Goal: Task Accomplishment & Management: Contribute content

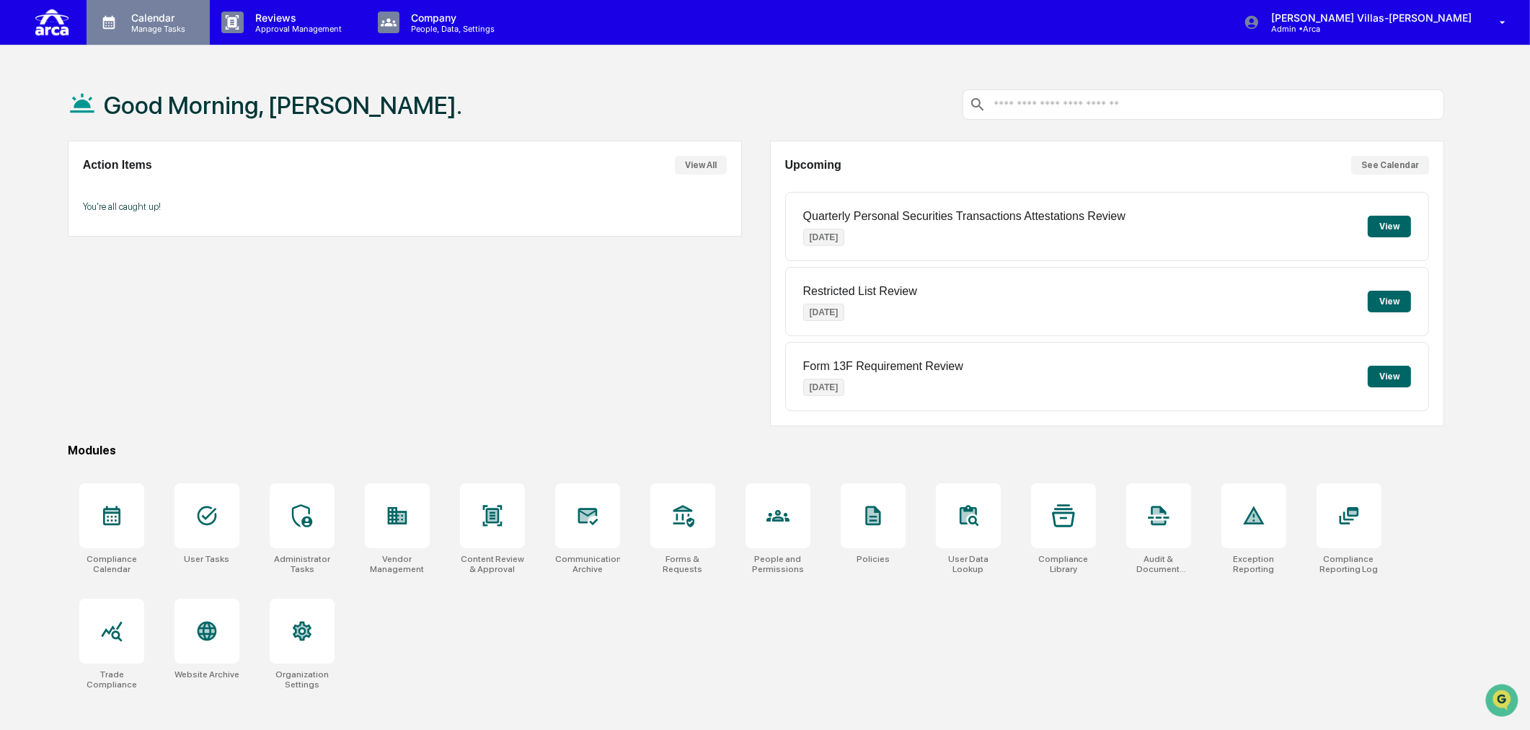
click at [173, 22] on p "Calendar" at bounding box center [156, 18] width 73 height 12
click at [433, 19] on p "Company" at bounding box center [451, 18] width 102 height 12
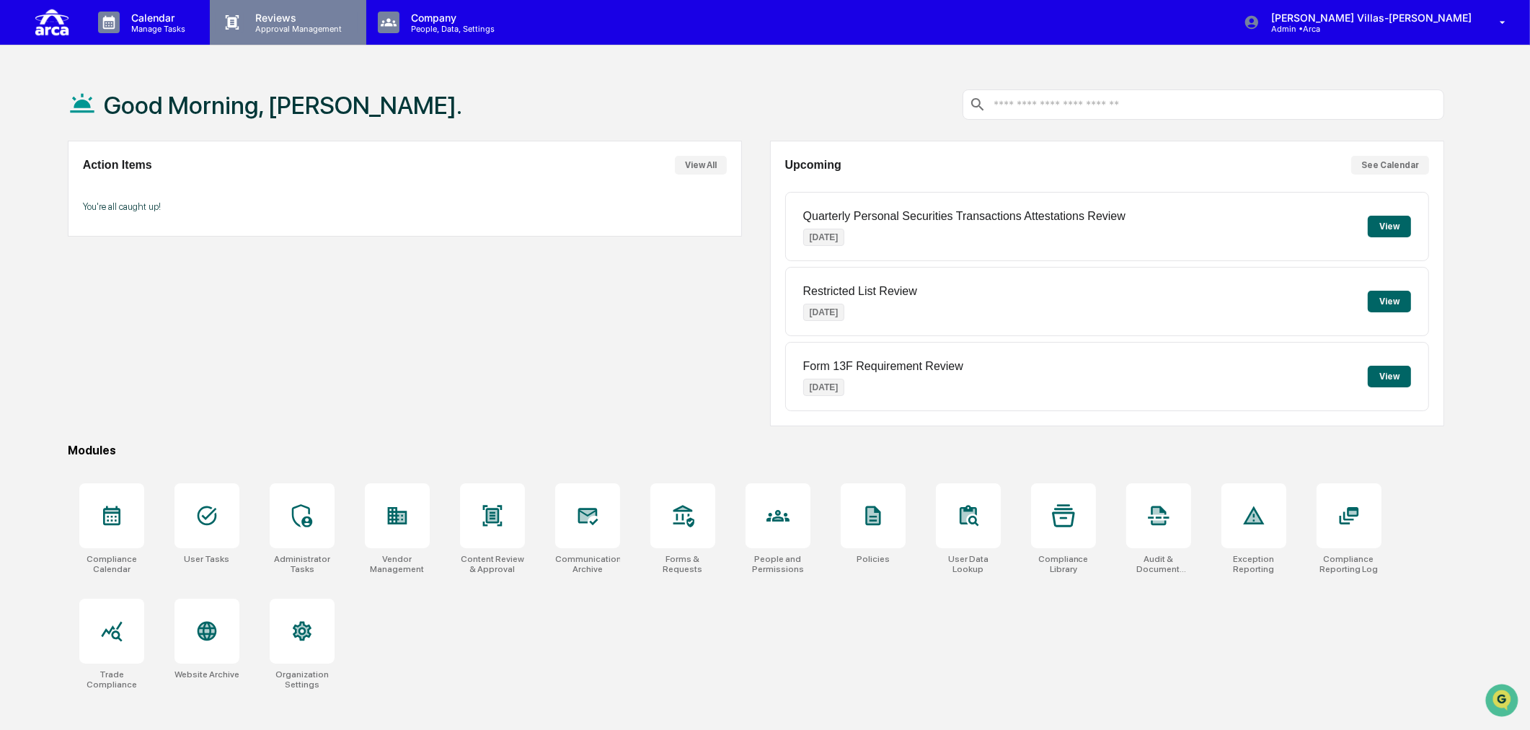
click at [280, 22] on p "Reviews" at bounding box center [296, 18] width 105 height 12
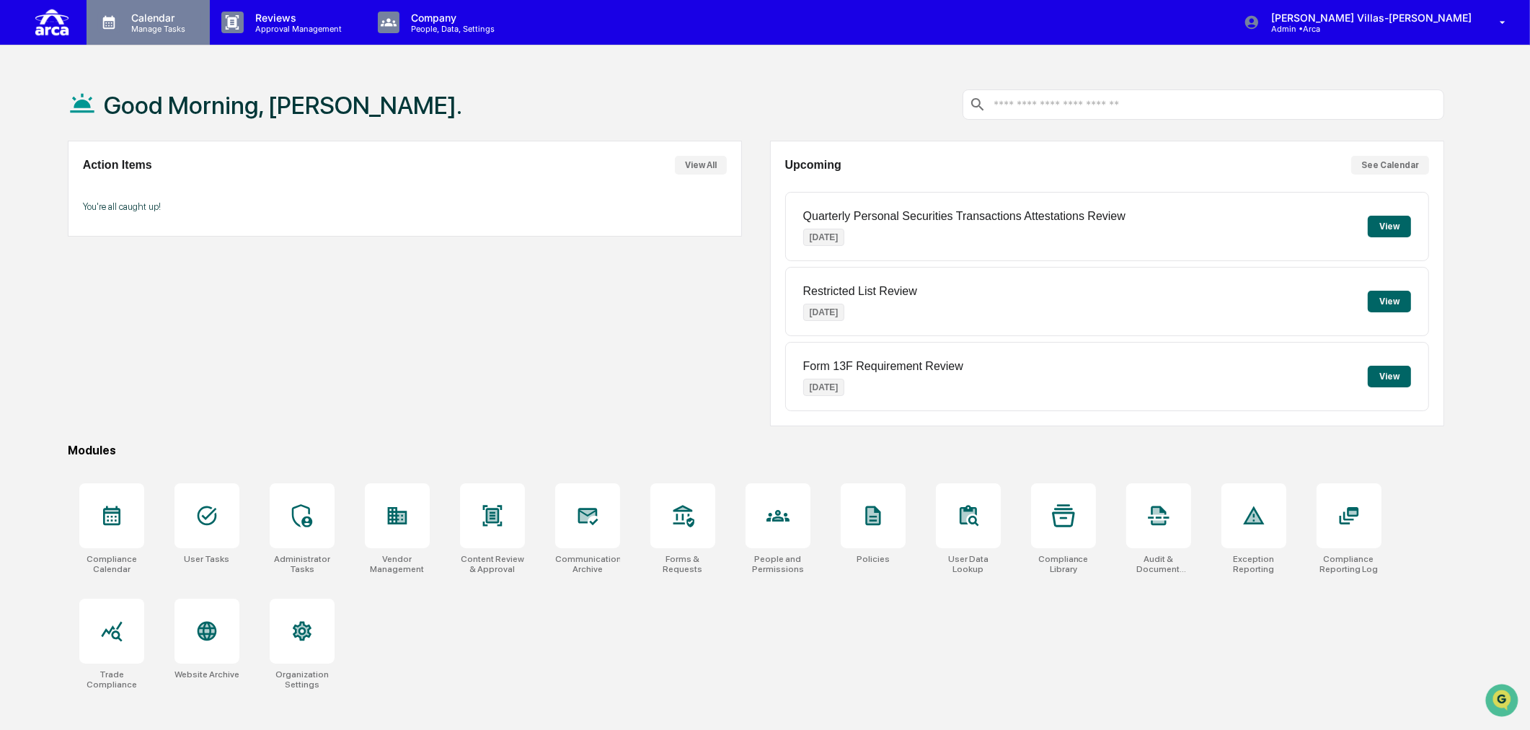
click at [142, 20] on p "Calendar" at bounding box center [156, 18] width 73 height 12
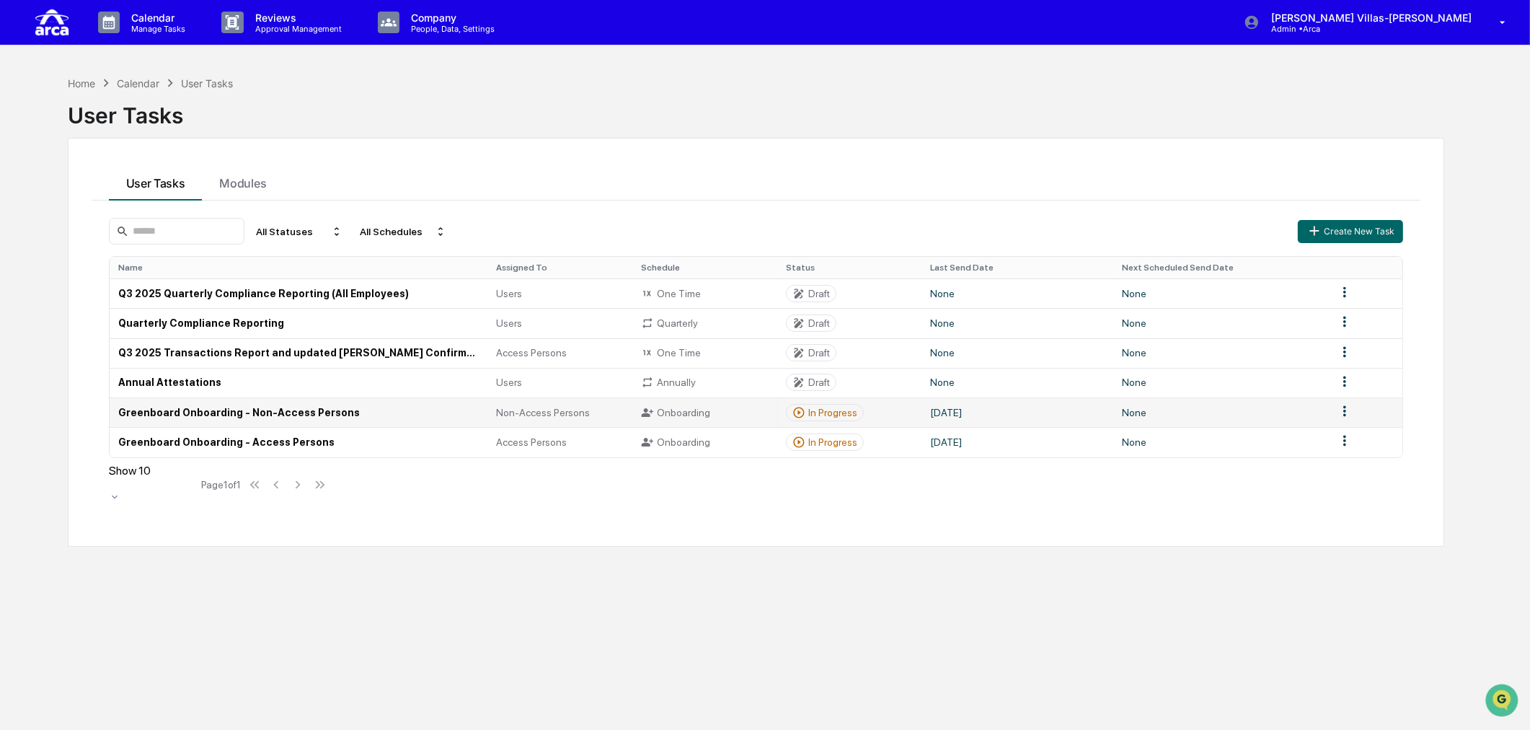
click at [291, 420] on td "Greenboard Onboarding - Non-Access Persons" at bounding box center [299, 412] width 379 height 30
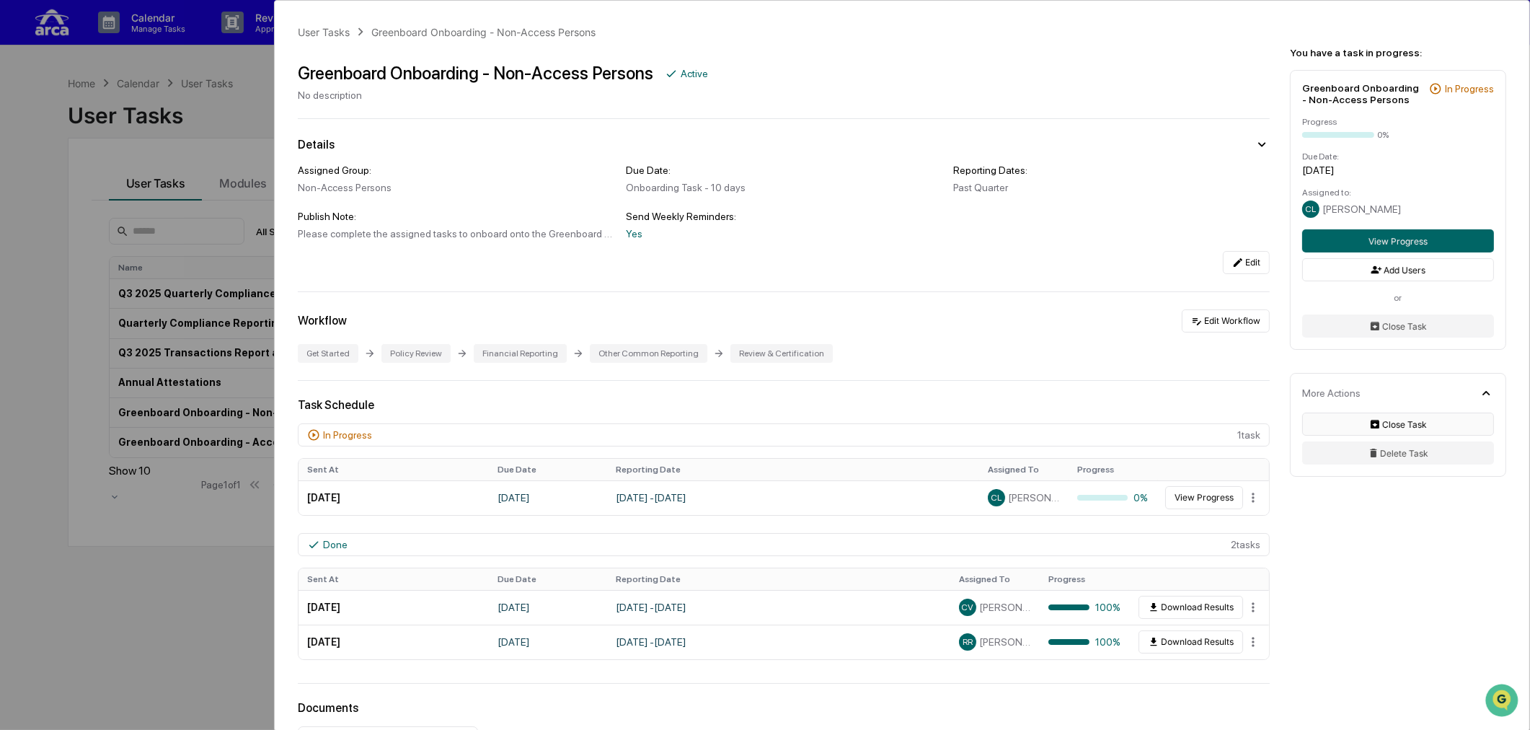
click at [1222, 423] on button "Close Task" at bounding box center [1398, 423] width 192 height 23
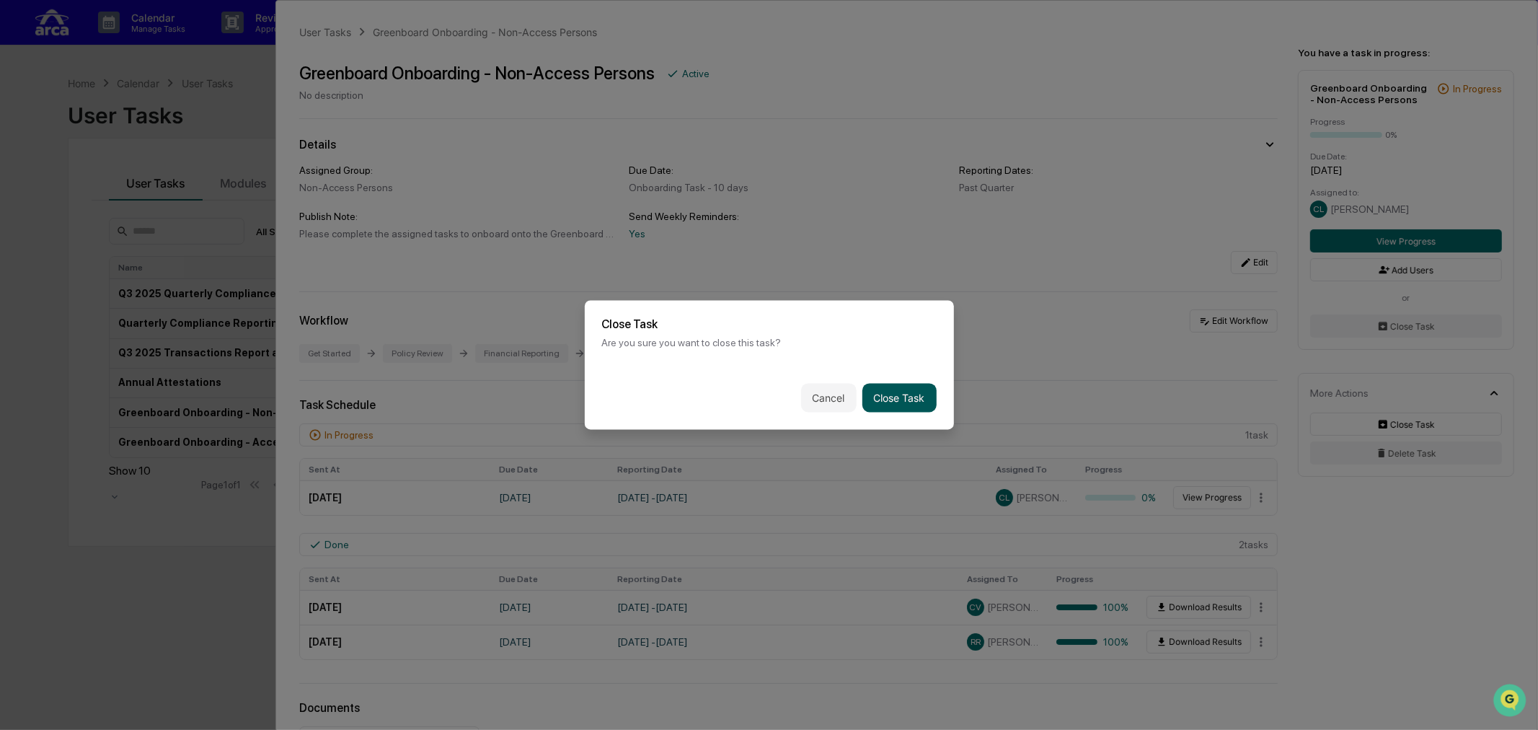
click at [891, 392] on button "Close Task" at bounding box center [899, 398] width 74 height 29
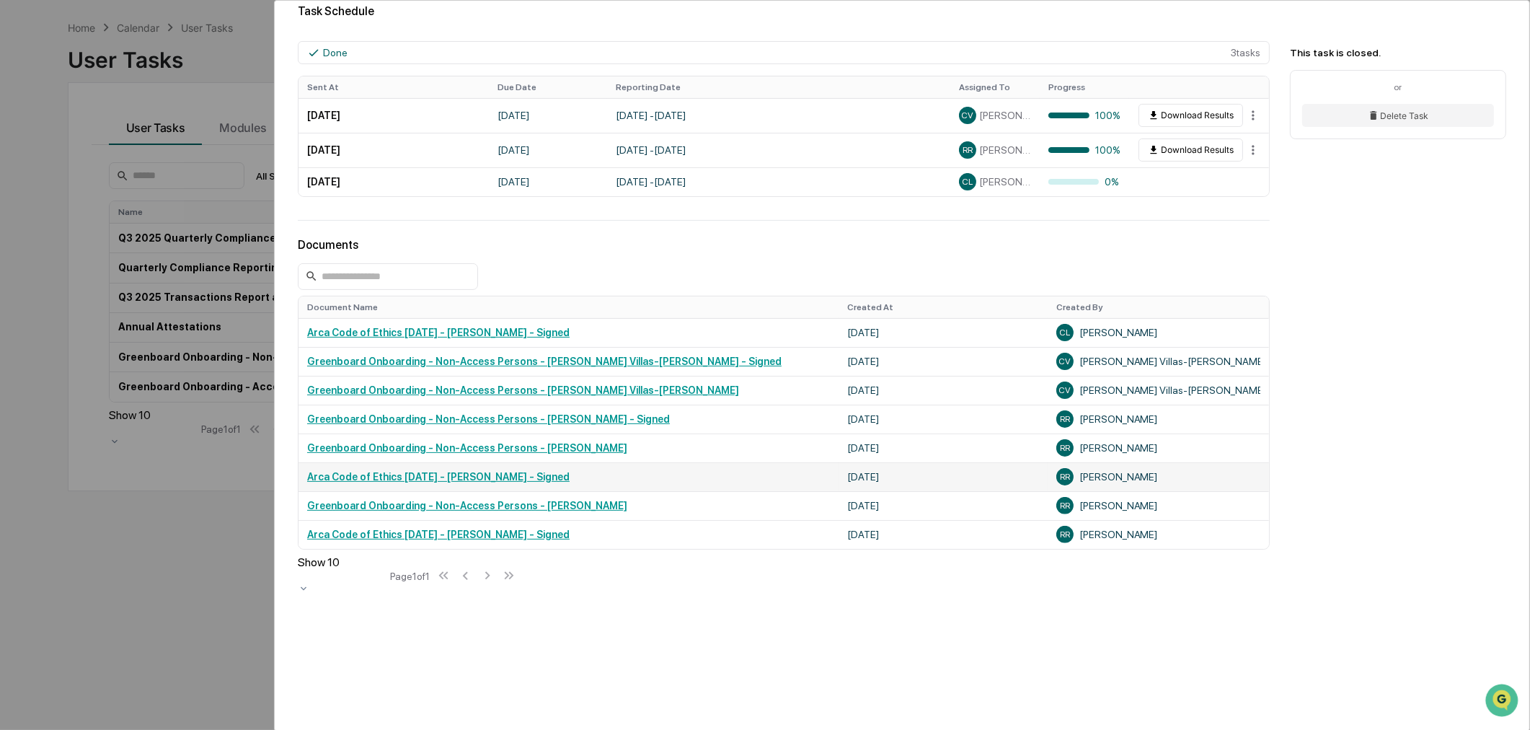
scroll to position [69, 0]
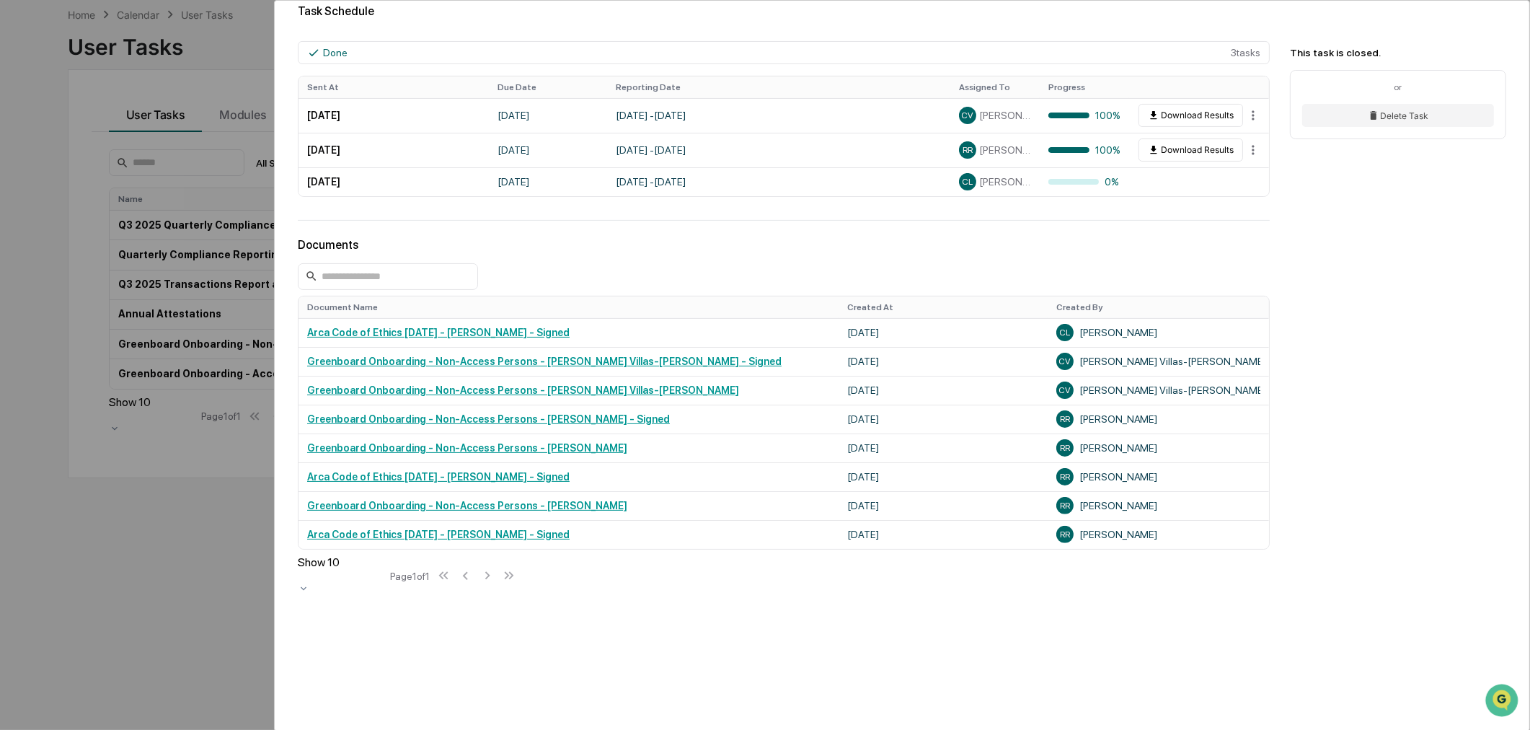
click at [99, 606] on div "User Tasks Greenboard Onboarding - Non-Access Persons Greenboard Onboarding - N…" at bounding box center [765, 365] width 1530 height 730
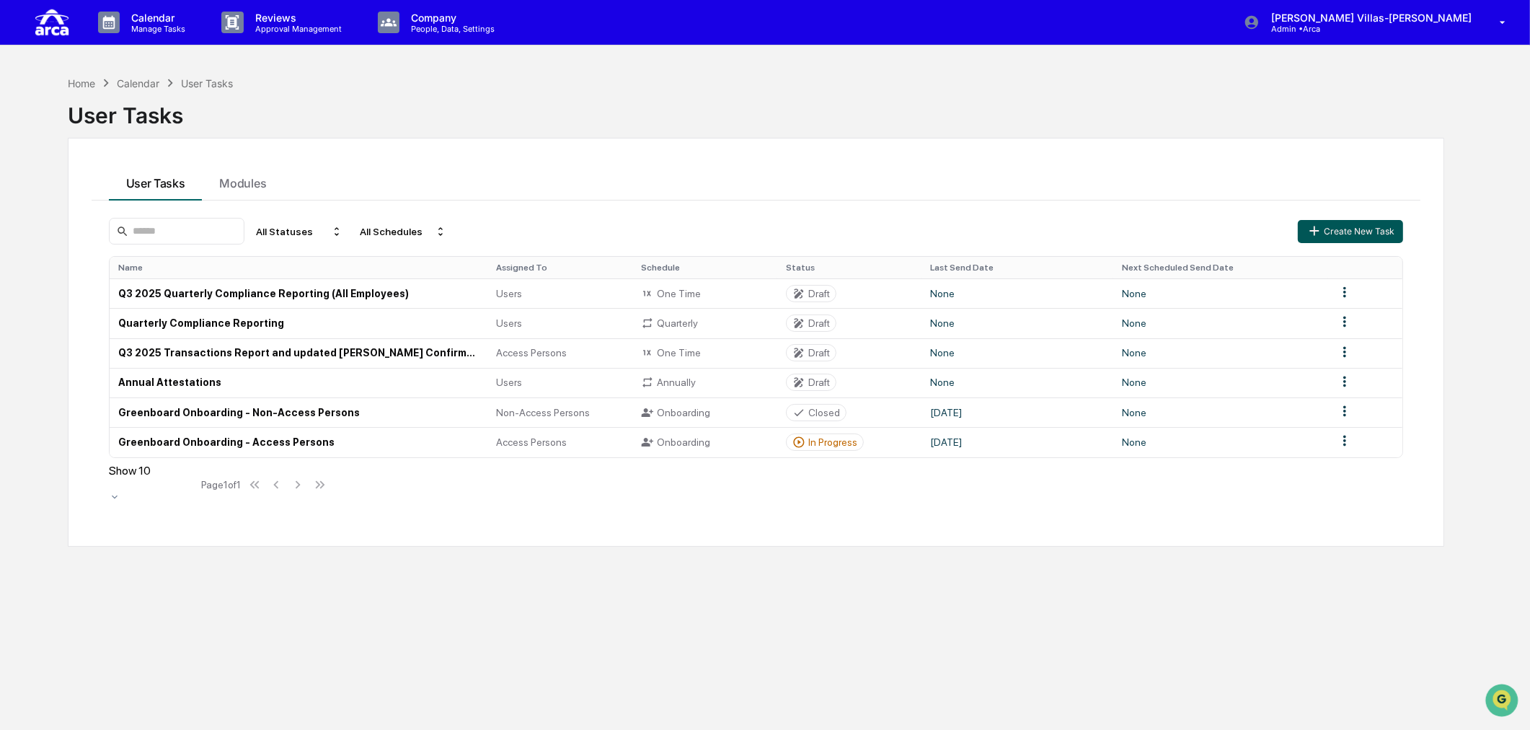
click at [1222, 231] on button "Create New Task" at bounding box center [1350, 231] width 105 height 23
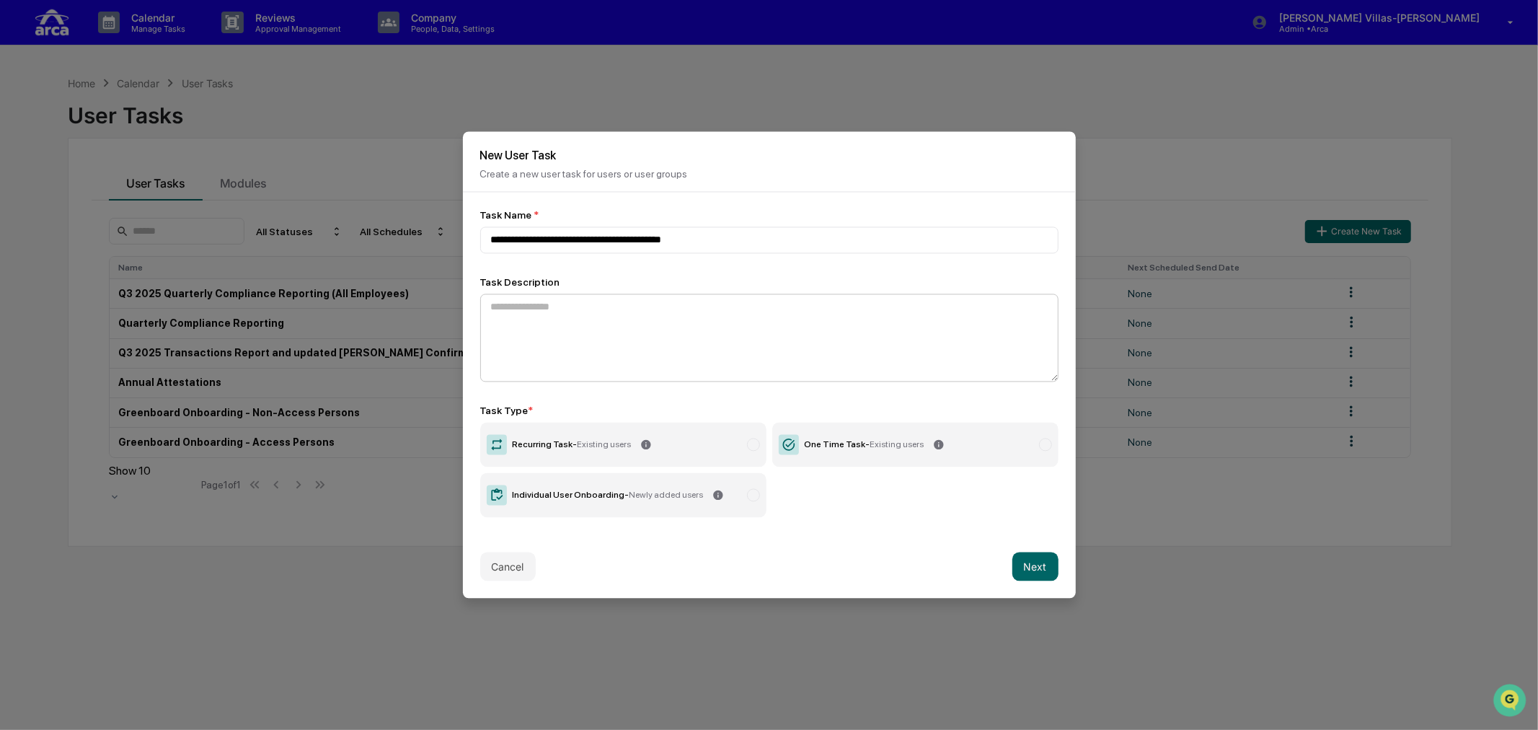
type input "**********"
click at [574, 307] on textarea at bounding box center [769, 338] width 578 height 88
click at [554, 304] on textarea "**********" at bounding box center [765, 338] width 570 height 88
click at [657, 306] on textarea "**********" at bounding box center [765, 338] width 570 height 88
type textarea "**********"
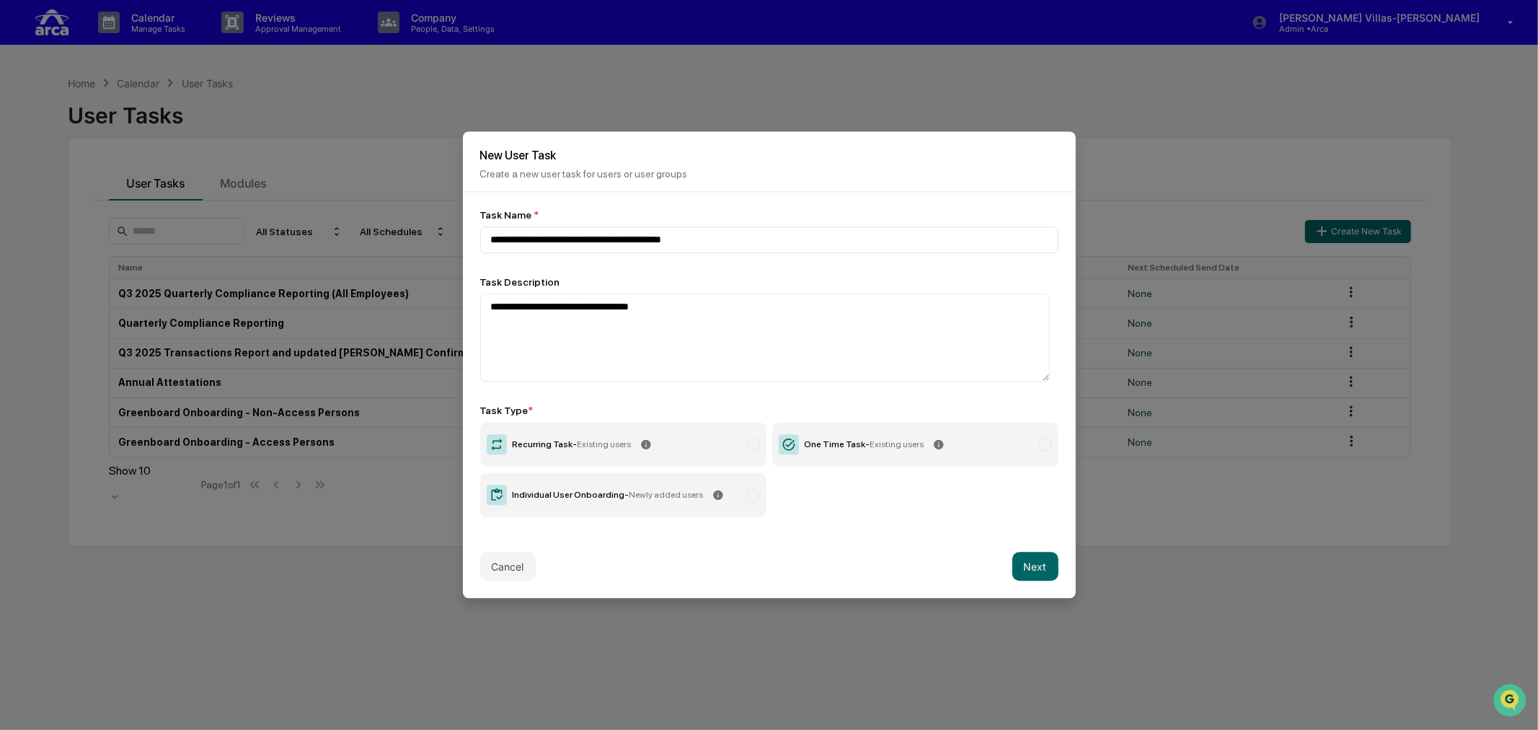
click at [567, 498] on div "Individual User Onboarding - Newly added users" at bounding box center [608, 495] width 191 height 10
click at [618, 499] on label "Individual User Onboarding - Newly added users" at bounding box center [623, 495] width 286 height 45
click at [1034, 565] on button "Next" at bounding box center [1035, 566] width 46 height 29
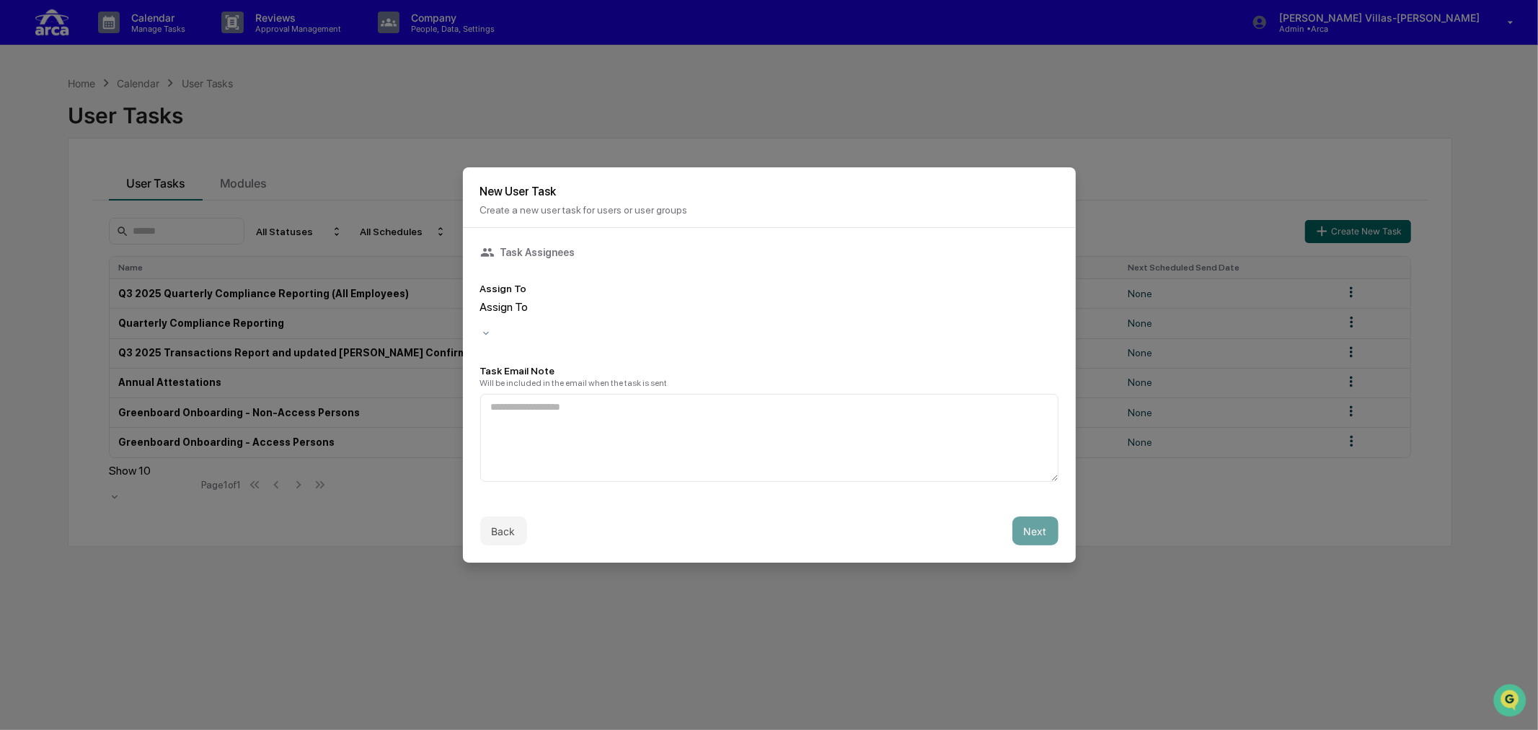
click at [537, 316] on div at bounding box center [769, 321] width 578 height 14
click at [522, 526] on button "Back" at bounding box center [503, 530] width 47 height 29
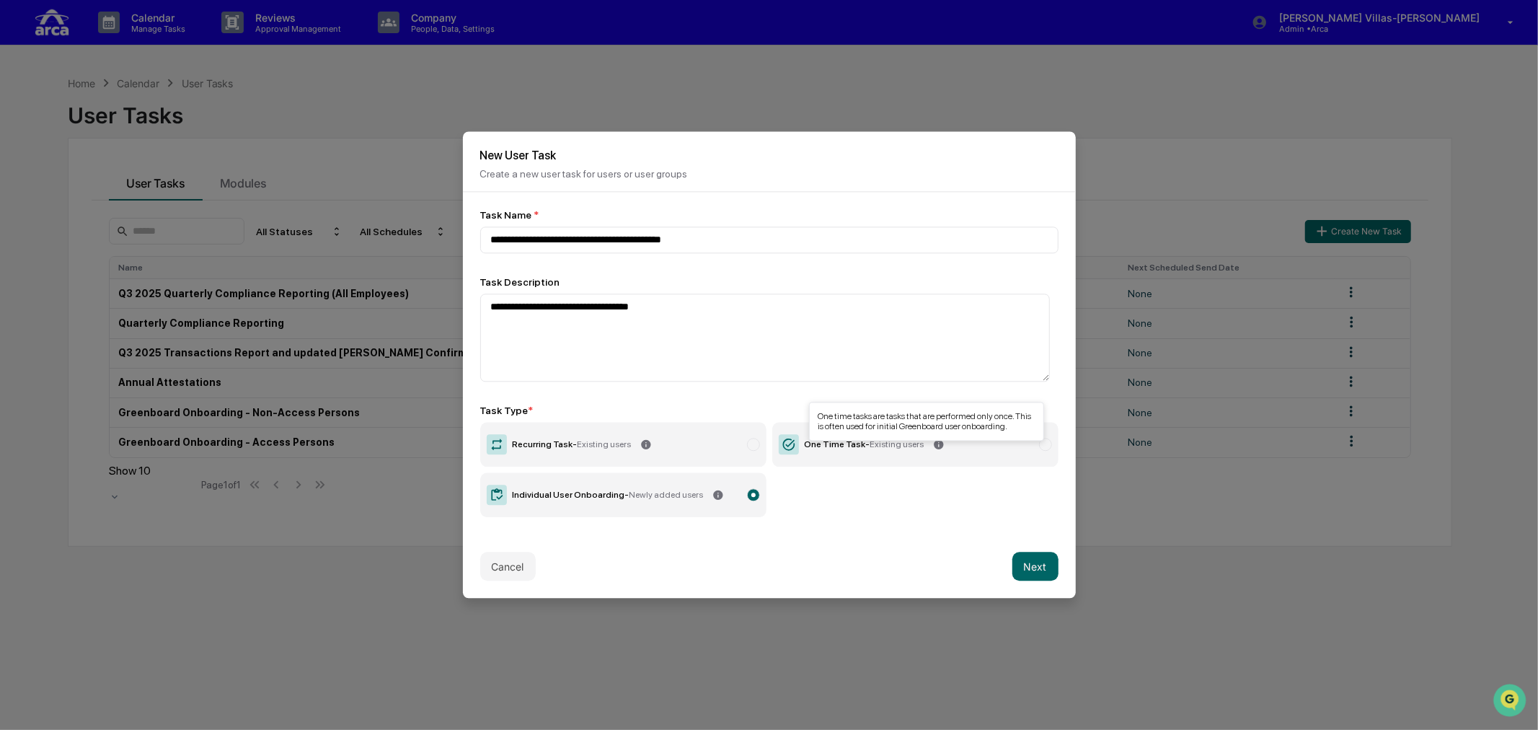
click at [846, 550] on div "Cancel Next" at bounding box center [769, 566] width 613 height 63
click at [1021, 567] on button "Next" at bounding box center [1035, 566] width 46 height 29
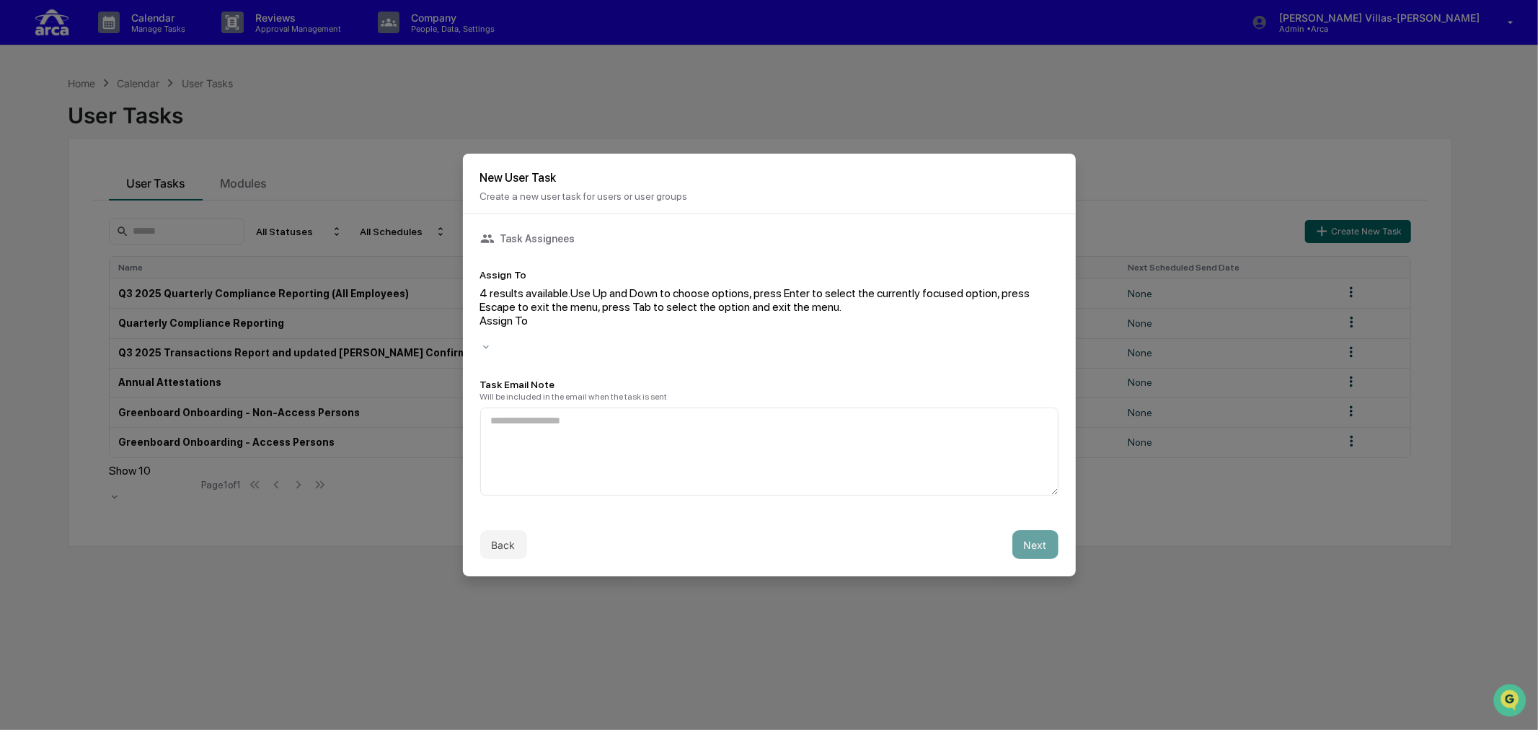
click at [550, 327] on div at bounding box center [769, 334] width 578 height 14
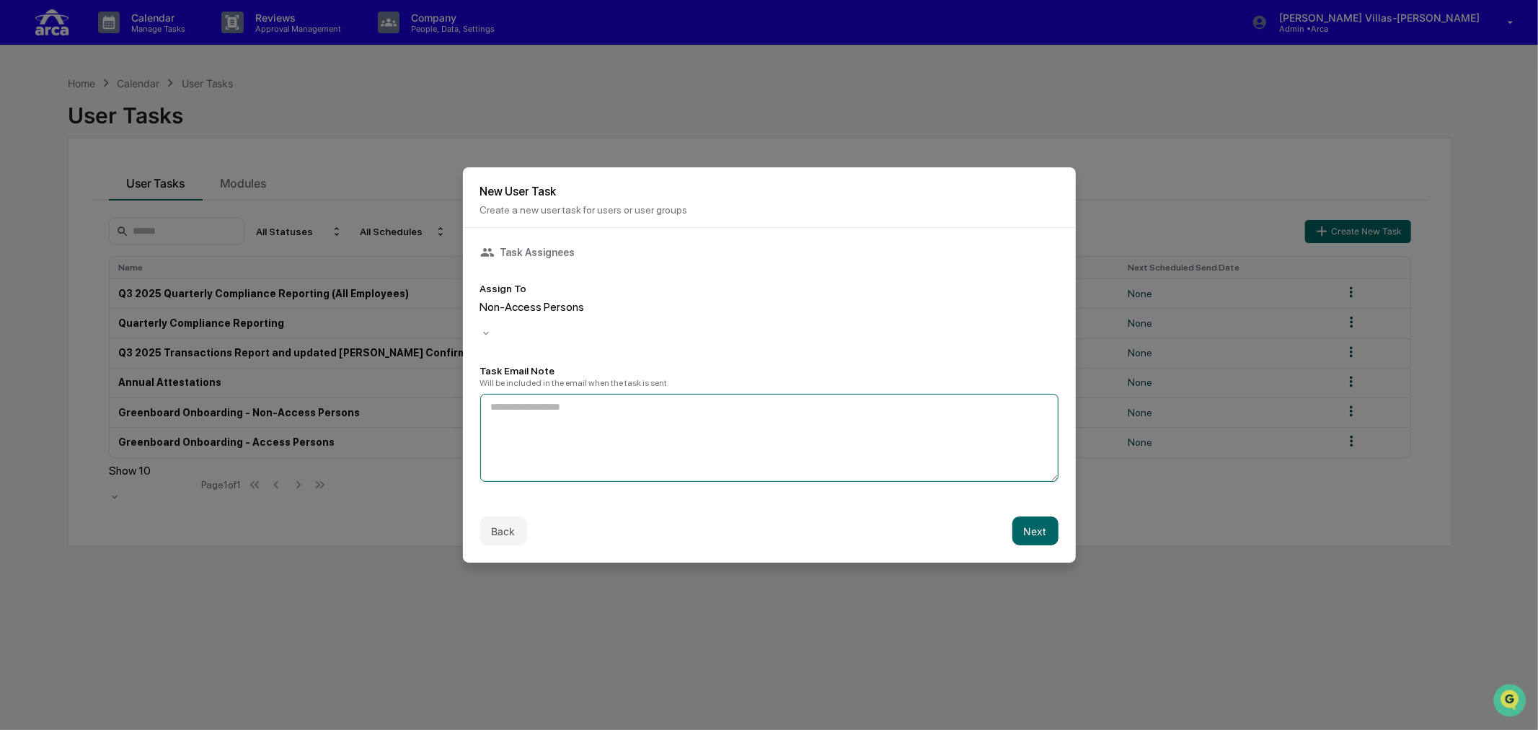
click at [545, 407] on textarea at bounding box center [769, 438] width 578 height 88
type textarea "**********"
click at [1012, 522] on button "Next" at bounding box center [1035, 530] width 46 height 29
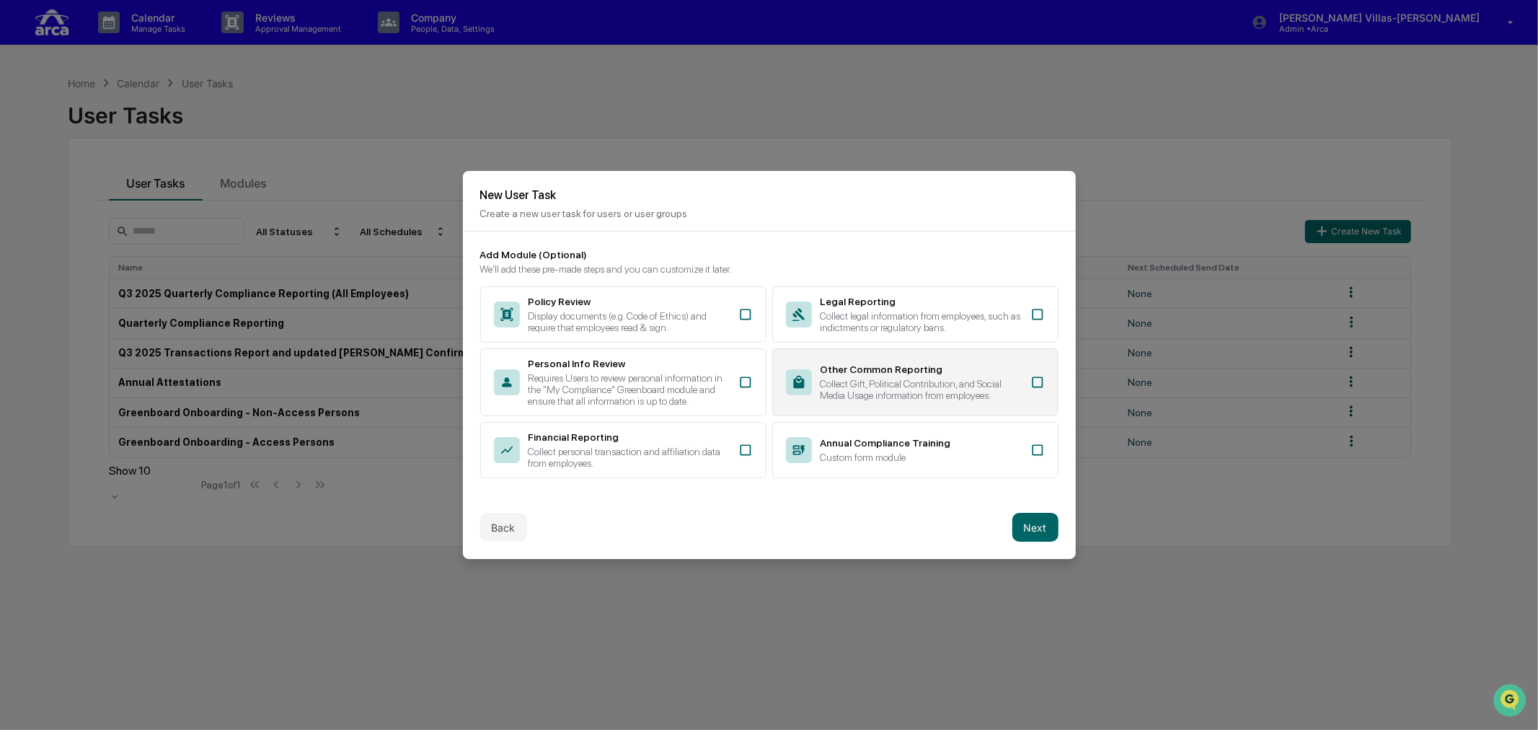
click at [1031, 379] on icon at bounding box center [1038, 382] width 14 height 14
click at [741, 309] on icon at bounding box center [745, 314] width 14 height 14
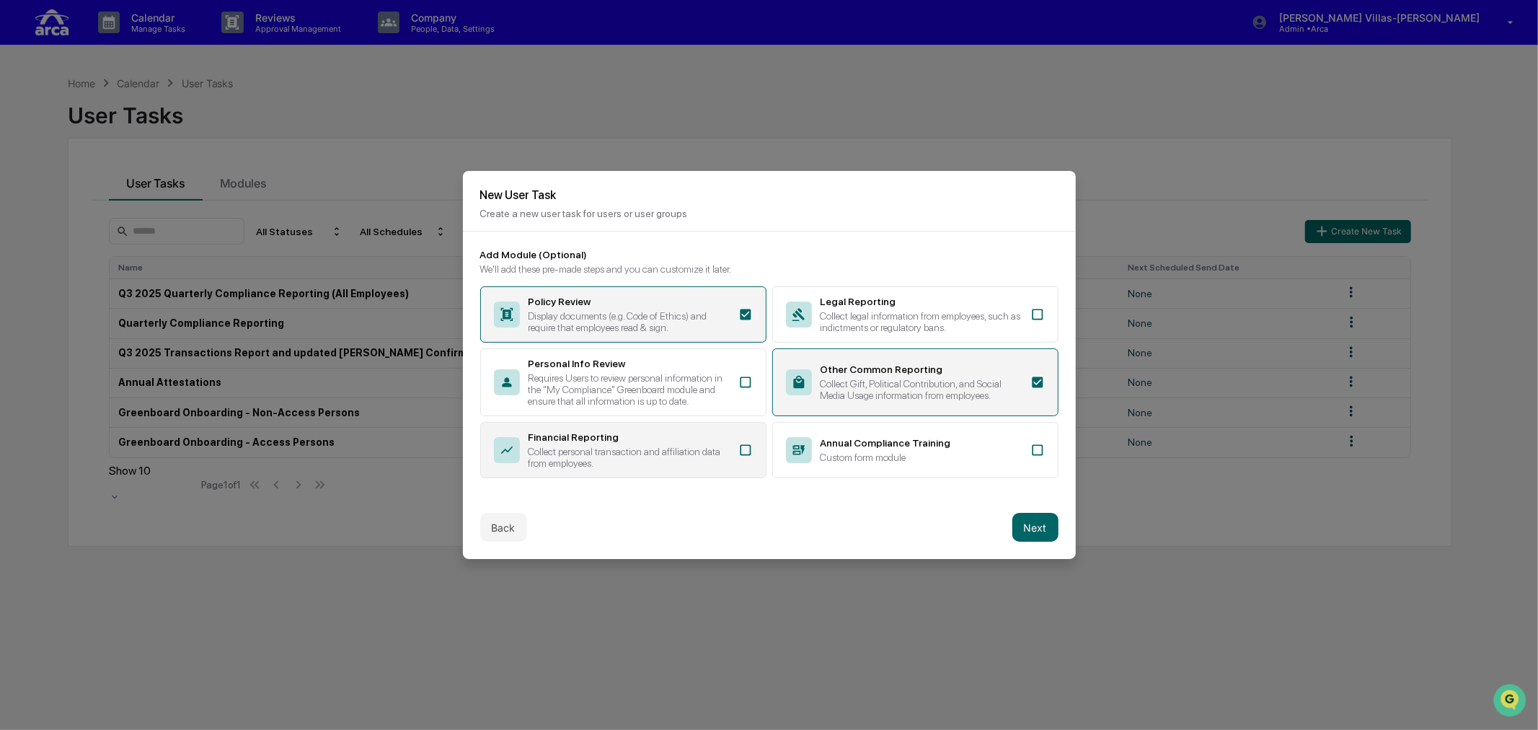
click at [739, 450] on icon at bounding box center [745, 450] width 14 height 14
click at [1033, 528] on button "Next" at bounding box center [1035, 527] width 46 height 29
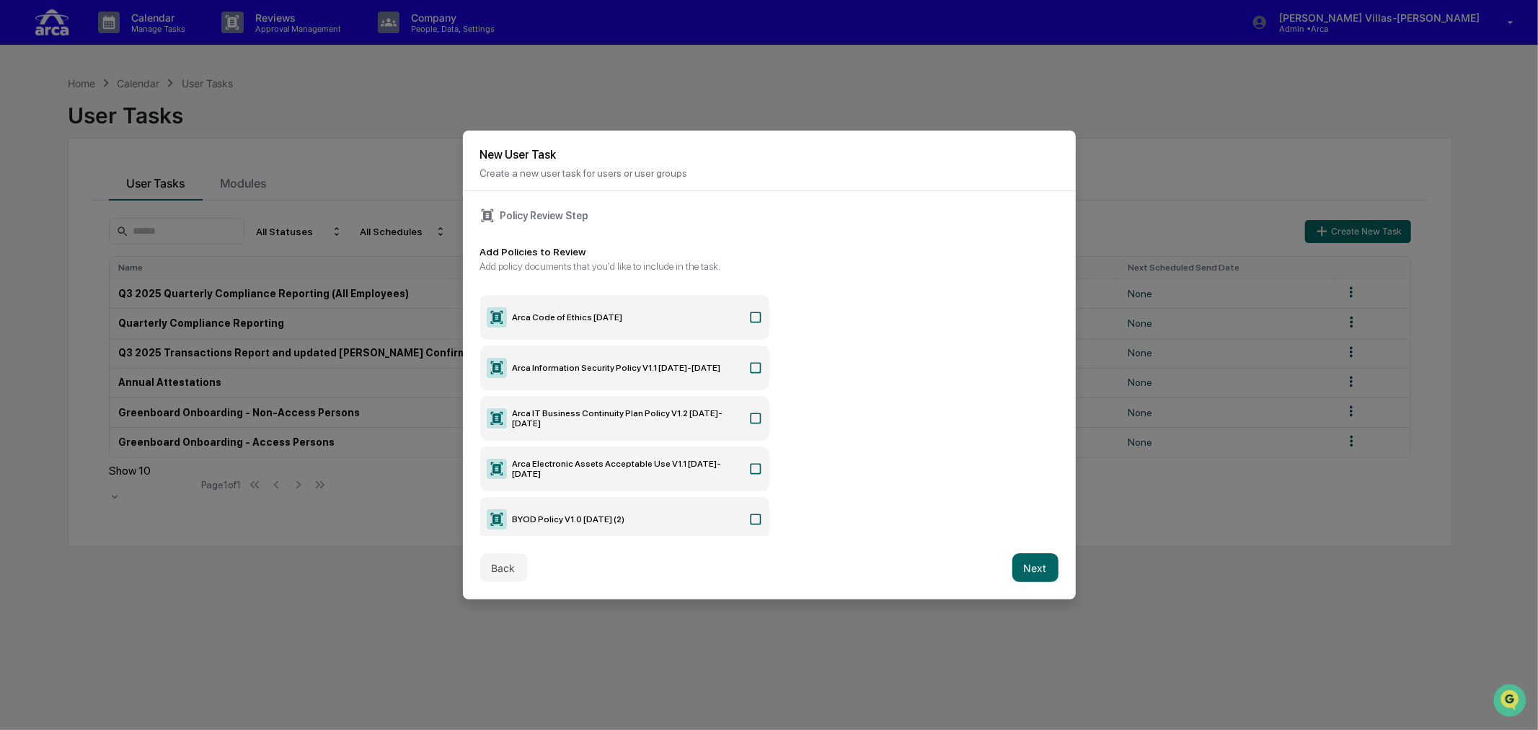
click at [750, 319] on icon at bounding box center [755, 317] width 11 height 11
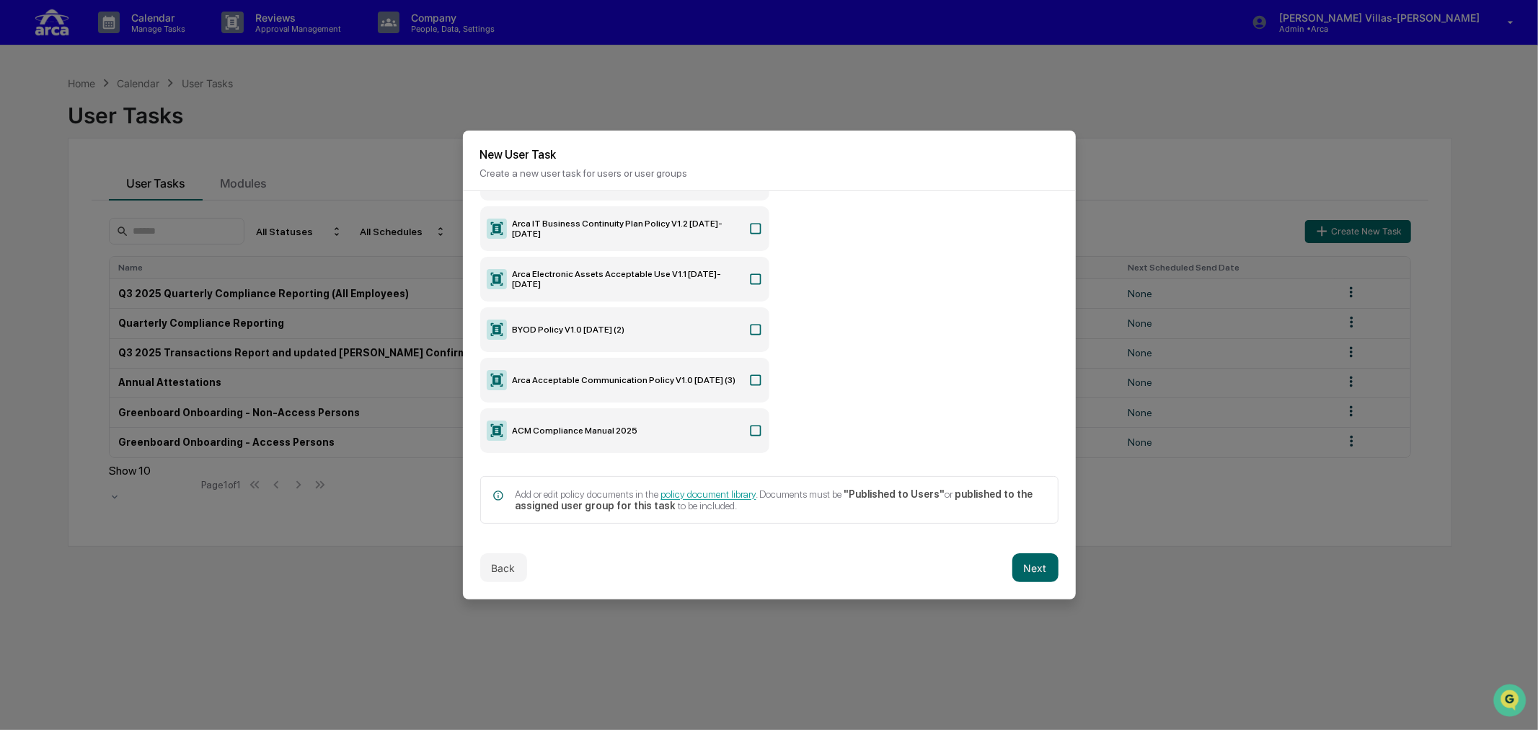
scroll to position [198, 0]
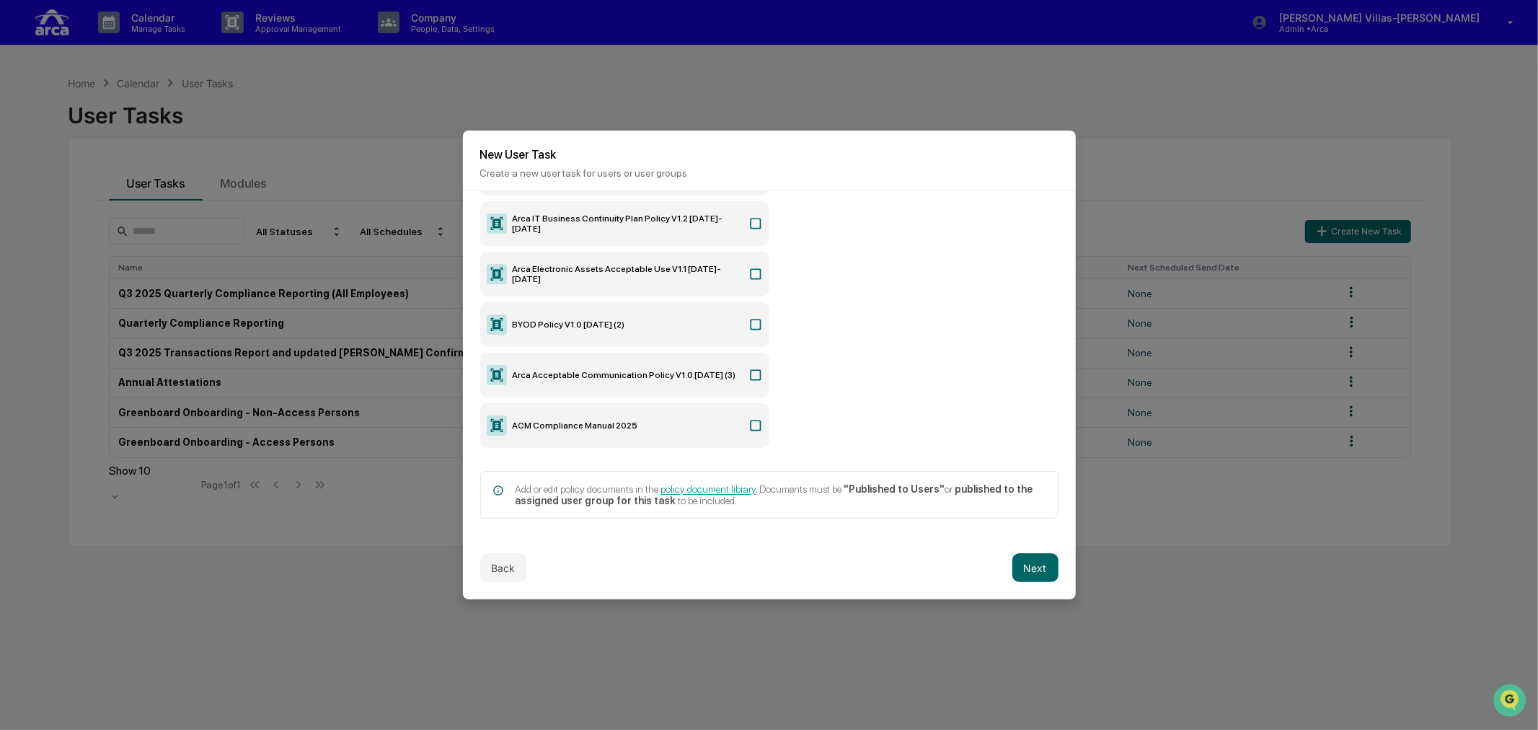
click at [750, 425] on icon at bounding box center [755, 425] width 11 height 11
click at [749, 422] on icon at bounding box center [756, 425] width 14 height 14
click at [1019, 565] on button "Next" at bounding box center [1035, 567] width 46 height 29
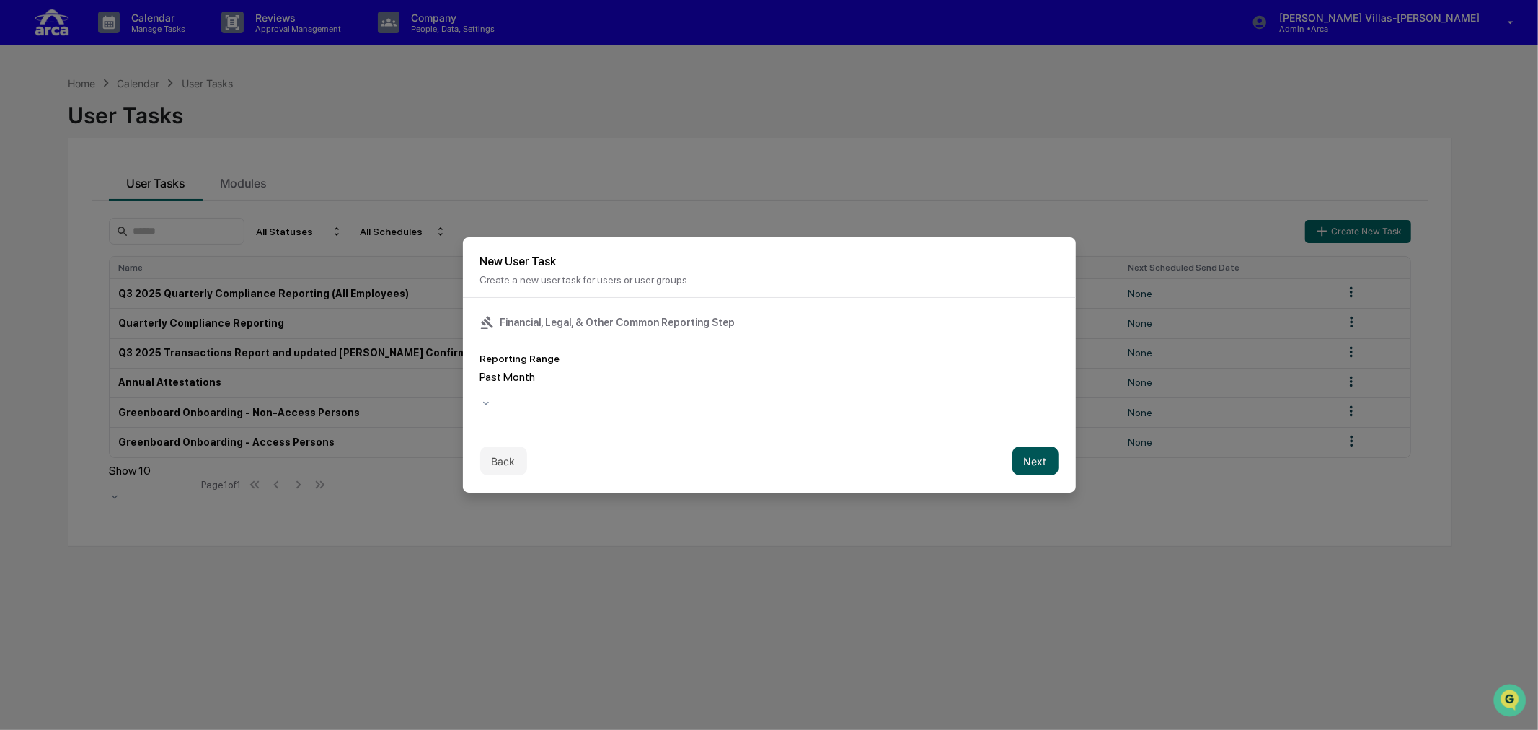
scroll to position [0, 0]
click at [500, 455] on button "Back" at bounding box center [503, 460] width 47 height 29
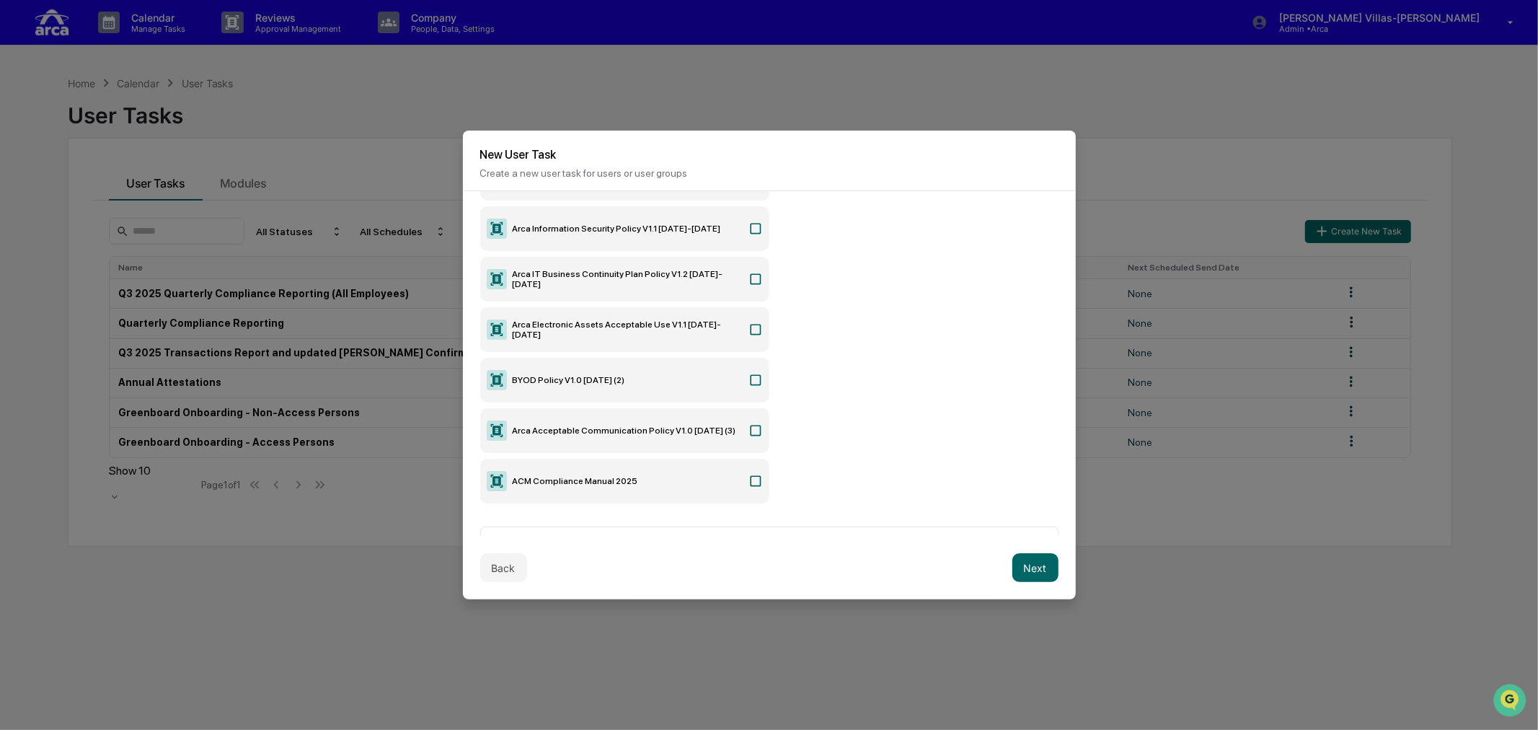
scroll to position [198, 0]
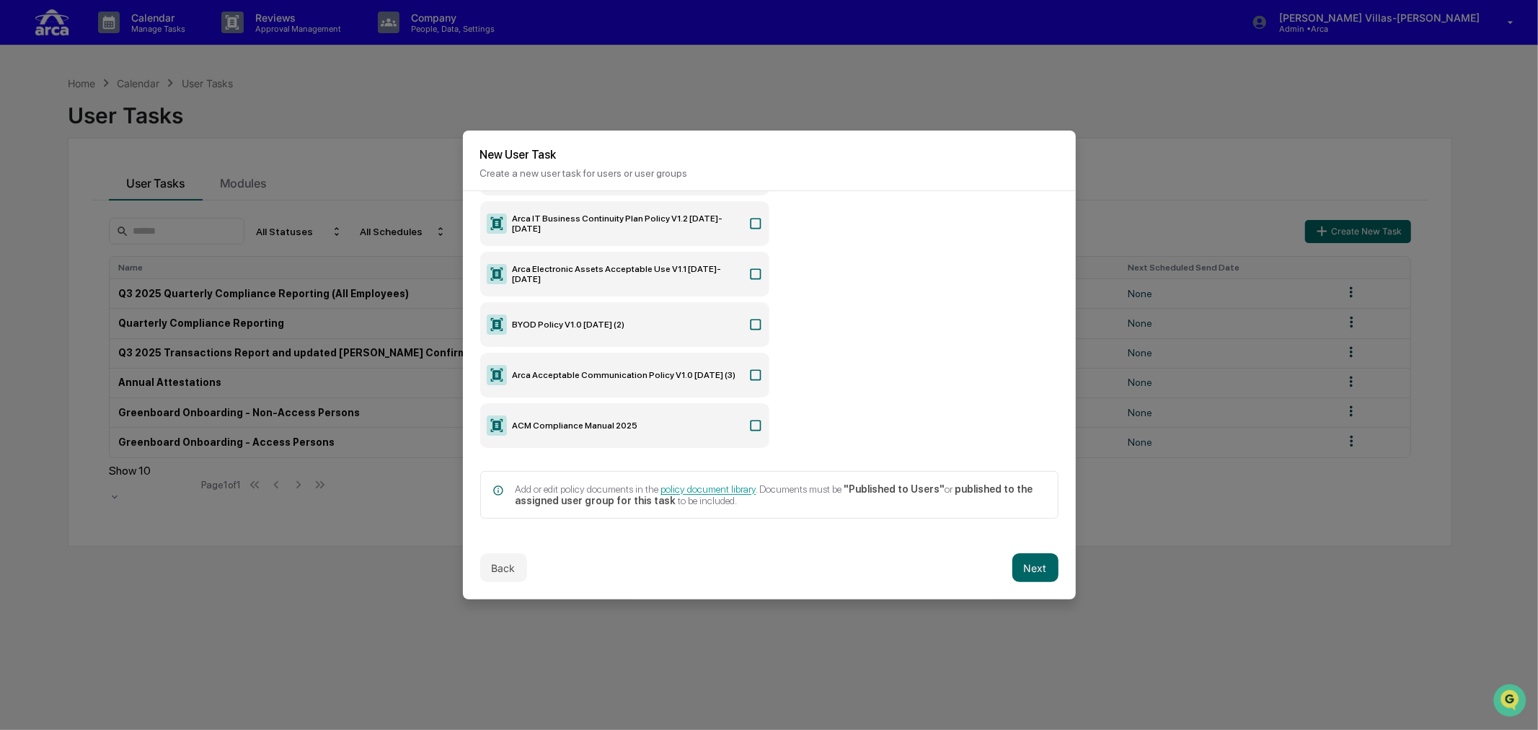
click at [1003, 556] on div "Back Next" at bounding box center [769, 567] width 613 height 63
click at [1013, 561] on button "Next" at bounding box center [1035, 567] width 46 height 29
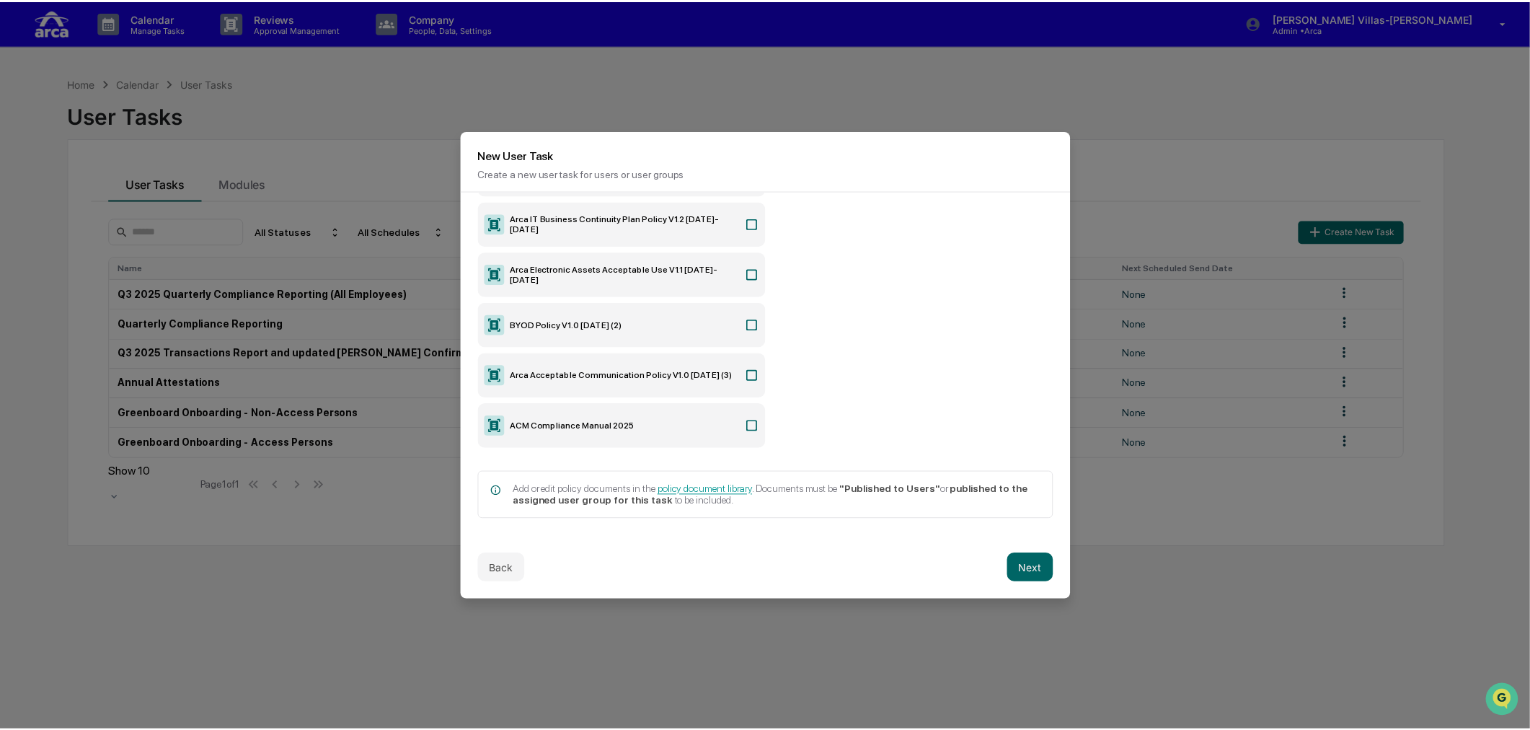
scroll to position [0, 0]
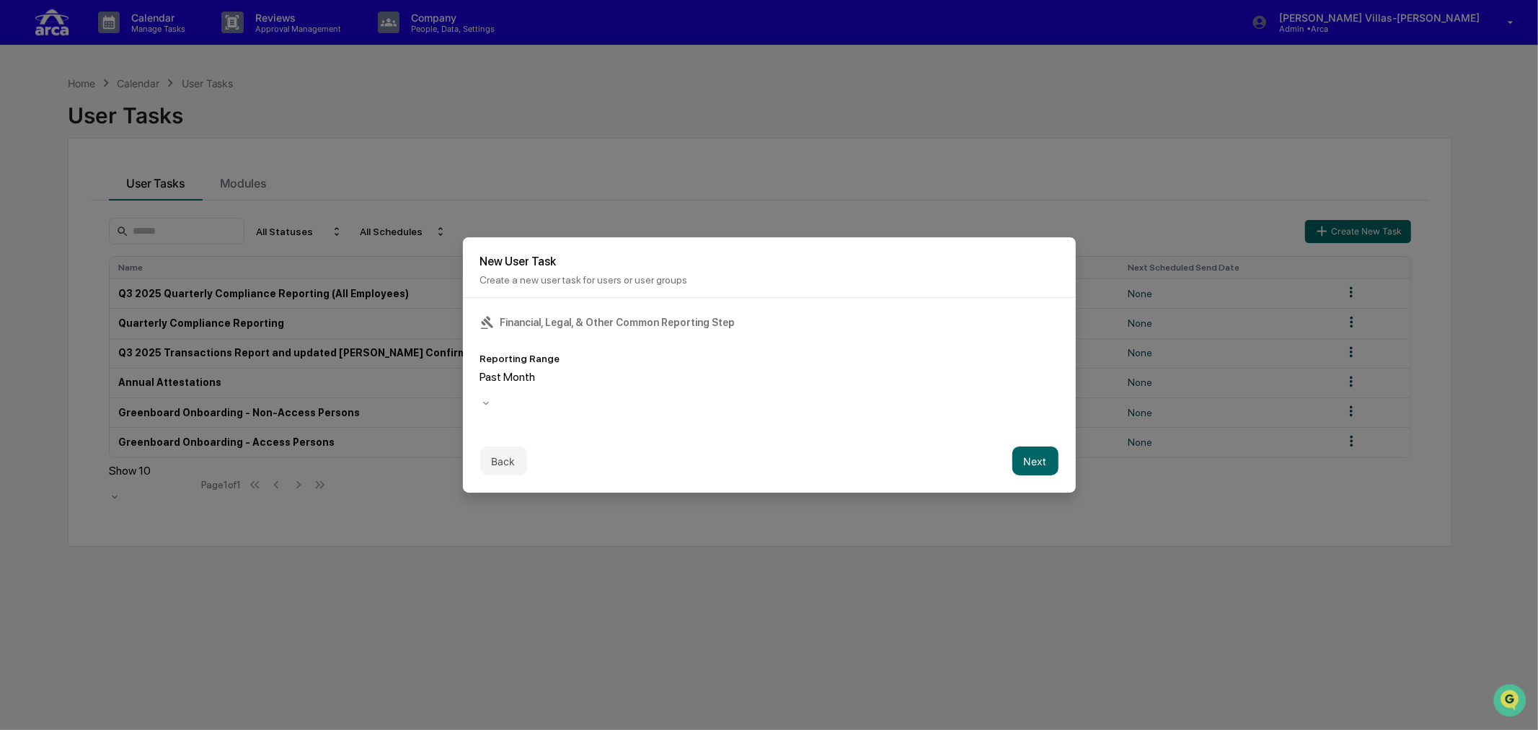
click at [544, 384] on div at bounding box center [552, 391] width 144 height 14
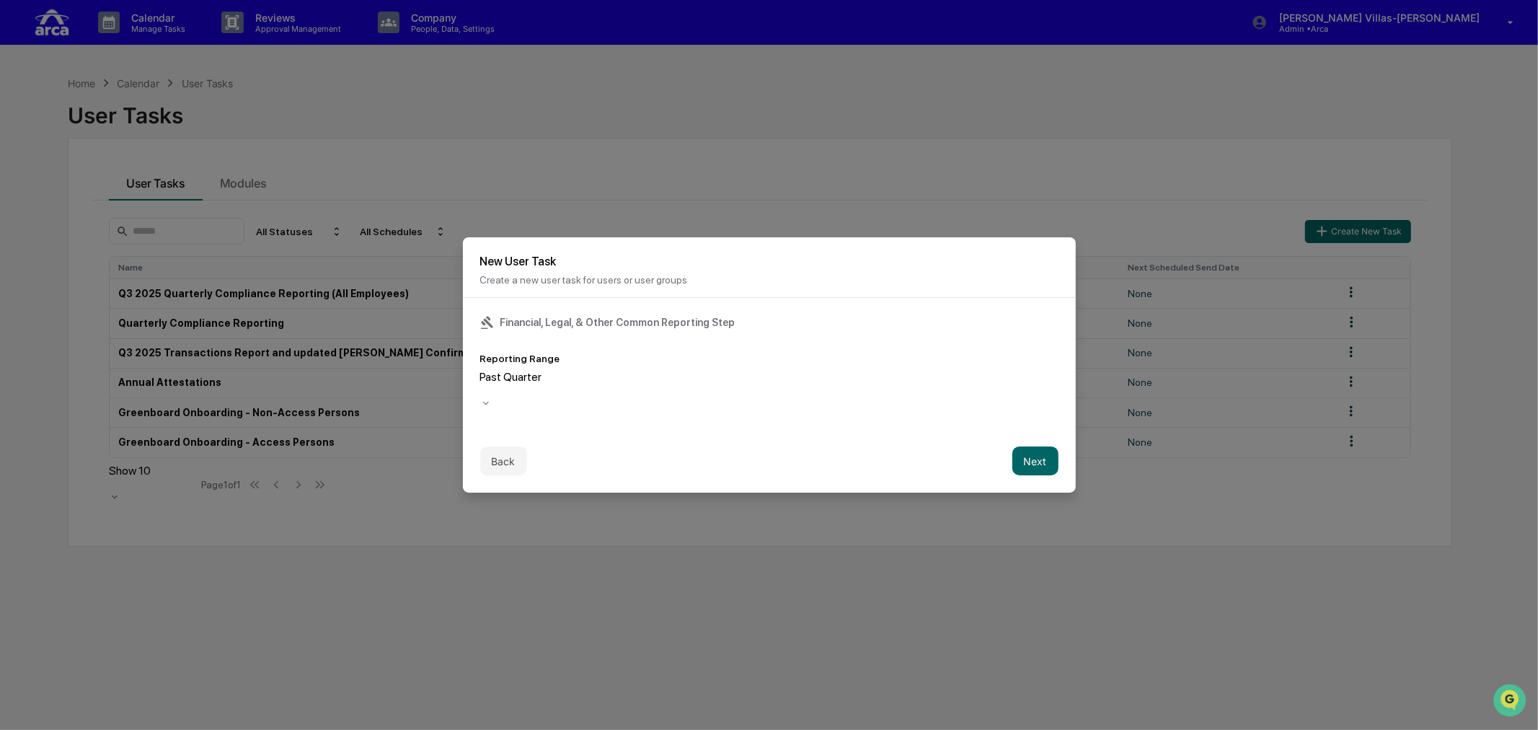
click at [829, 429] on div "Back Next" at bounding box center [769, 460] width 613 height 63
click at [1036, 456] on button "Next" at bounding box center [1035, 460] width 46 height 29
click at [643, 406] on div "Task Scheduling Task is due after: Task Duration" at bounding box center [769, 363] width 613 height 131
click at [633, 392] on div at bounding box center [570, 391] width 180 height 14
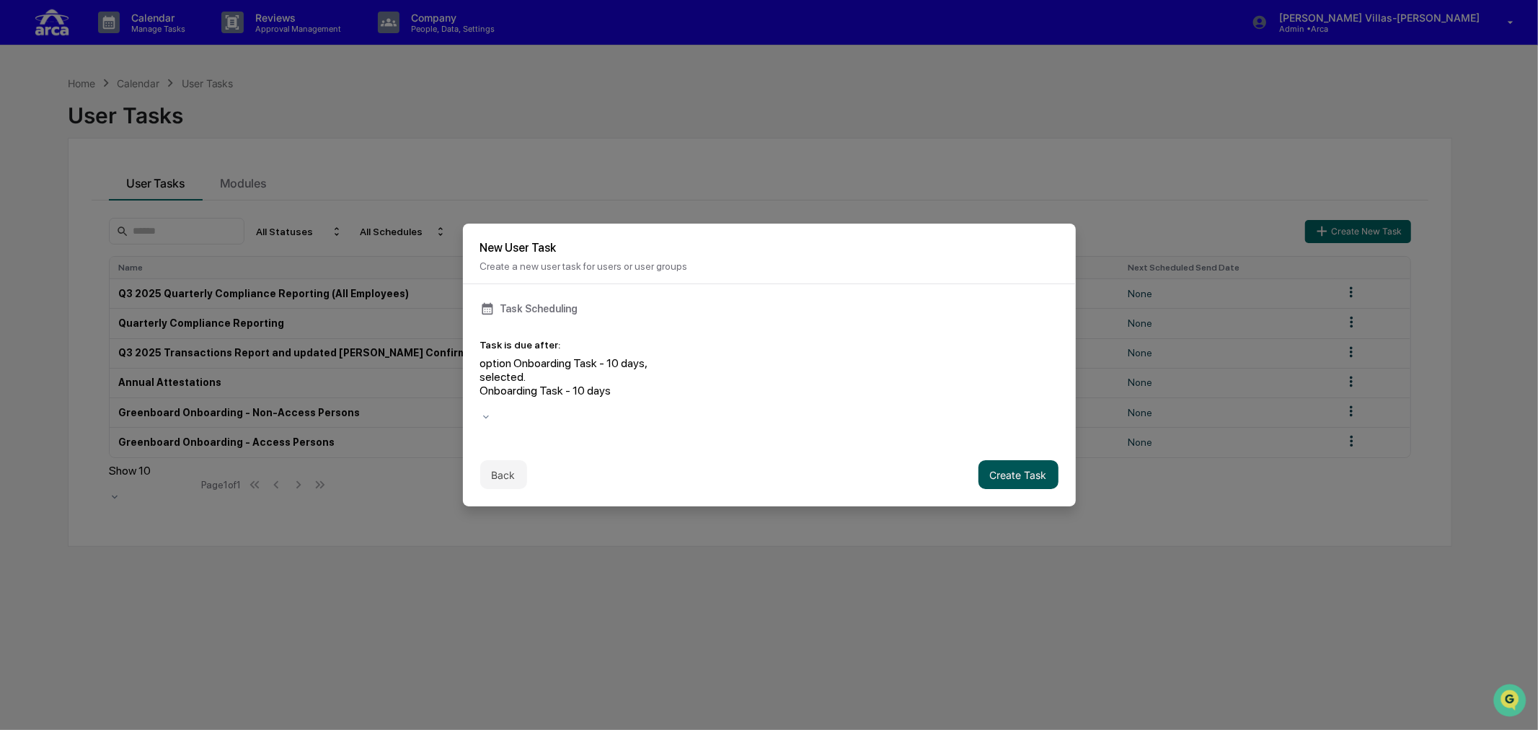
click at [995, 460] on button "Create Task" at bounding box center [1019, 474] width 80 height 29
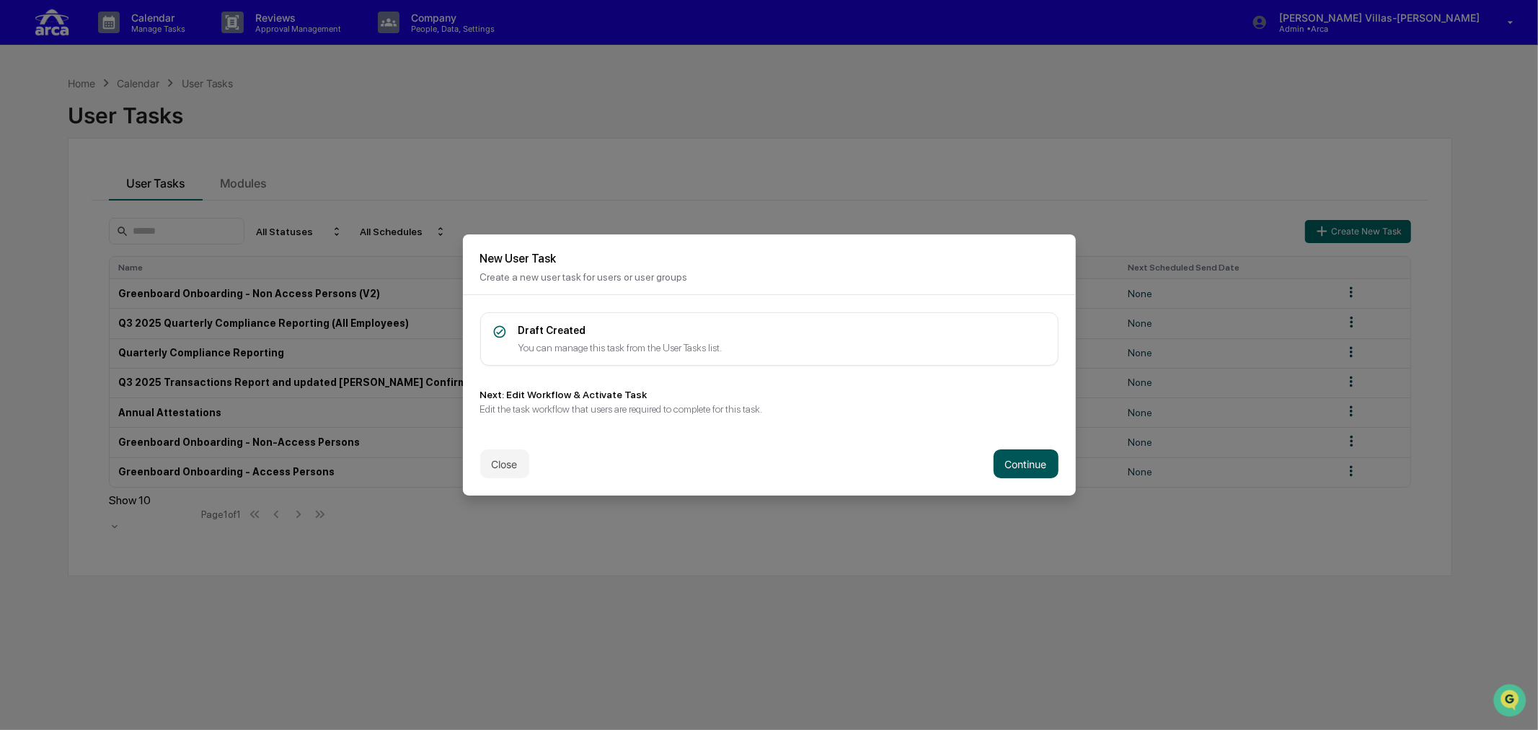
click at [1025, 469] on button "Continue" at bounding box center [1026, 463] width 65 height 29
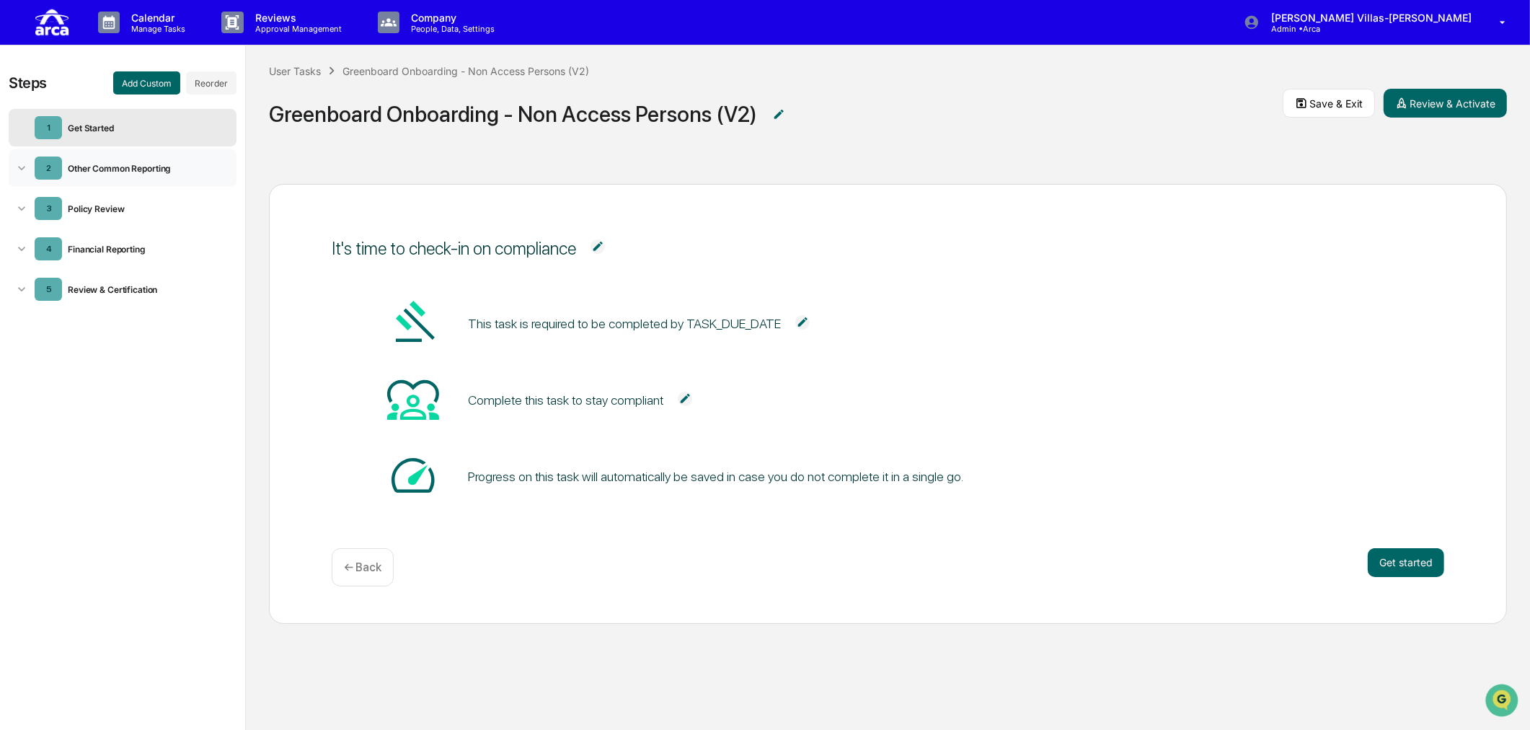
click at [25, 169] on icon at bounding box center [21, 168] width 14 height 14
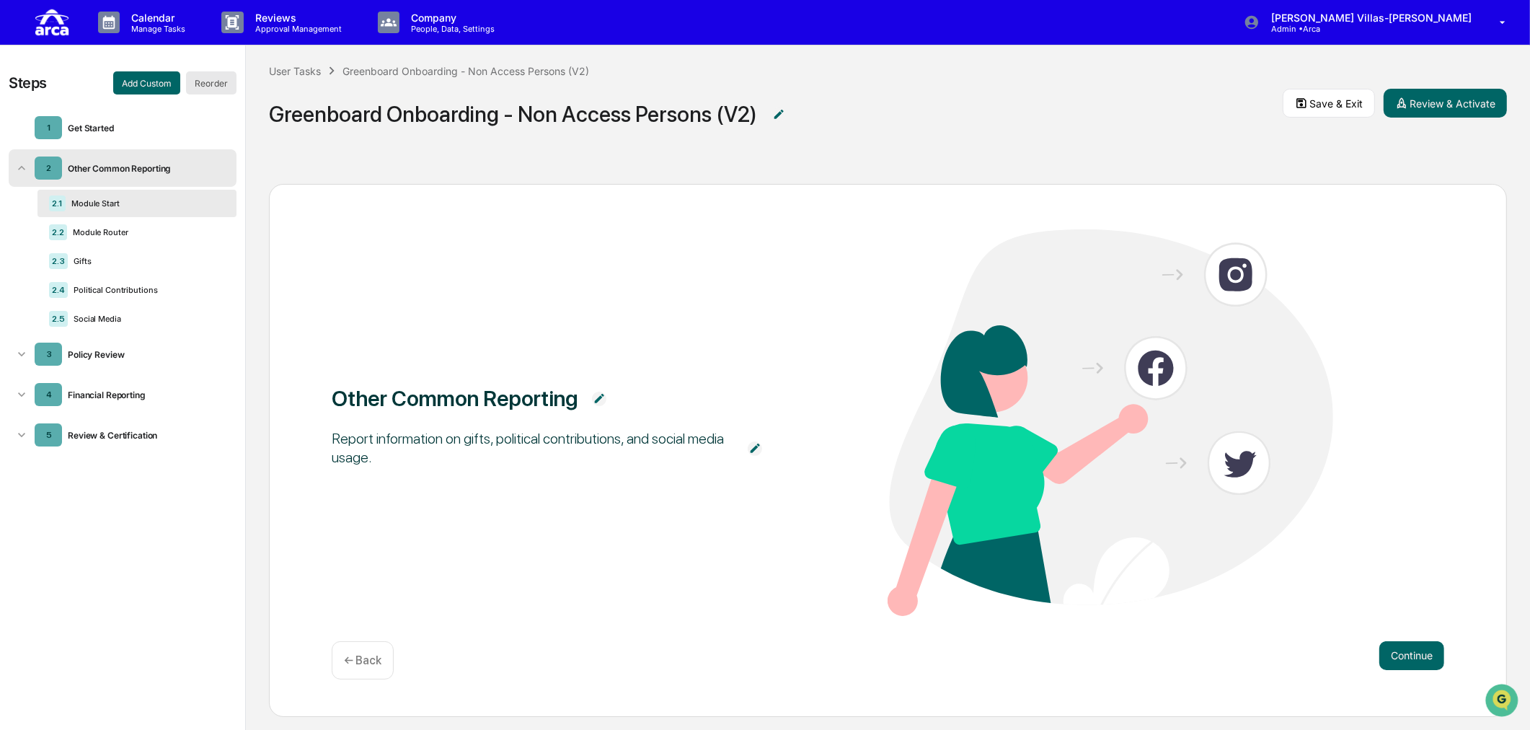
click at [197, 79] on button "Reorder" at bounding box center [211, 82] width 50 height 23
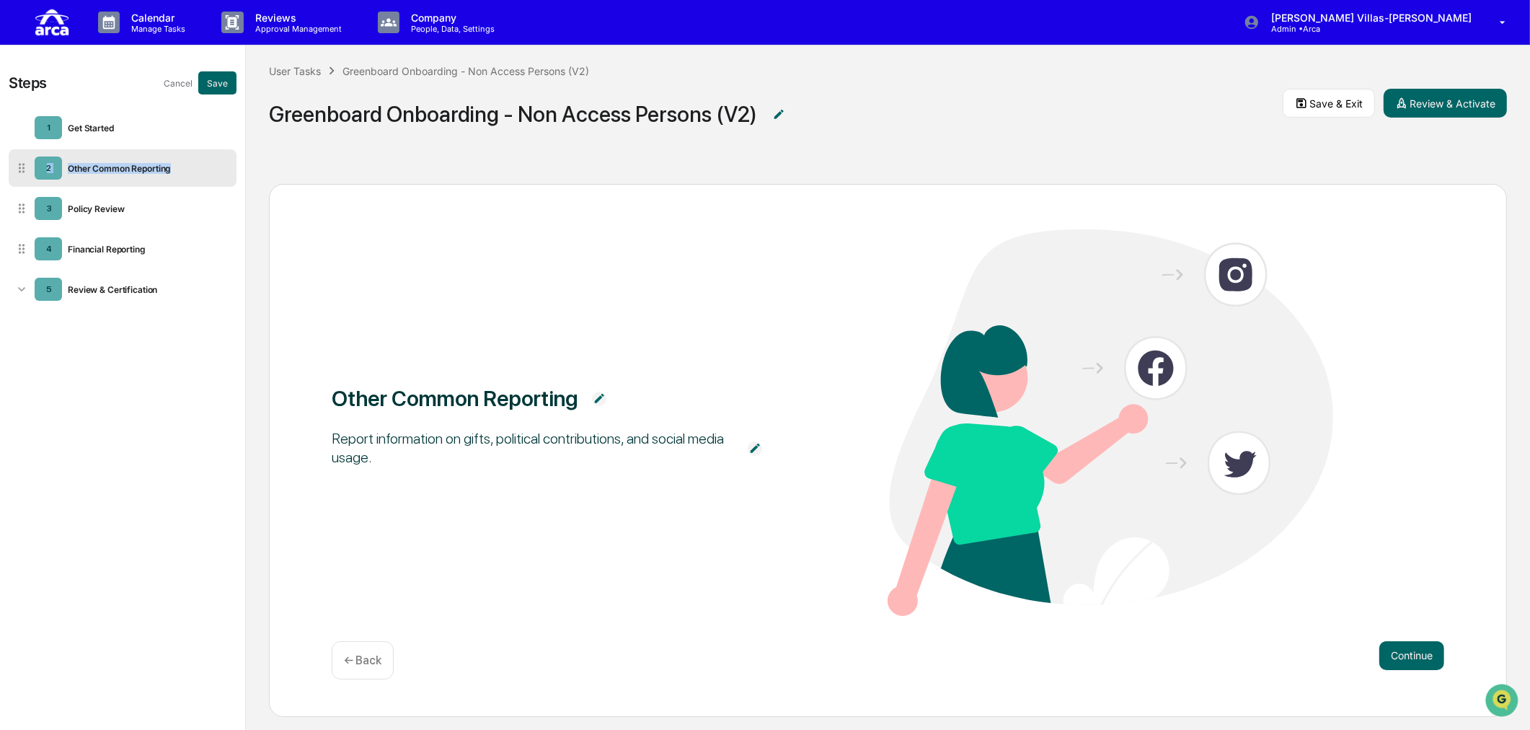
drag, startPoint x: 24, startPoint y: 217, endPoint x: 26, endPoint y: 152, distance: 64.9
click at [26, 152] on ul "1 Get Started 2 Other Common Reporting 3 Policy Review 4 Financial Reporting 5 …" at bounding box center [123, 208] width 228 height 205
drag, startPoint x: 128, startPoint y: 207, endPoint x: 136, endPoint y: 138, distance: 69.7
click at [136, 138] on ul "1 Get Started 2 Other Common Reporting 3 Policy Review 4 Financial Reporting 5 …" at bounding box center [123, 208] width 228 height 205
click at [97, 383] on div "Steps Cancel Save 1 Get Started 2 Other Common Reporting 3 Policy Review 4 Fina…" at bounding box center [122, 387] width 245 height 685
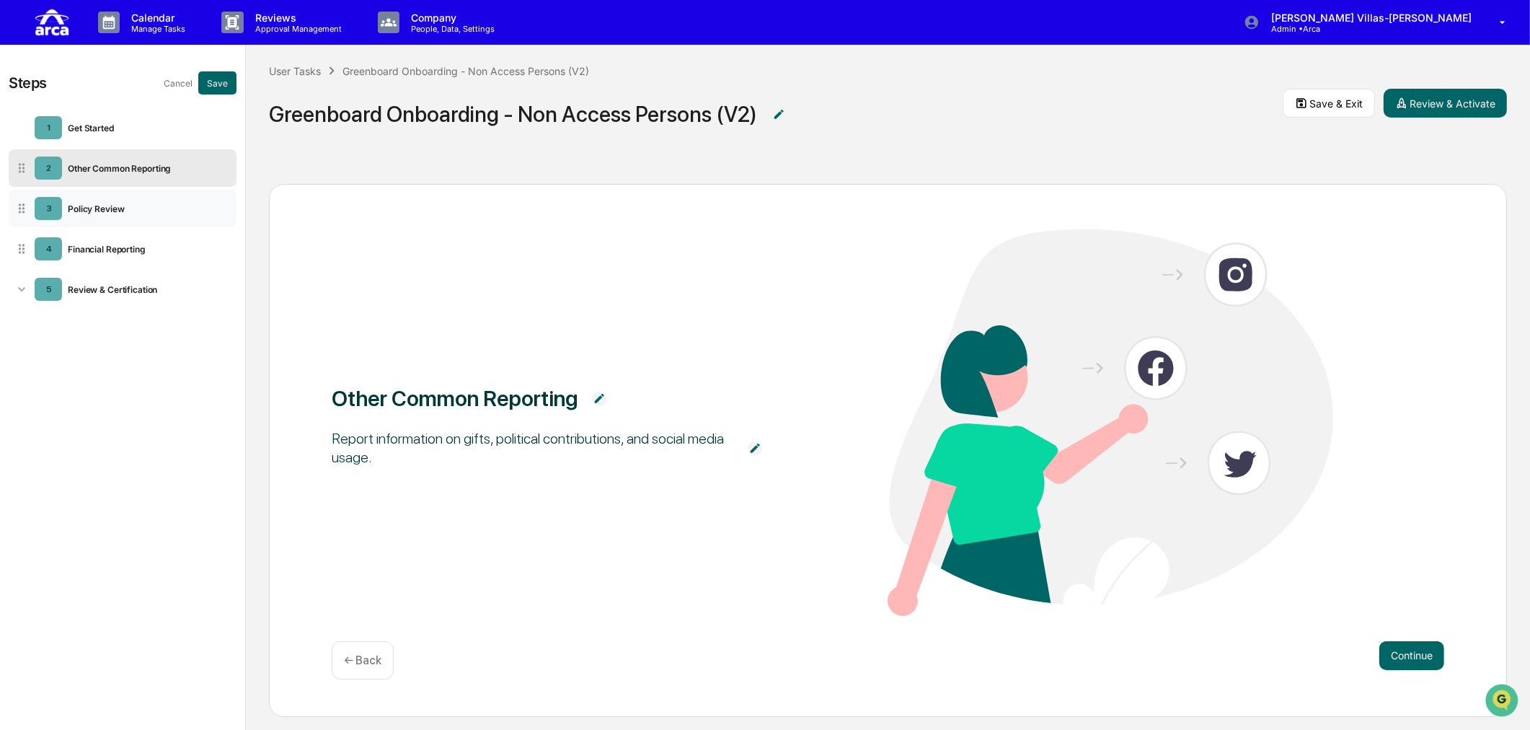
click at [231, 212] on icon at bounding box center [231, 212] width 0 height 0
drag, startPoint x: 116, startPoint y: 371, endPoint x: 56, endPoint y: 319, distance: 79.8
click at [113, 371] on div "Steps Cancel Save 1 Get Started 2 Other Common Reporting 3 Policy Review 4 Fina…" at bounding box center [122, 387] width 245 height 685
drag, startPoint x: 19, startPoint y: 211, endPoint x: 17, endPoint y: 164, distance: 47.6
click at [17, 164] on icon at bounding box center [21, 160] width 14 height 14
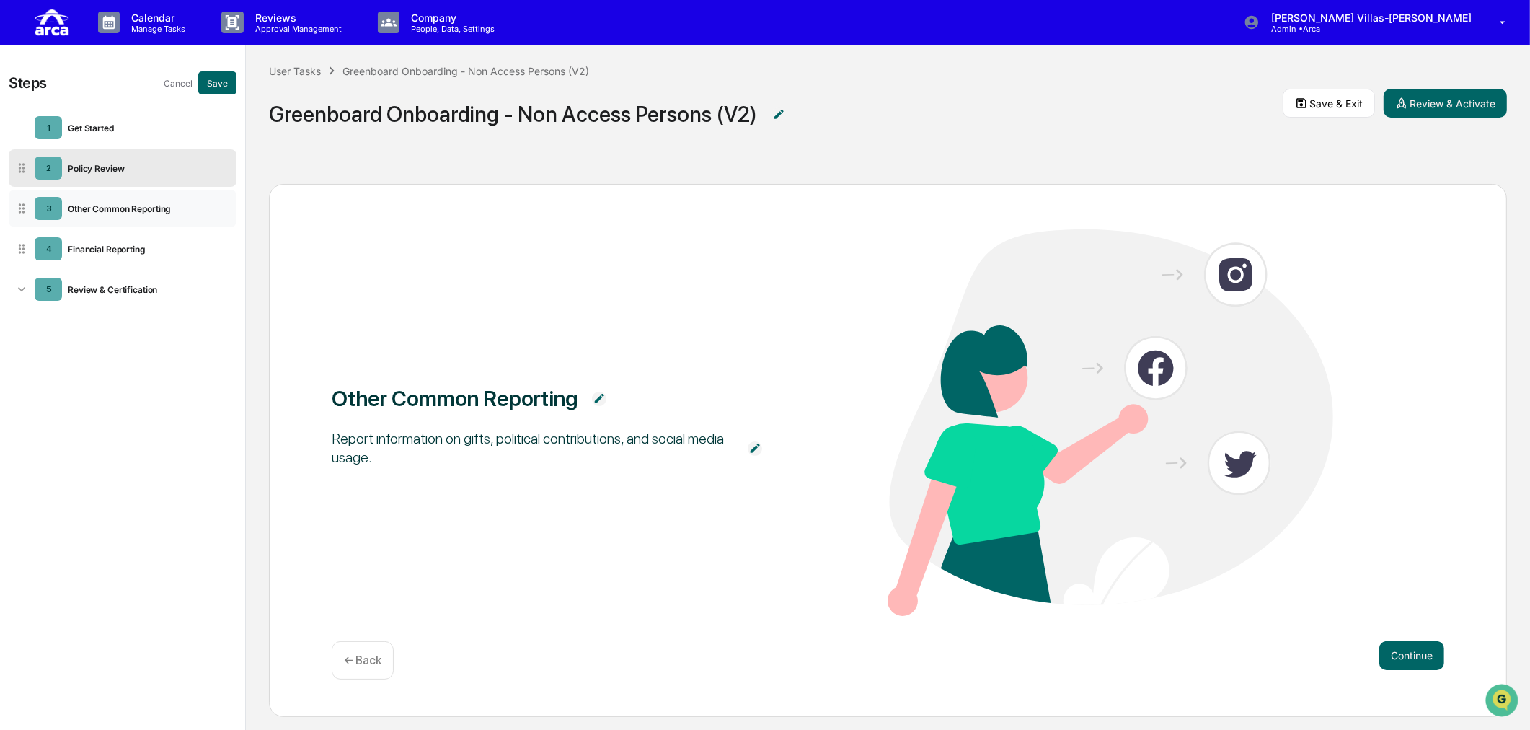
click at [103, 216] on div "3 Other Common Reporting" at bounding box center [123, 208] width 228 height 37
click at [130, 205] on div "Other Common Reporting" at bounding box center [143, 208] width 163 height 11
click at [105, 251] on div "Financial Reporting" at bounding box center [143, 249] width 163 height 11
click at [1137, 633] on div "Continue ← Back" at bounding box center [888, 660] width 1113 height 38
click at [219, 83] on button "Save" at bounding box center [217, 82] width 38 height 23
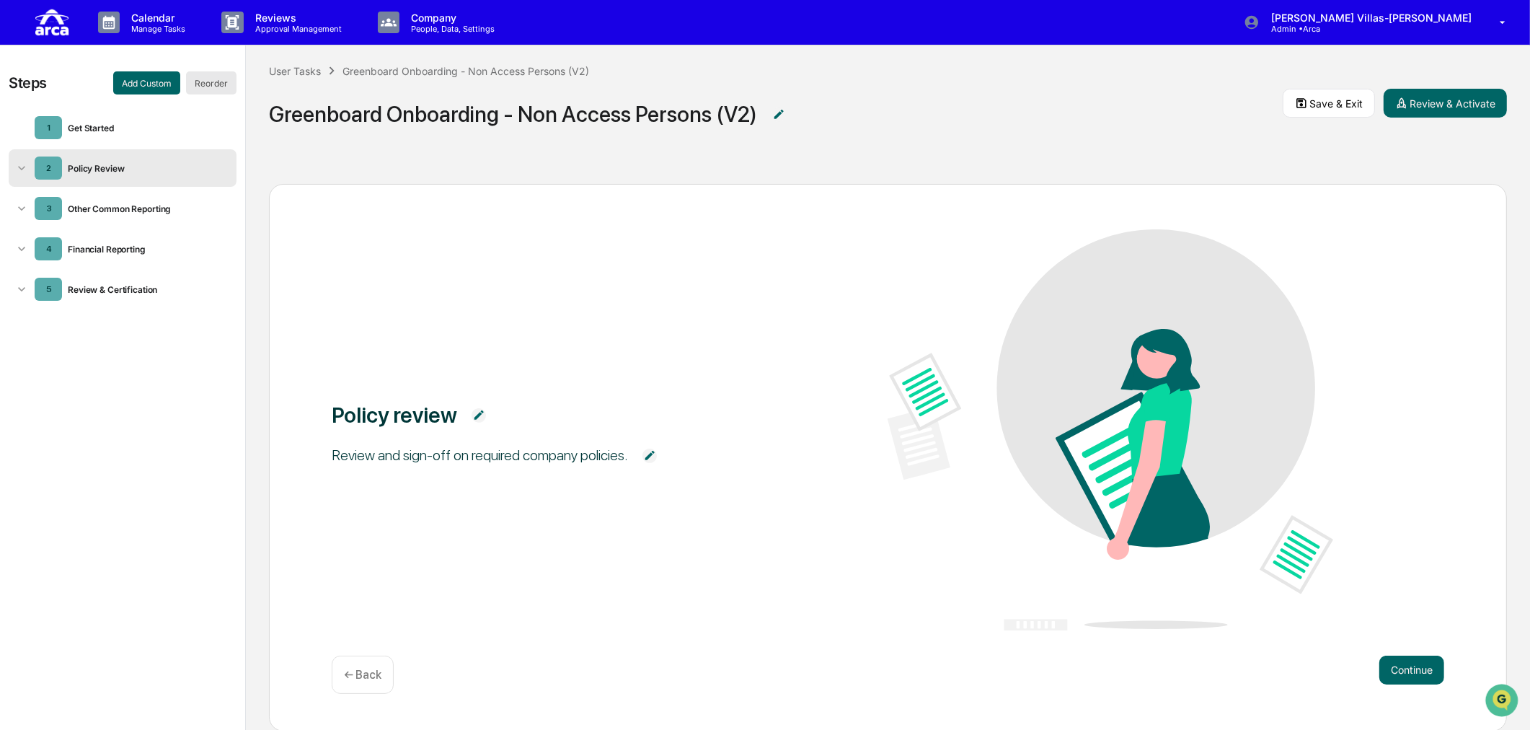
click at [219, 84] on button "Reorder" at bounding box center [211, 82] width 50 height 23
drag, startPoint x: 19, startPoint y: 255, endPoint x: 22, endPoint y: 167, distance: 88.0
click at [22, 167] on icon at bounding box center [21, 161] width 14 height 14
drag, startPoint x: 19, startPoint y: 211, endPoint x: 20, endPoint y: 168, distance: 43.3
click at [20, 168] on icon at bounding box center [22, 164] width 6 height 9
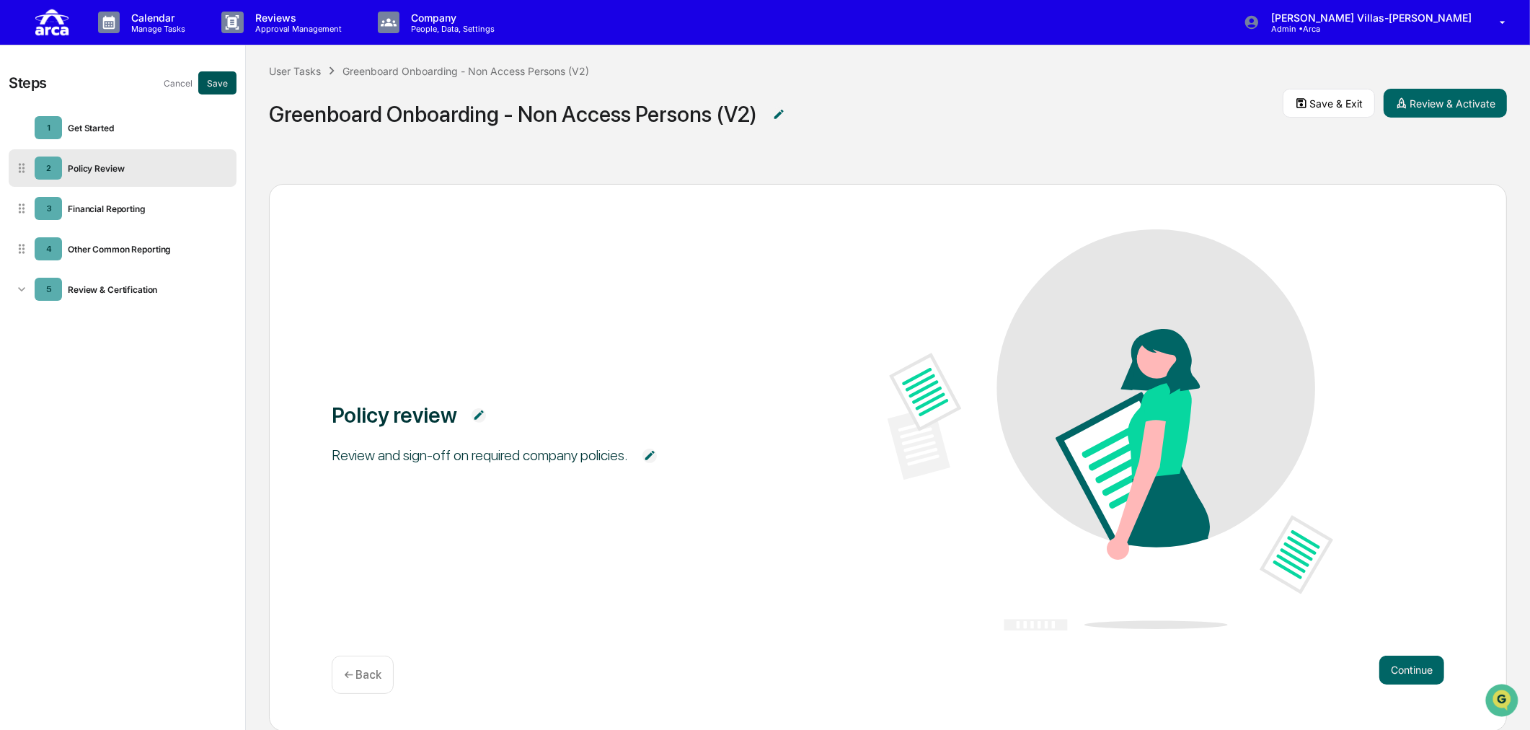
click at [226, 76] on button "Save" at bounding box center [217, 82] width 38 height 23
click at [83, 206] on div "Financial Reporting" at bounding box center [143, 208] width 163 height 11
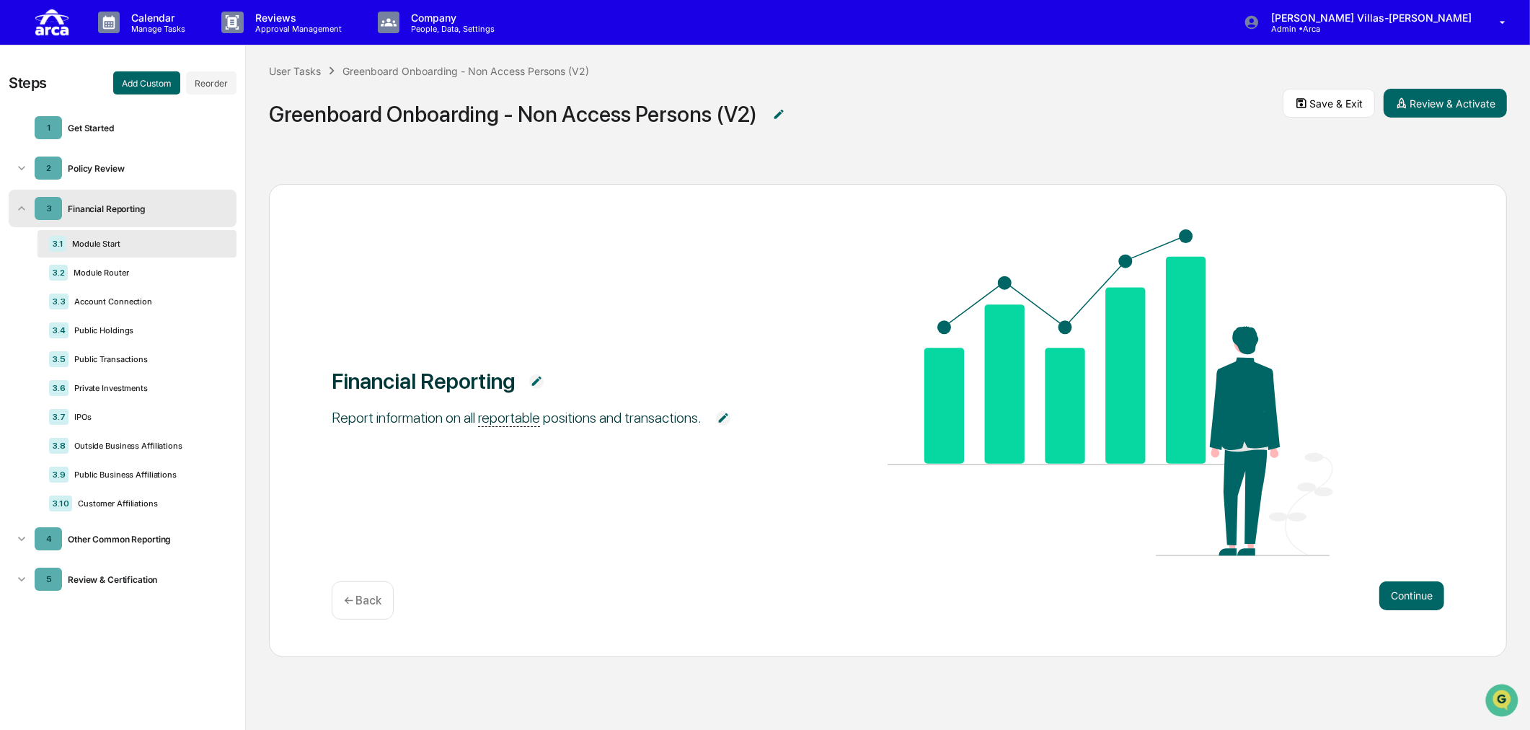
click at [231, 212] on icon at bounding box center [231, 212] width 0 height 0
click at [366, 213] on div "Financial Reporting Report information on all reportable positions and transact…" at bounding box center [888, 420] width 1238 height 473
click at [225, 334] on icon at bounding box center [225, 334] width 0 height 0
click at [200, 350] on div "Delete" at bounding box center [201, 347] width 48 height 23
click at [225, 334] on icon at bounding box center [225, 334] width 0 height 0
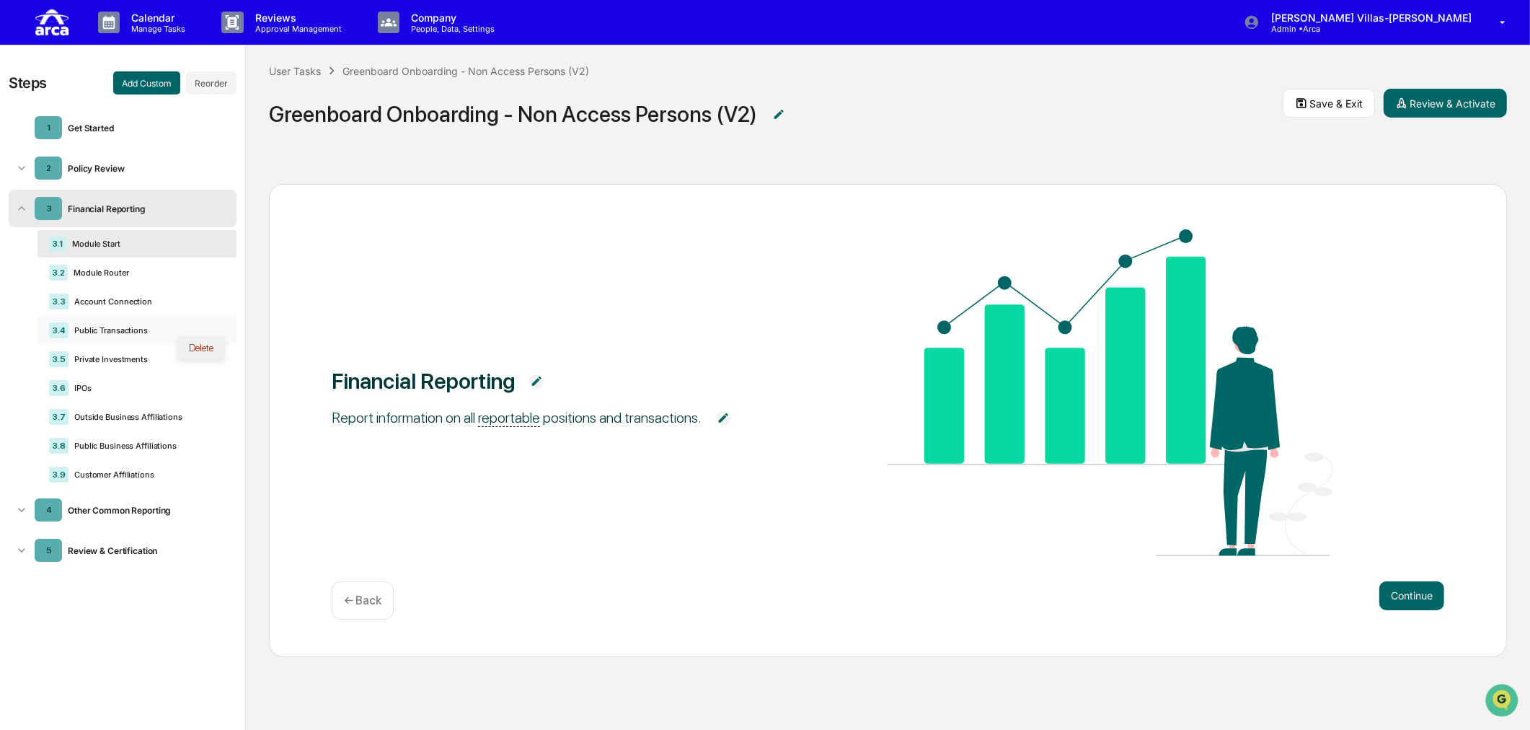
click at [205, 350] on div "Delete" at bounding box center [201, 347] width 48 height 23
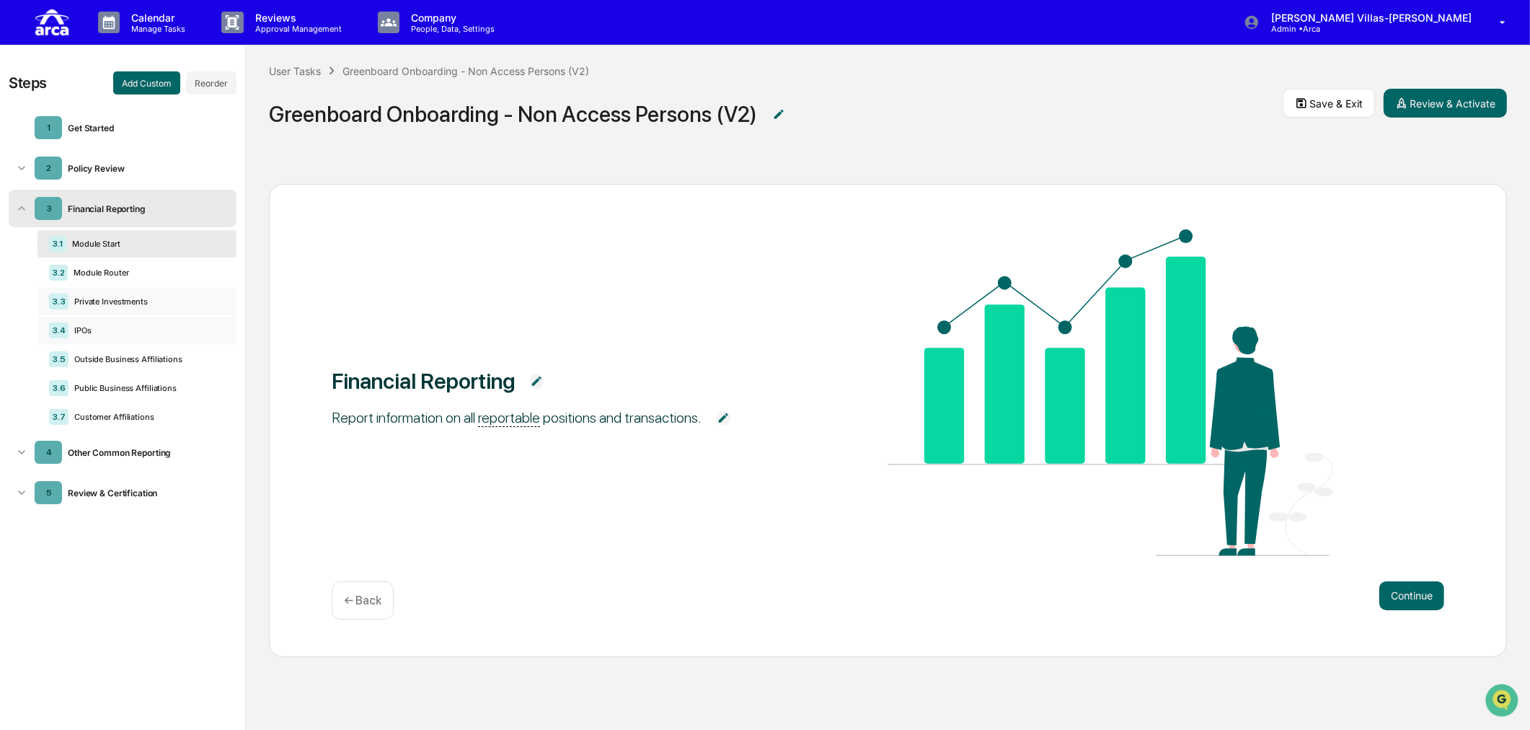
click at [225, 305] on icon at bounding box center [225, 305] width 0 height 0
click at [214, 321] on div "Delete" at bounding box center [201, 318] width 48 height 23
click at [225, 305] on icon at bounding box center [225, 305] width 0 height 0
click at [211, 321] on div "Delete" at bounding box center [201, 318] width 48 height 23
click at [146, 327] on div "Public Business Affiliations" at bounding box center [144, 330] width 151 height 10
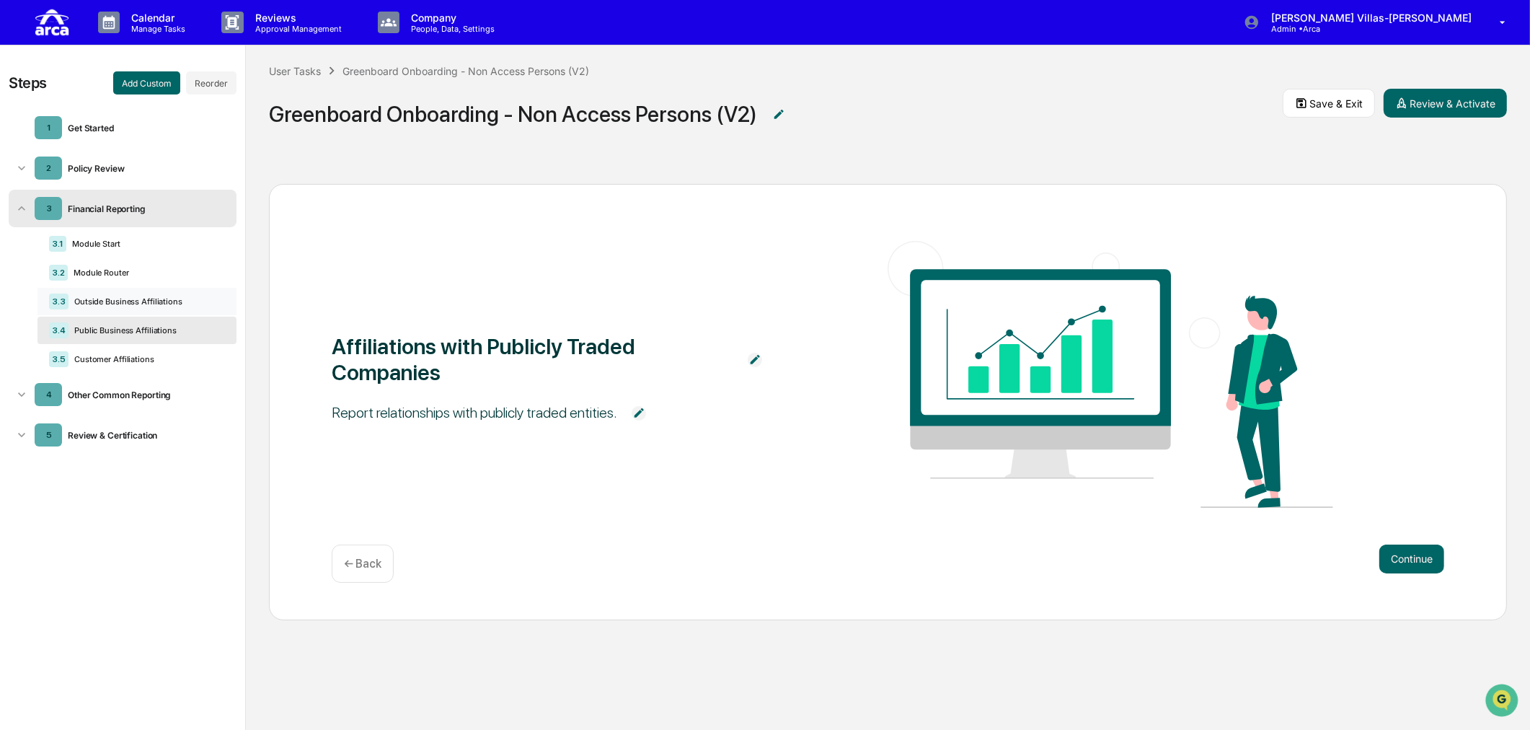
click at [164, 304] on div "Outside Business Affiliations" at bounding box center [144, 301] width 151 height 10
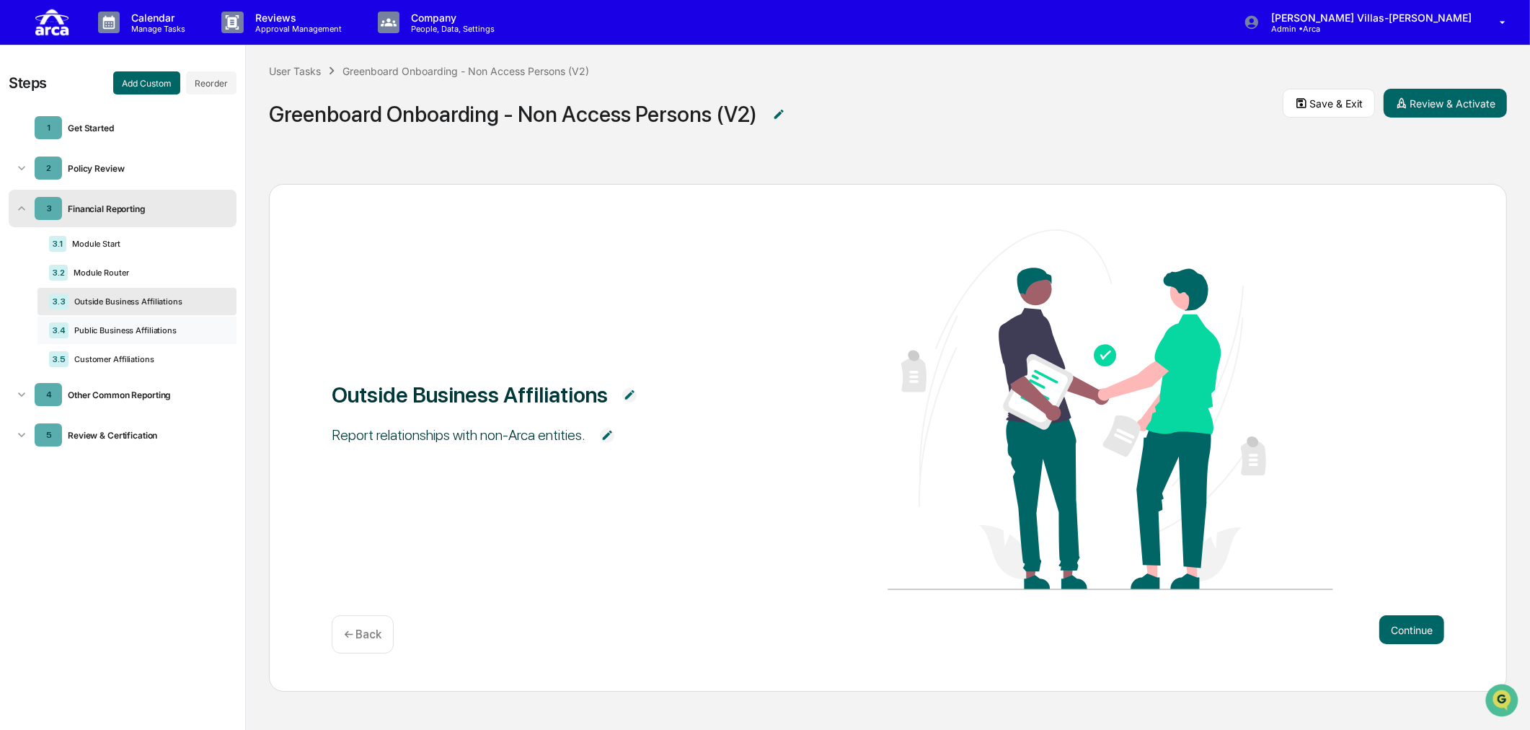
click at [114, 329] on div "Public Business Affiliations" at bounding box center [144, 330] width 151 height 10
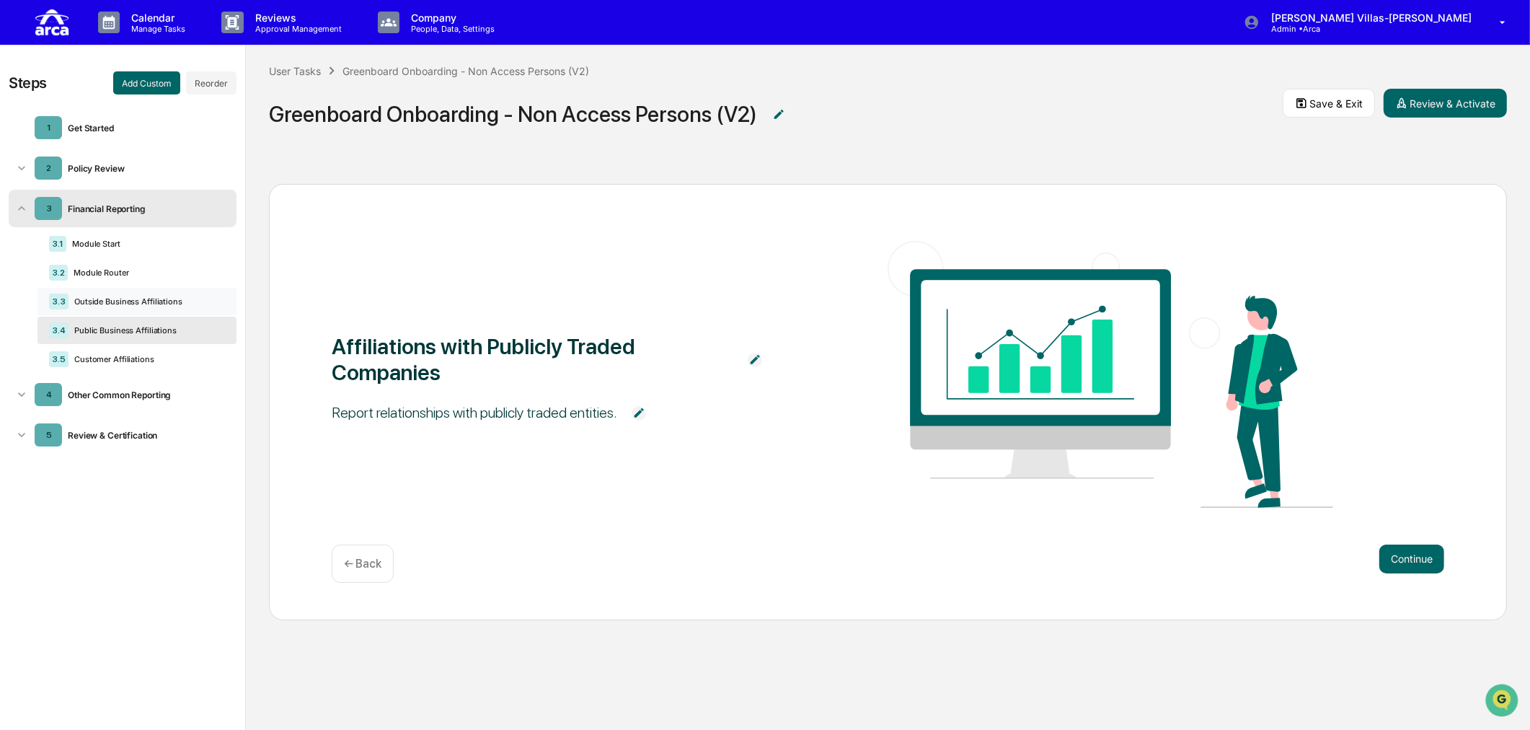
click at [138, 298] on div "Outside Business Affiliations" at bounding box center [144, 301] width 151 height 10
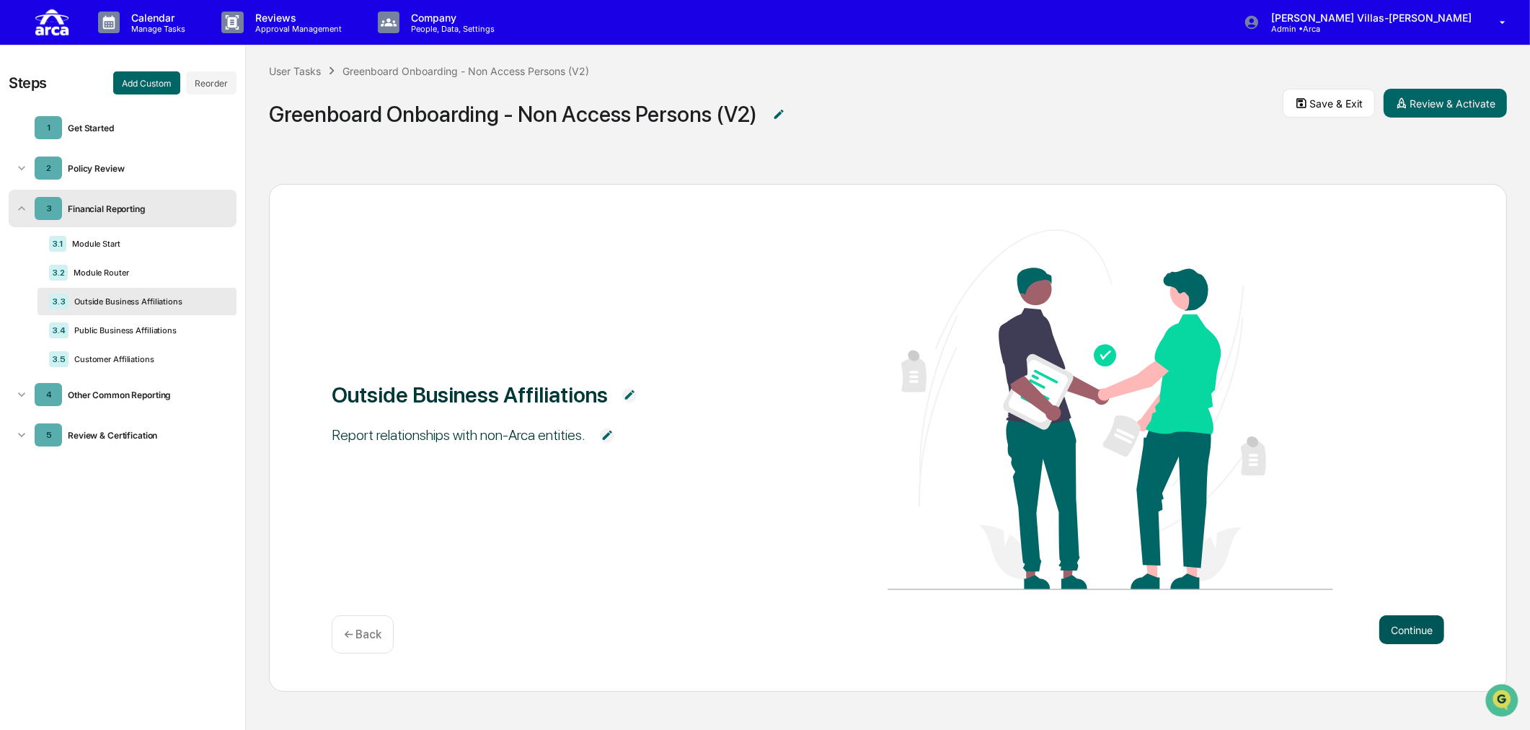
click at [1222, 624] on button "Continue" at bounding box center [1412, 629] width 65 height 29
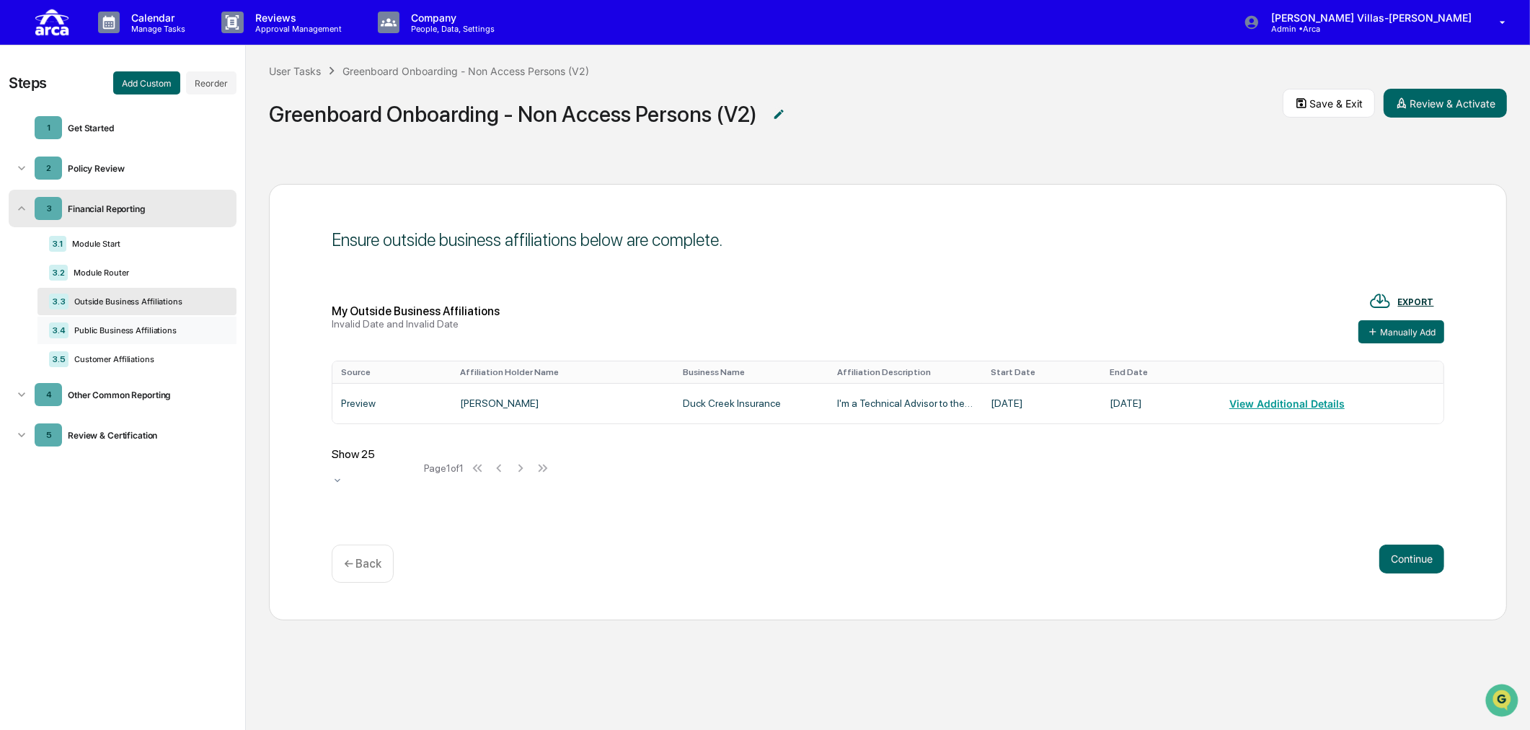
click at [141, 322] on div "3.4 Public Business Affiliations" at bounding box center [136, 330] width 199 height 27
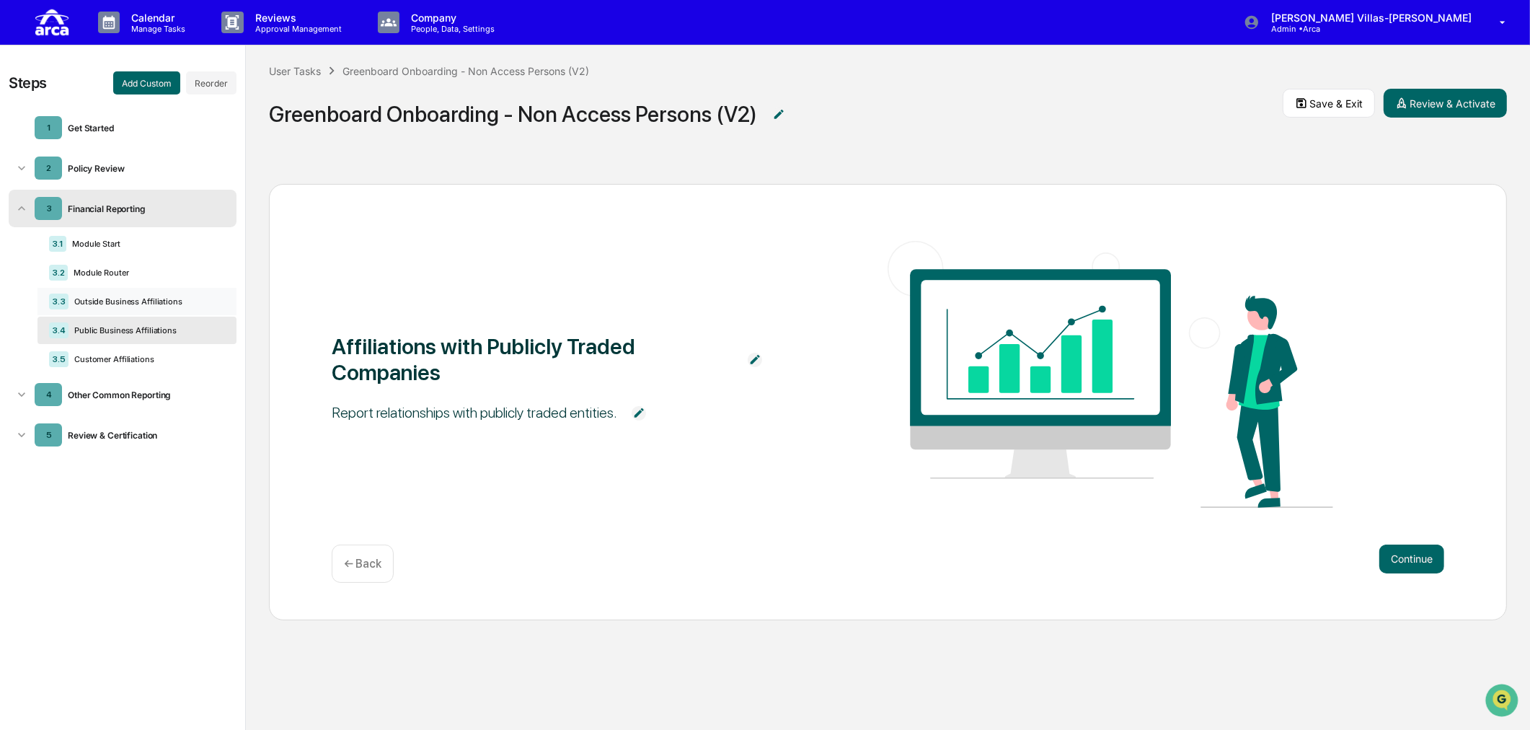
click at [127, 296] on div "3.3 Outside Business Affiliations" at bounding box center [136, 301] width 199 height 27
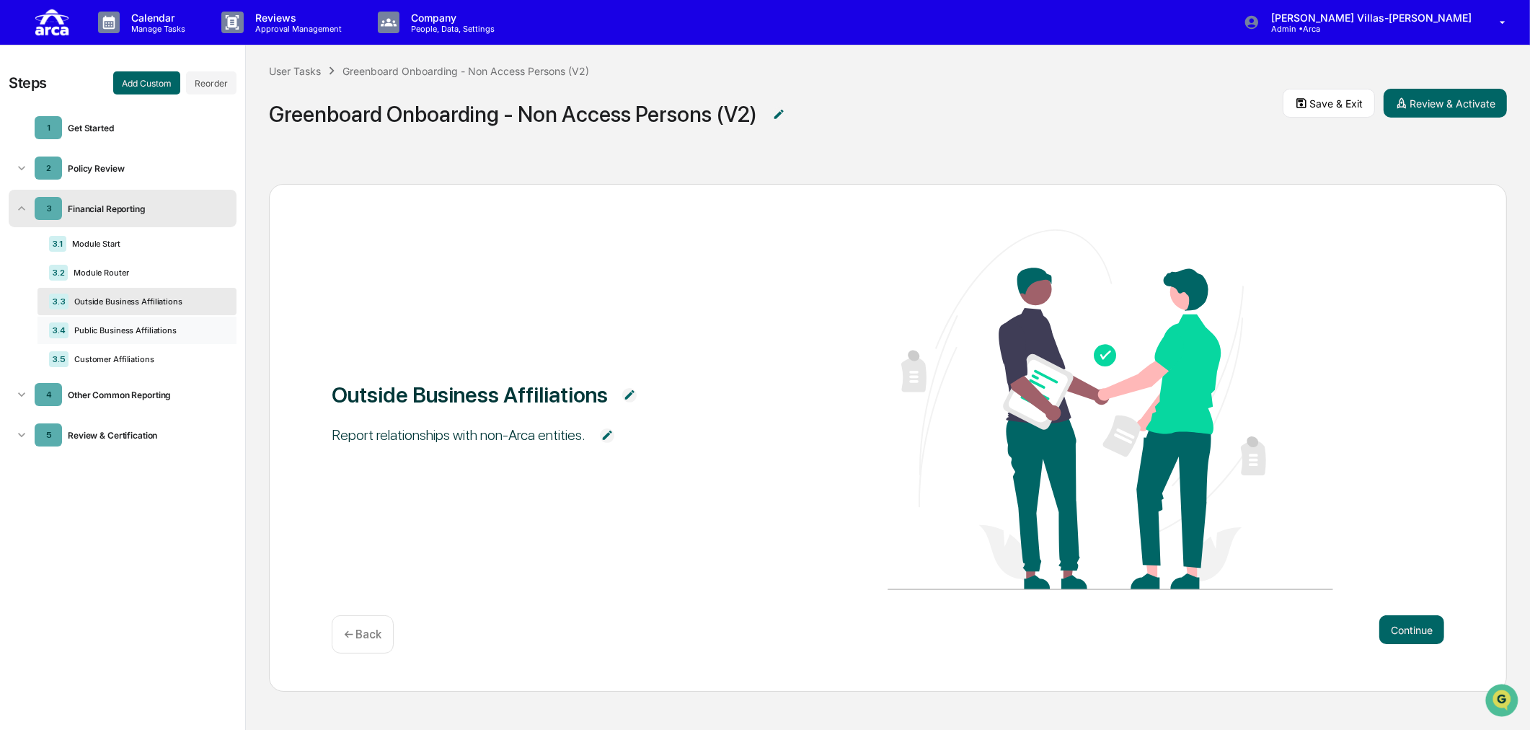
click at [134, 329] on div "Public Business Affiliations" at bounding box center [144, 330] width 151 height 10
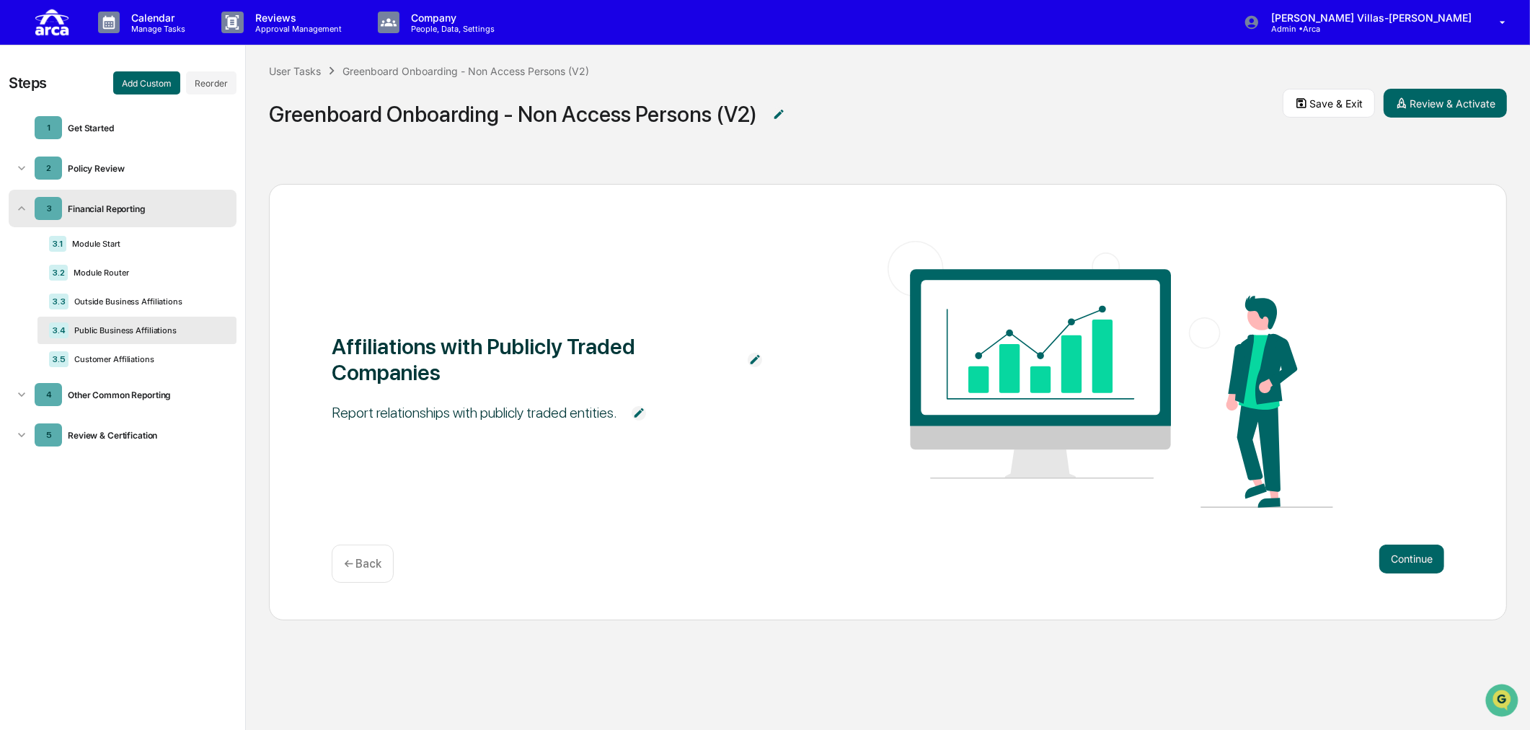
click at [232, 337] on icon at bounding box center [233, 343] width 3 height 12
click at [189, 350] on div "Delete" at bounding box center [201, 347] width 48 height 23
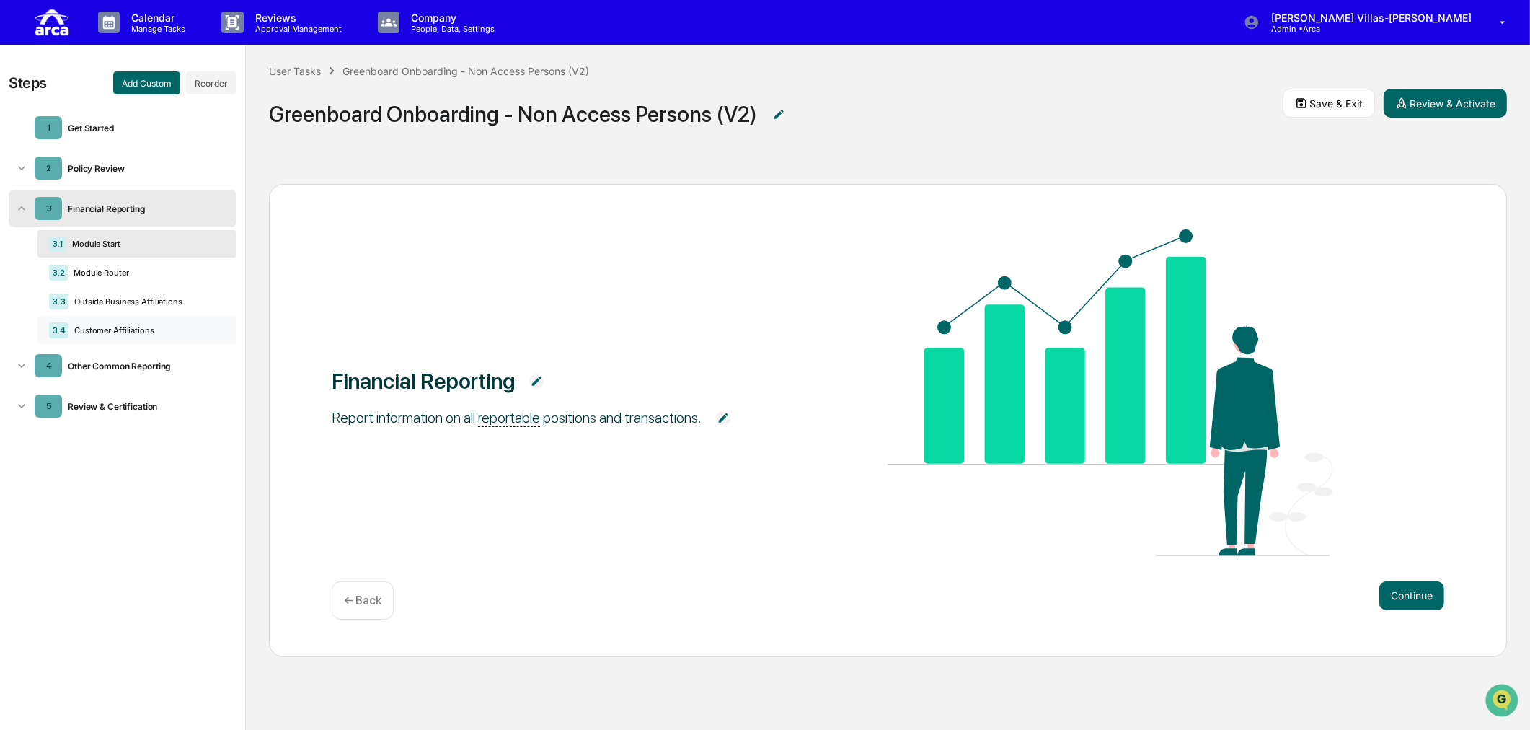
click at [140, 332] on div "Customer Affiliations" at bounding box center [144, 330] width 151 height 10
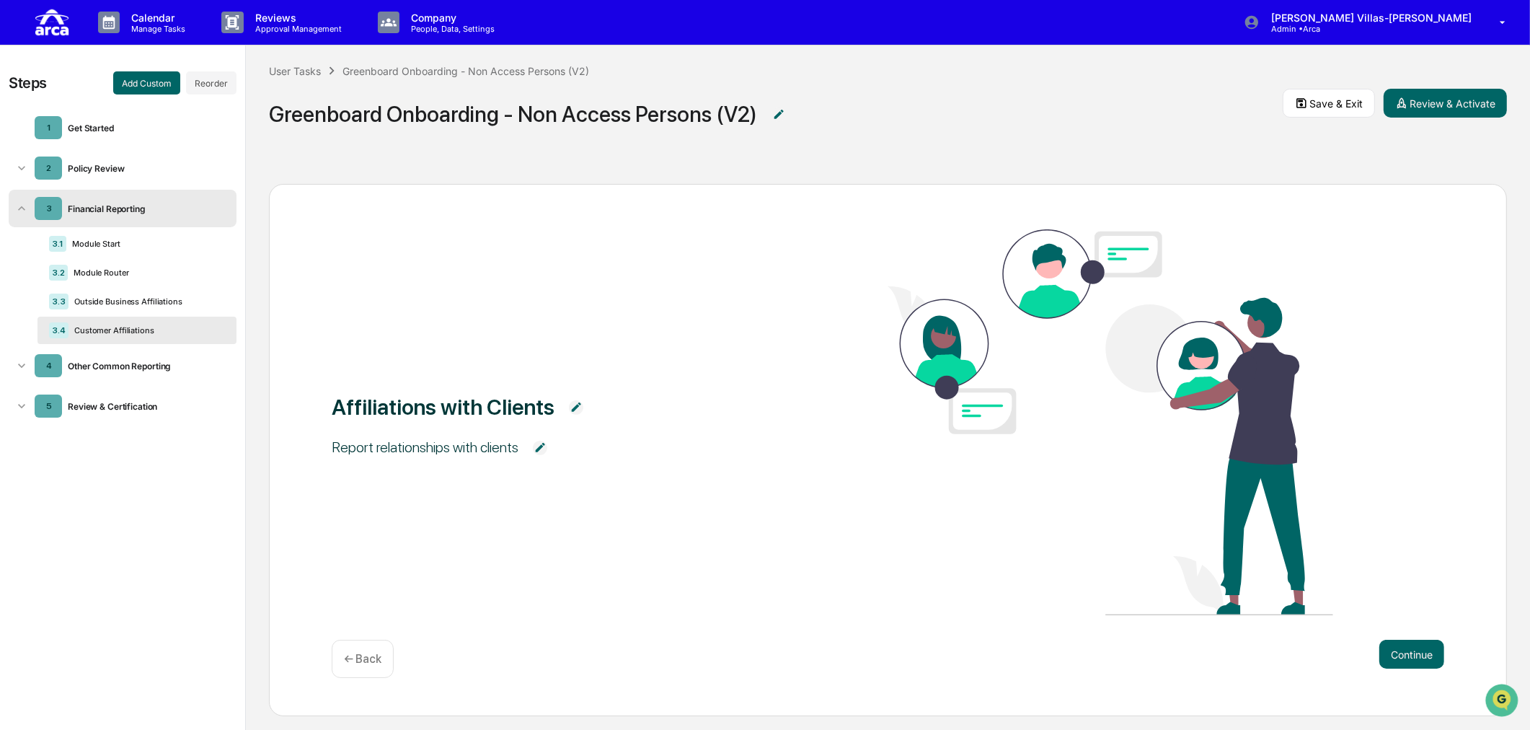
click at [225, 336] on div at bounding box center [225, 330] width 0 height 11
click at [202, 349] on div "Delete" at bounding box center [201, 347] width 48 height 23
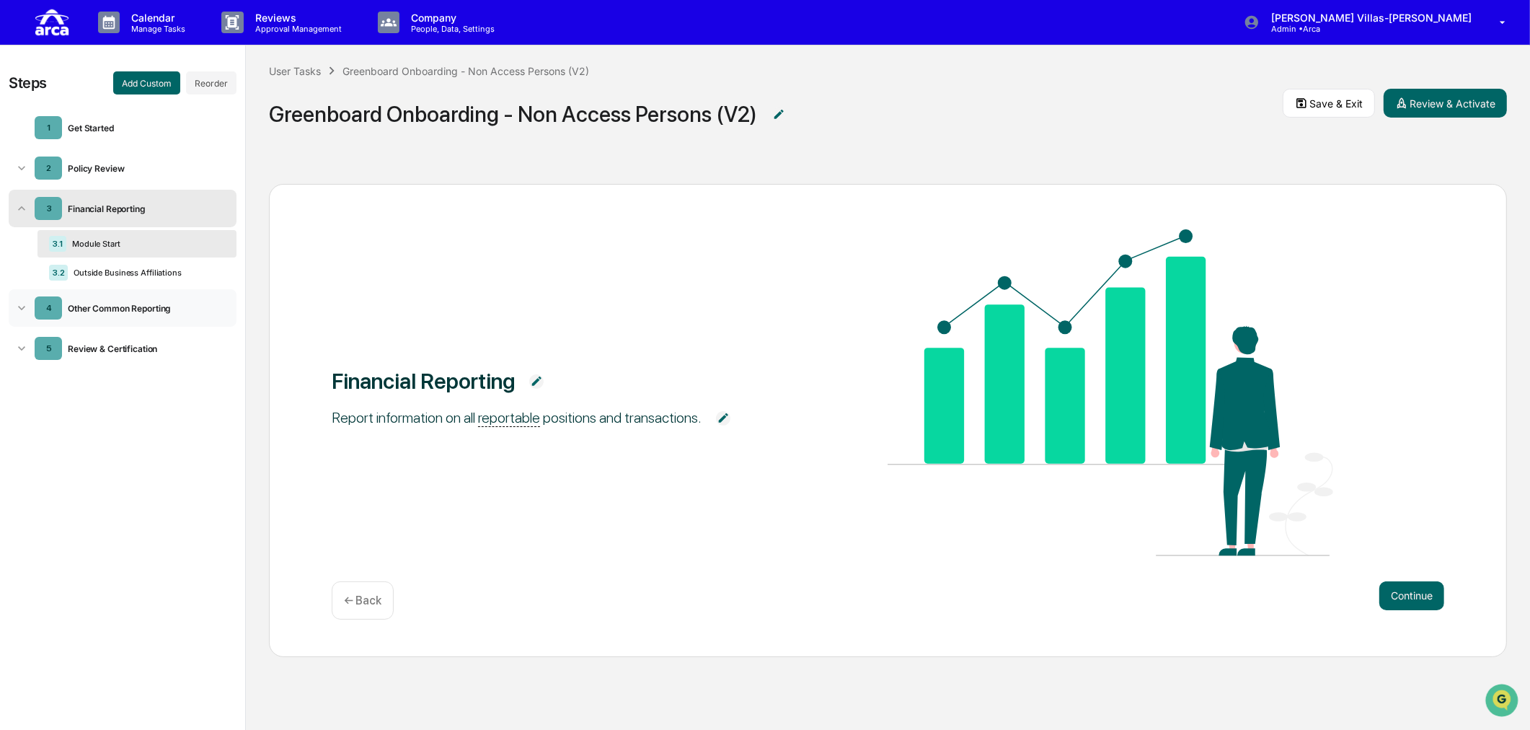
click at [164, 304] on div "Other Common Reporting" at bounding box center [143, 308] width 163 height 11
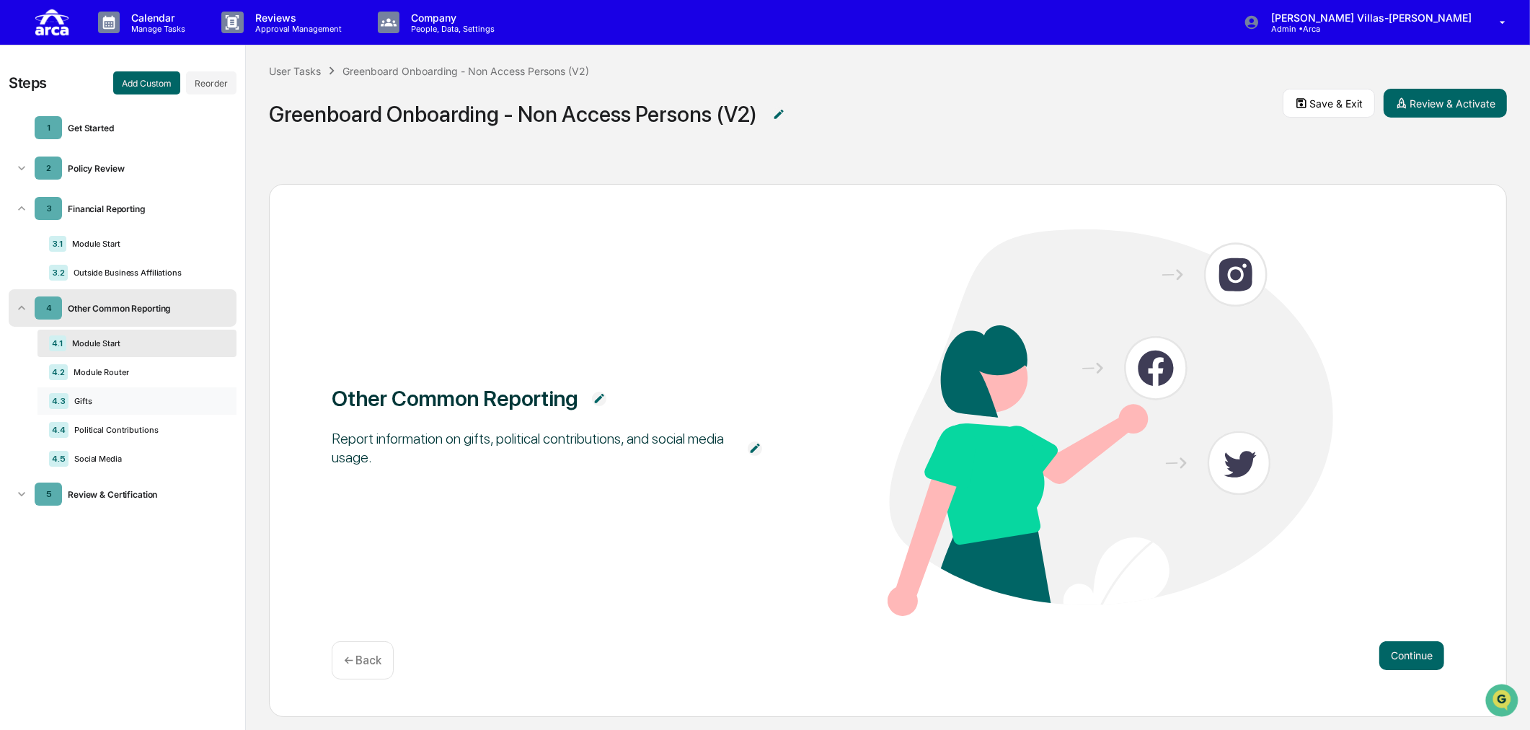
click at [225, 405] on icon at bounding box center [225, 405] width 0 height 0
click at [197, 425] on div "Delete" at bounding box center [201, 418] width 48 height 23
click at [225, 405] on icon at bounding box center [225, 405] width 0 height 0
click at [199, 421] on div "Delete" at bounding box center [201, 418] width 48 height 23
click at [144, 81] on button "Add Custom" at bounding box center [146, 82] width 67 height 23
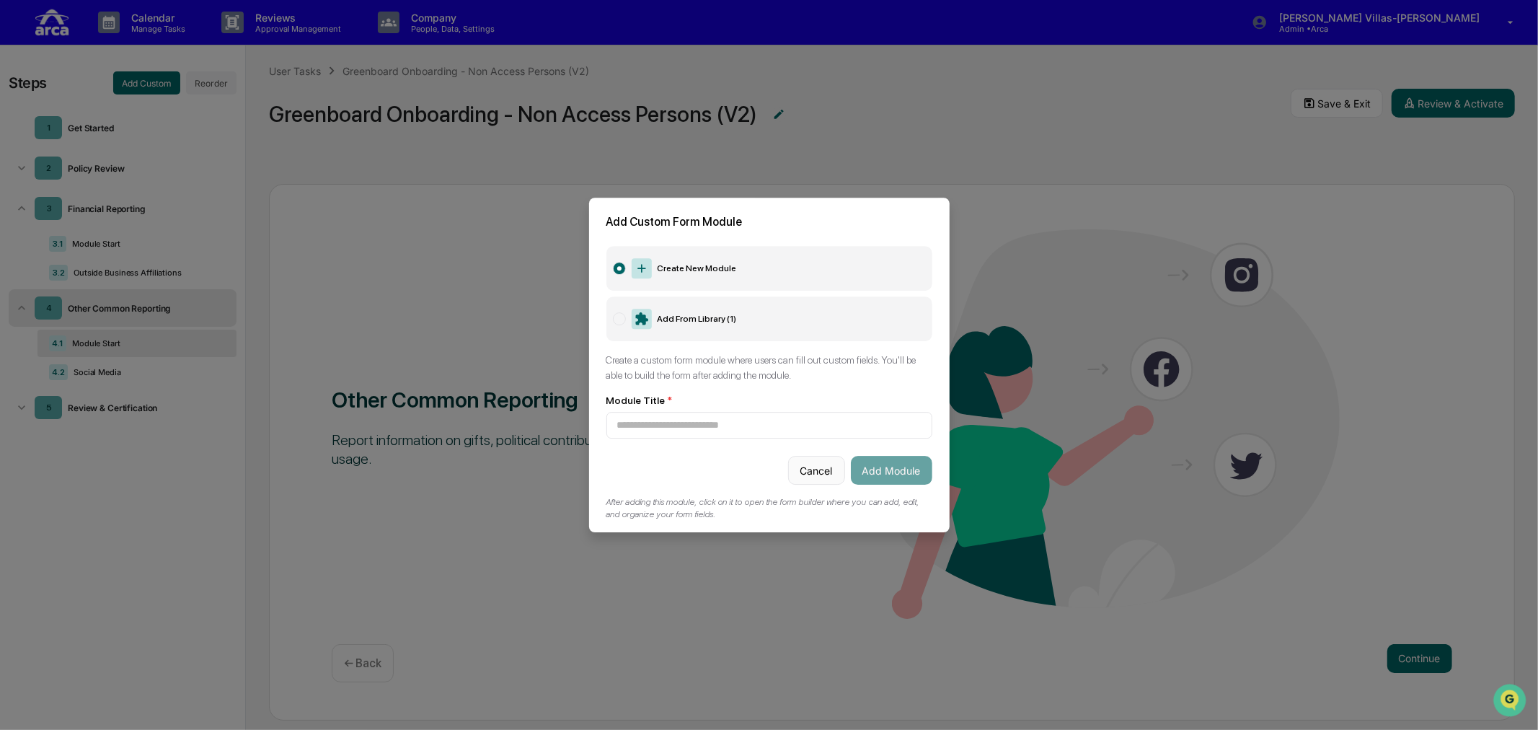
click at [811, 466] on button "Cancel" at bounding box center [816, 470] width 57 height 29
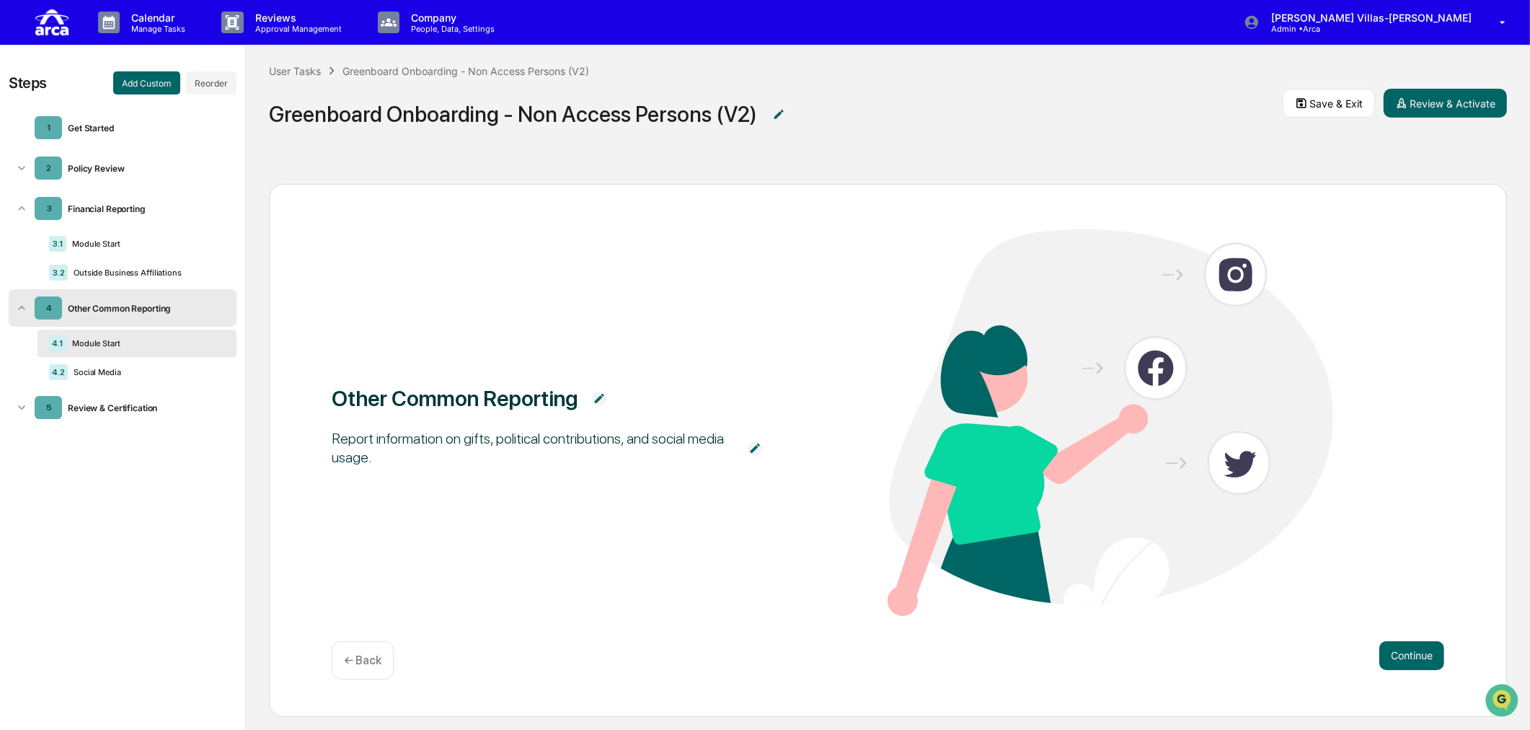
click at [510, 544] on div "Other Common Reporting Report information on gifts, political contributions, an…" at bounding box center [888, 423] width 1113 height 389
click at [95, 169] on div "Policy Review" at bounding box center [143, 168] width 163 height 11
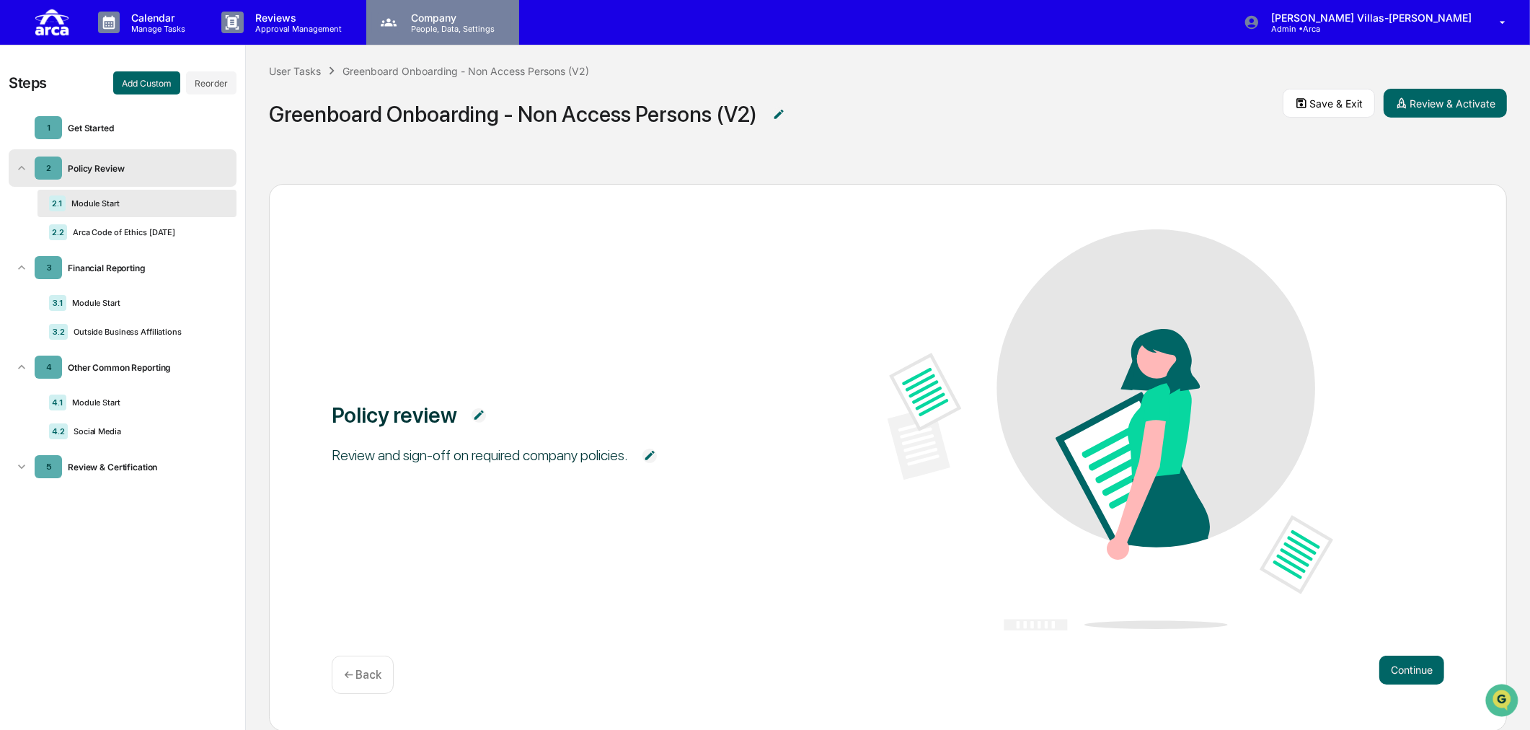
click at [428, 19] on p "Company" at bounding box center [451, 18] width 102 height 12
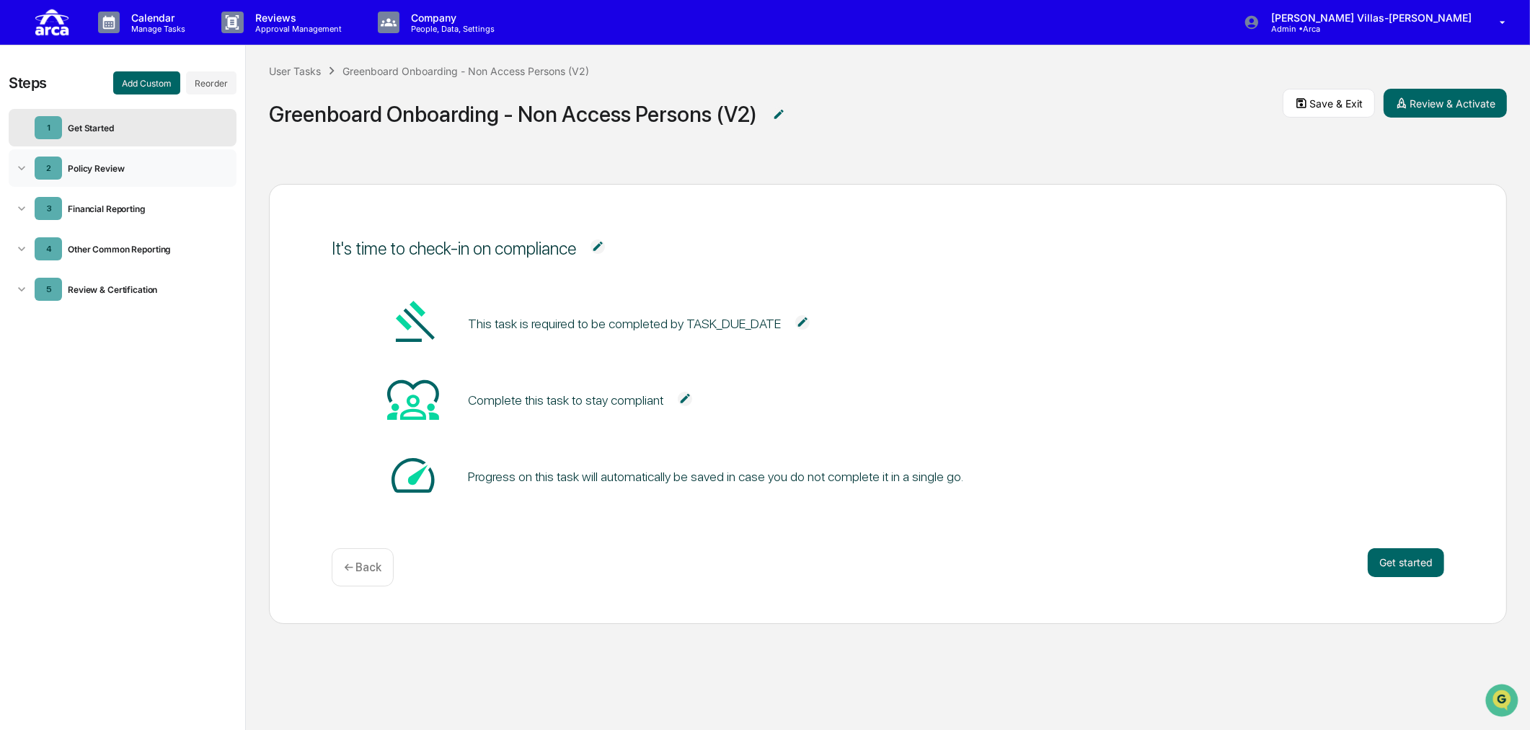
click at [17, 167] on icon at bounding box center [21, 168] width 14 height 14
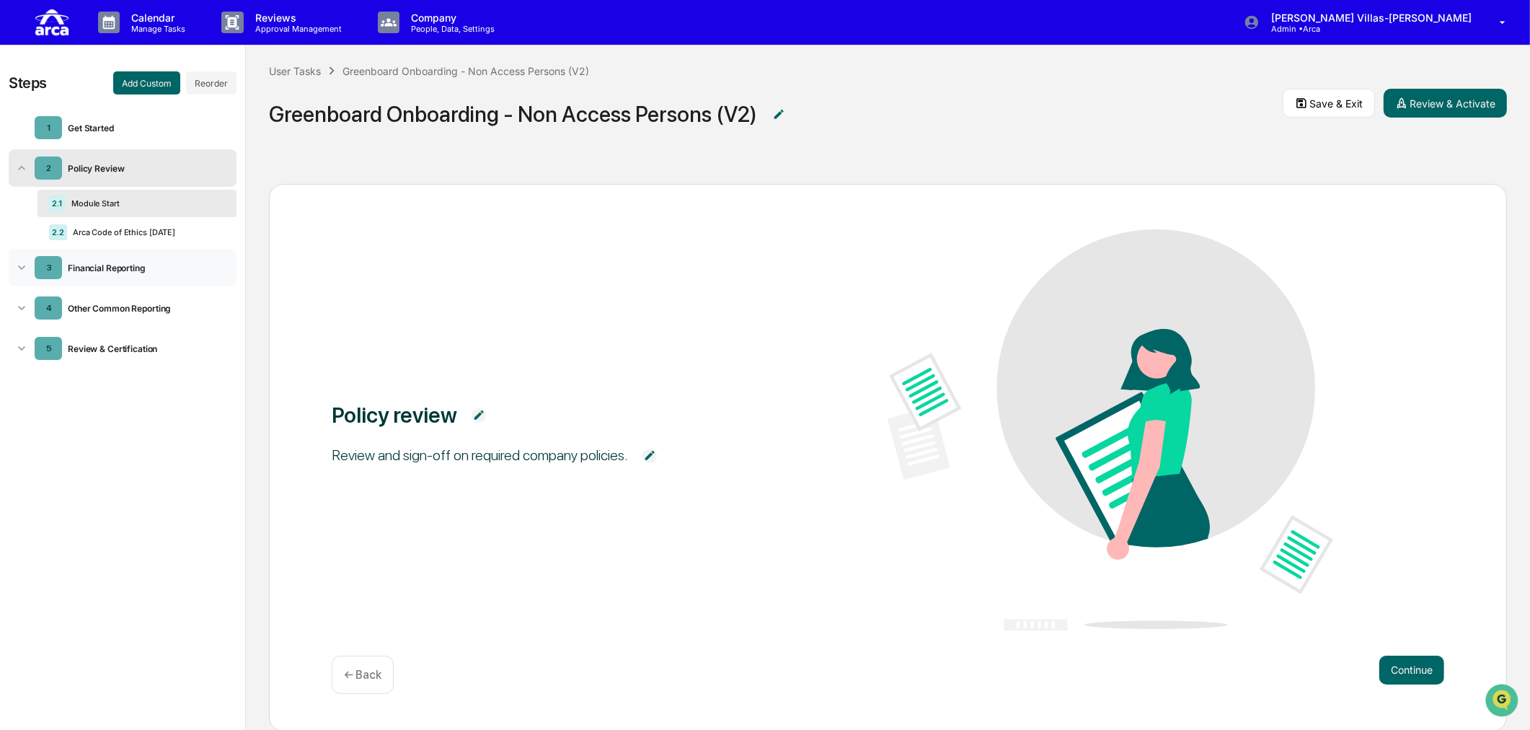
click at [22, 267] on icon at bounding box center [21, 267] width 14 height 14
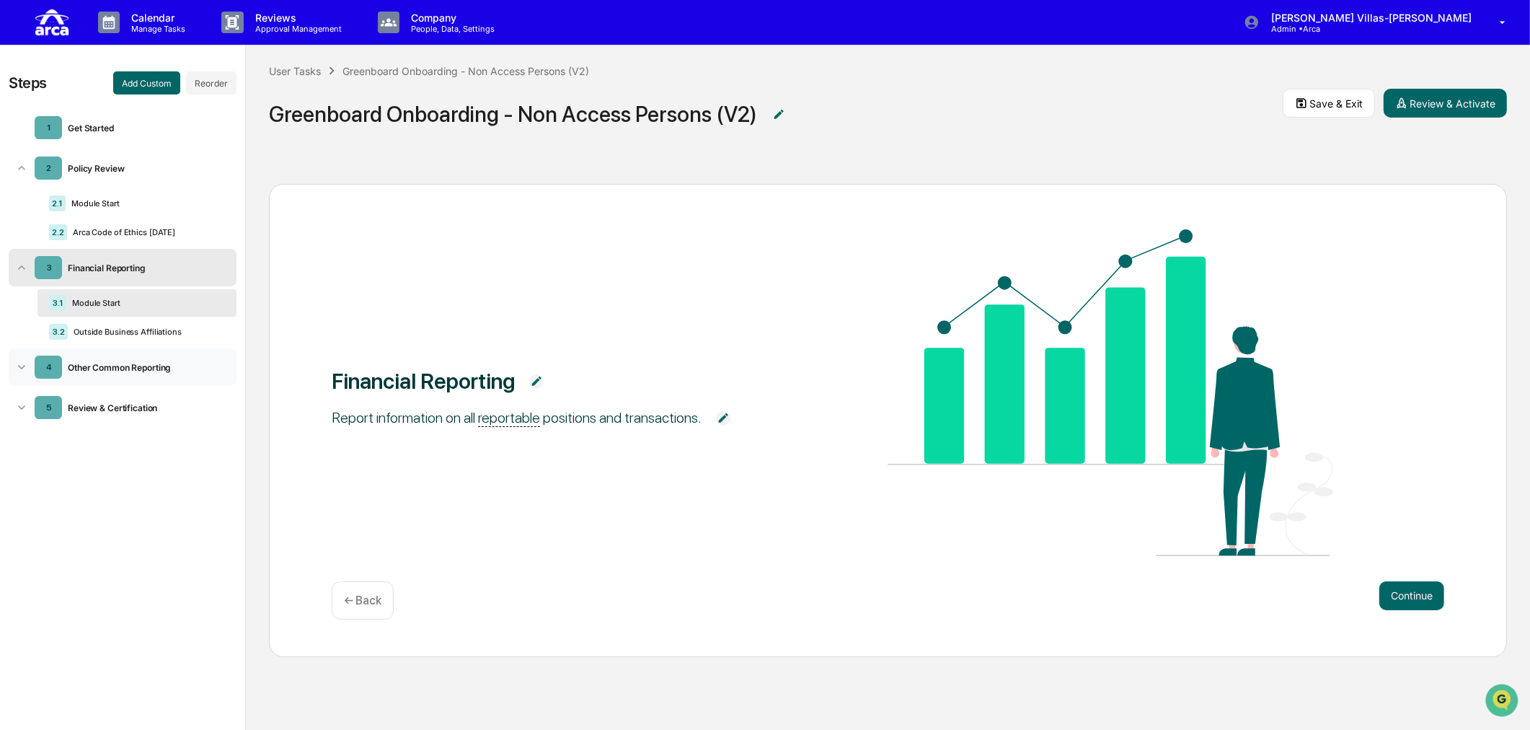
click at [12, 371] on div "4 Other Common Reporting" at bounding box center [123, 366] width 228 height 37
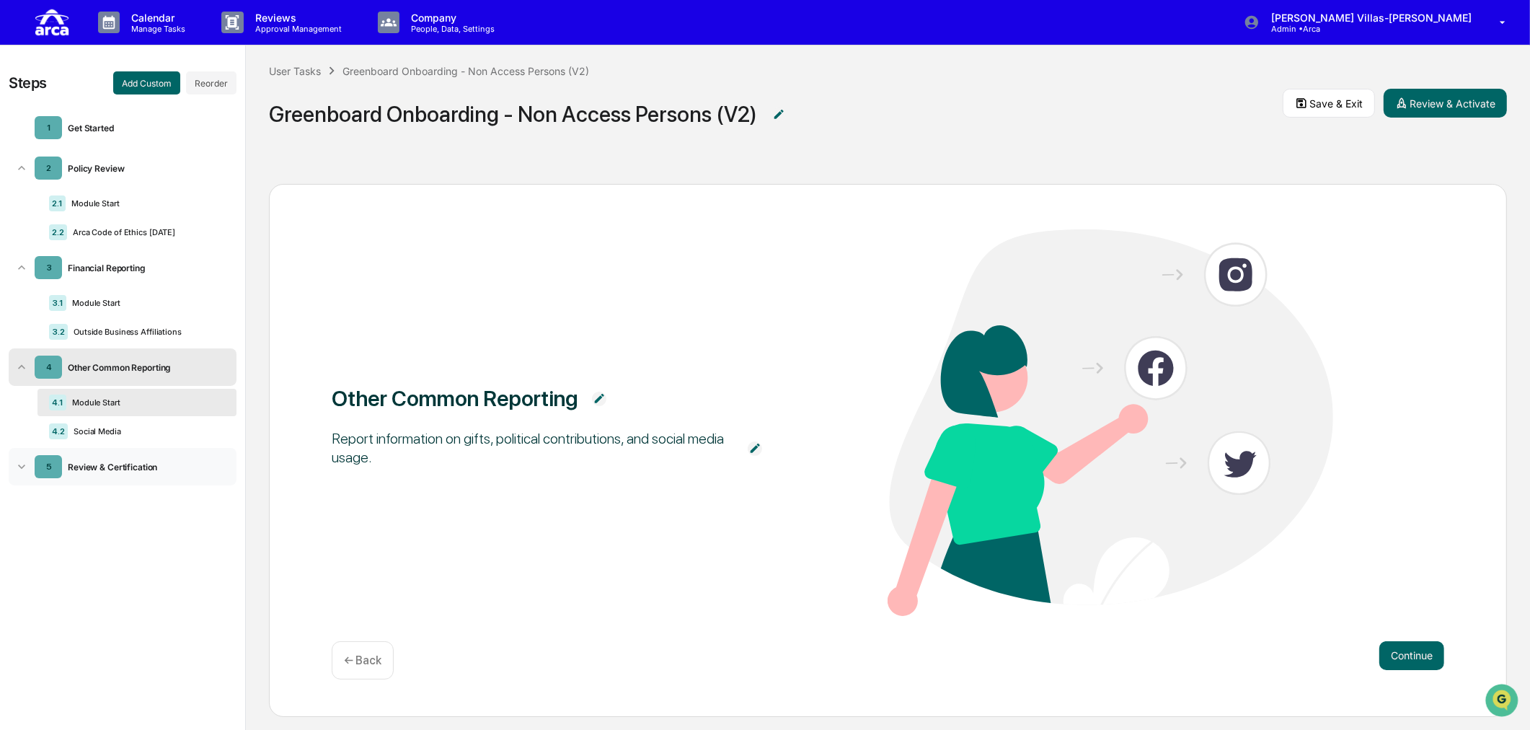
click at [25, 474] on icon at bounding box center [21, 466] width 14 height 14
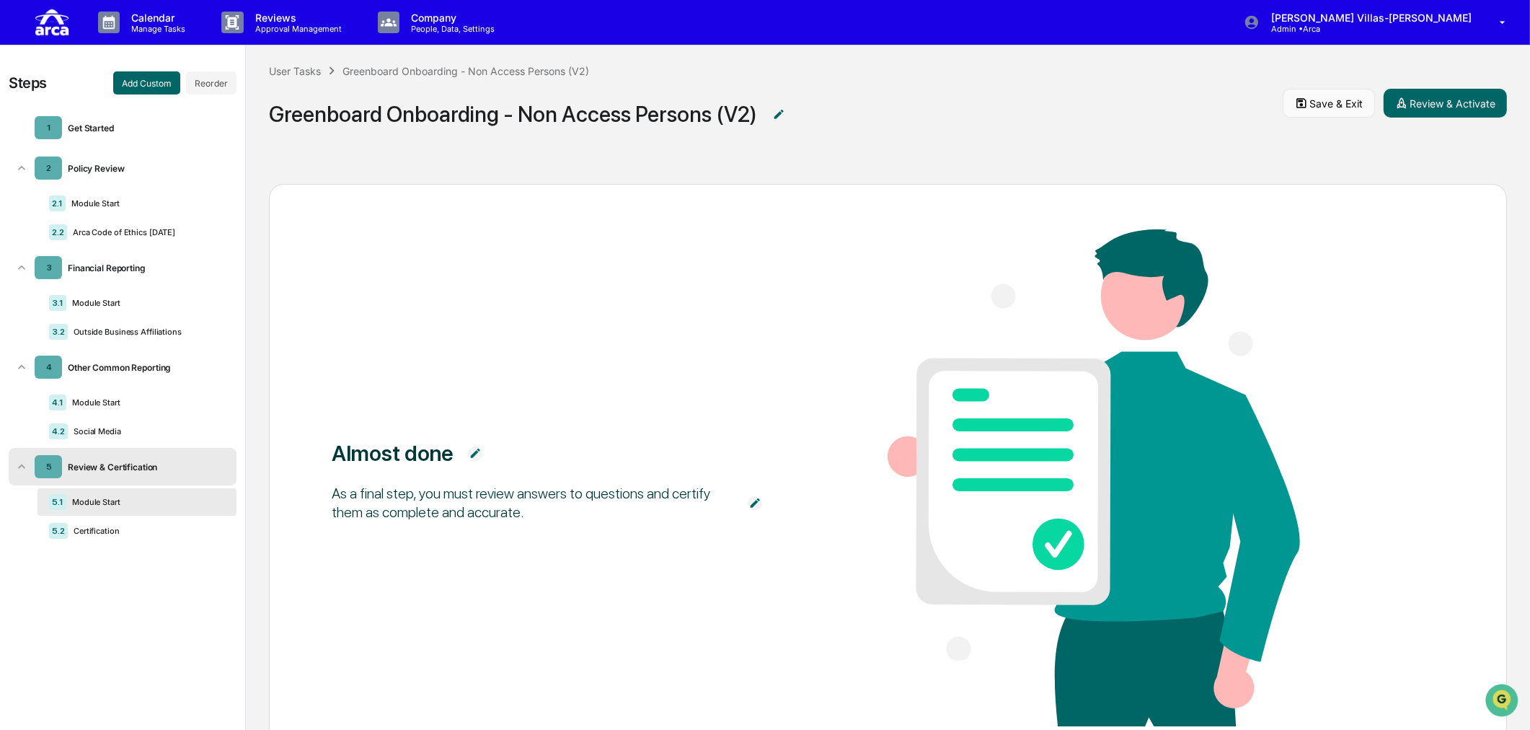
click at [1222, 108] on button "Save & Exit" at bounding box center [1329, 103] width 92 height 29
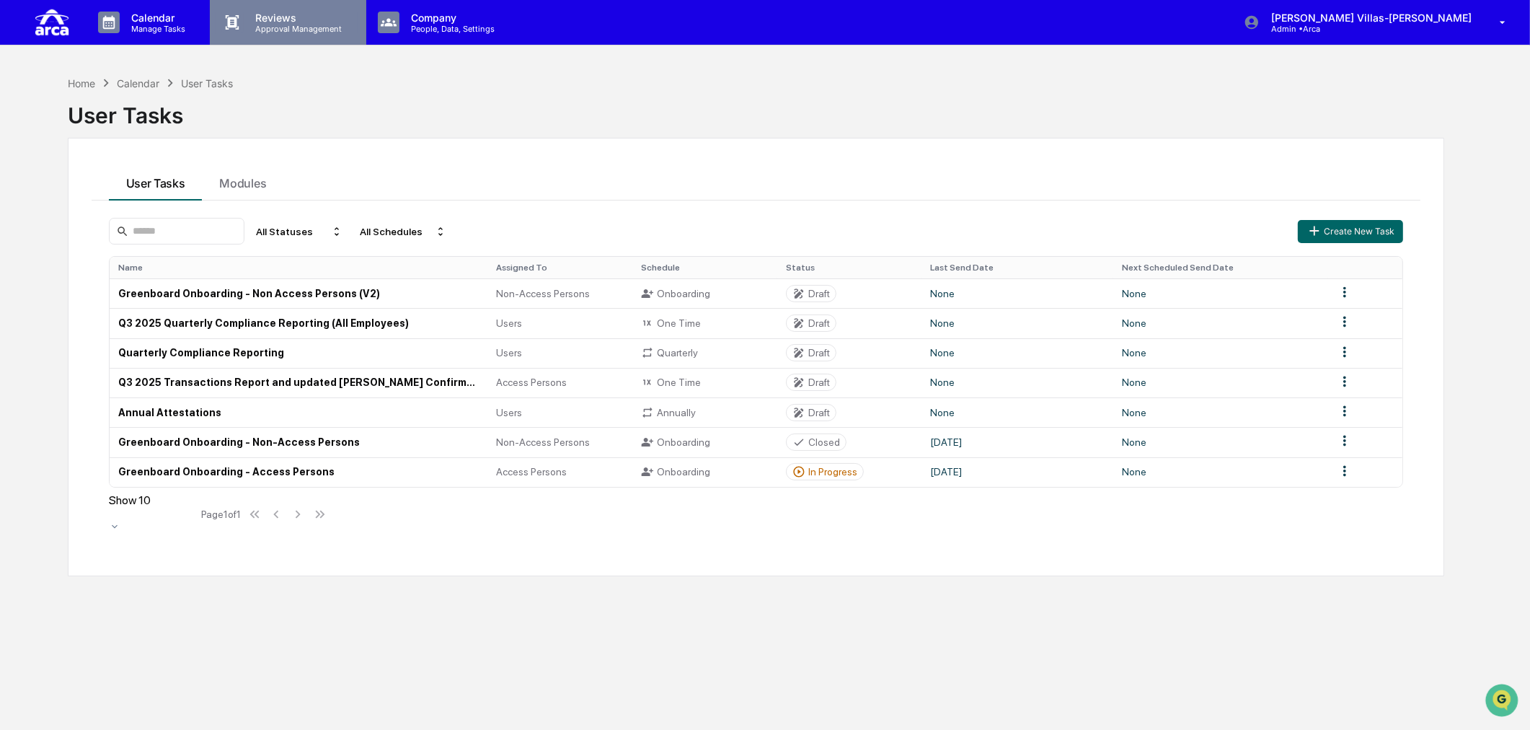
click at [268, 14] on p "Reviews" at bounding box center [296, 18] width 105 height 12
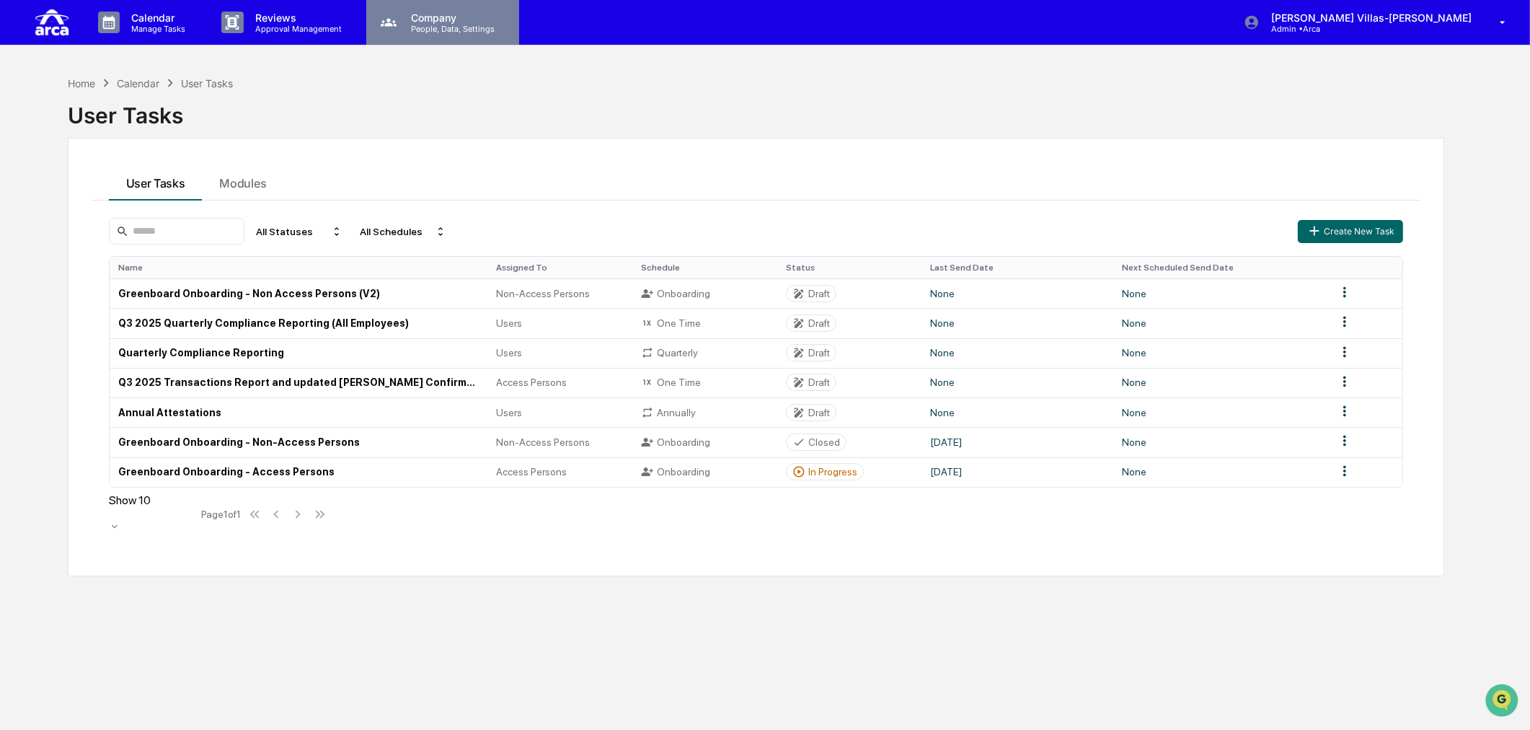
click at [423, 24] on p "People, Data, Settings" at bounding box center [451, 29] width 102 height 10
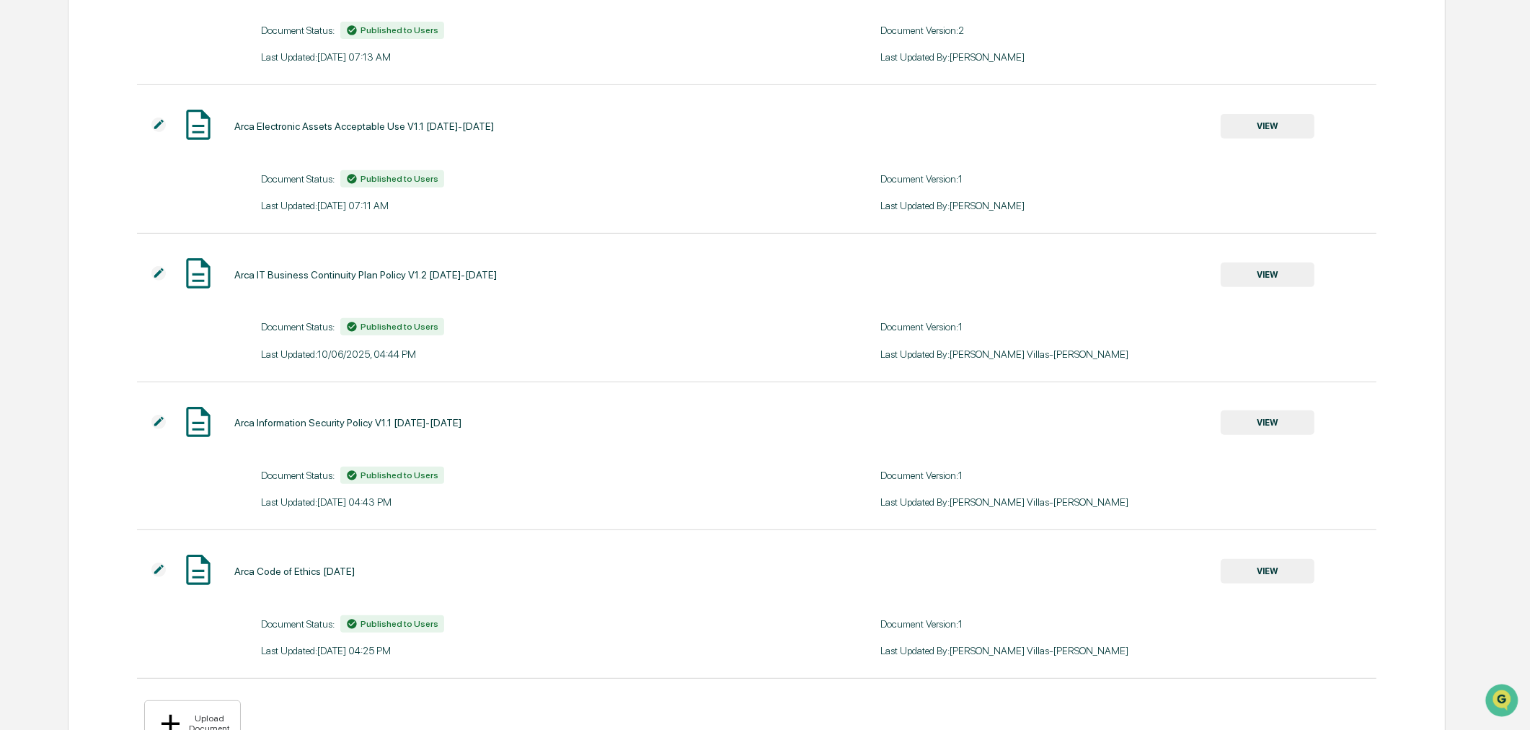
scroll to position [764, 0]
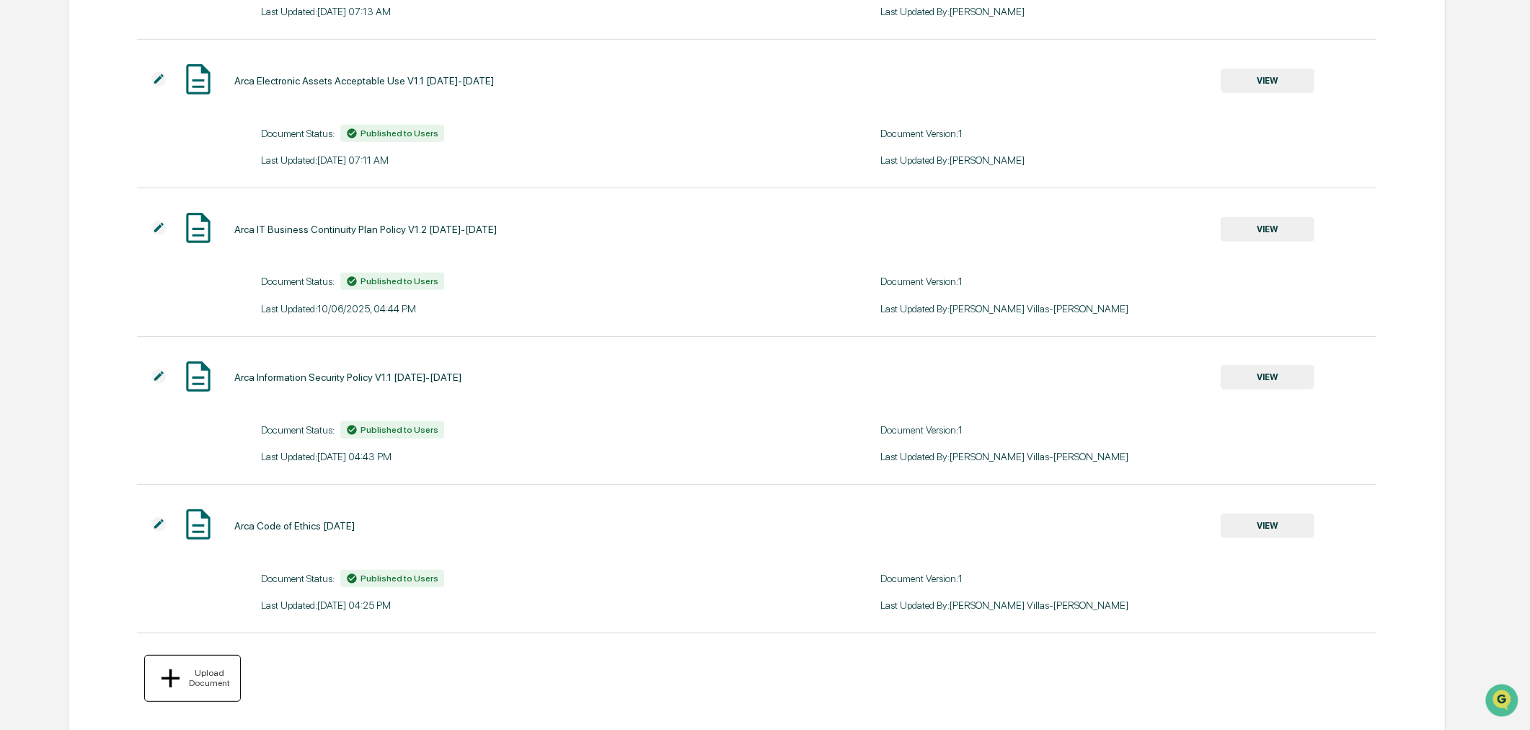
click at [197, 633] on button "Upload Document" at bounding box center [192, 678] width 97 height 47
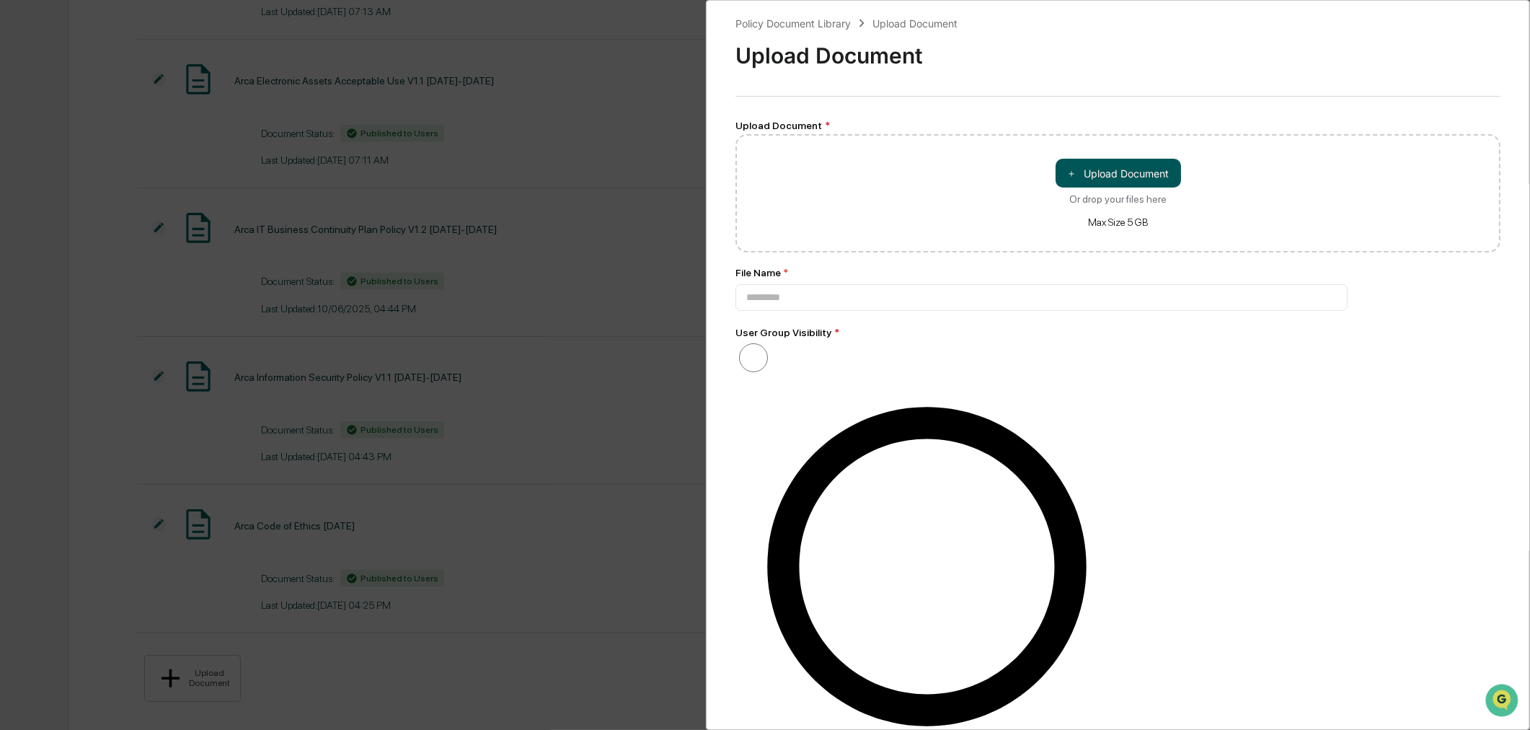
click at [1109, 177] on button "＋ Upload Document" at bounding box center [1118, 173] width 125 height 29
type input "**********"
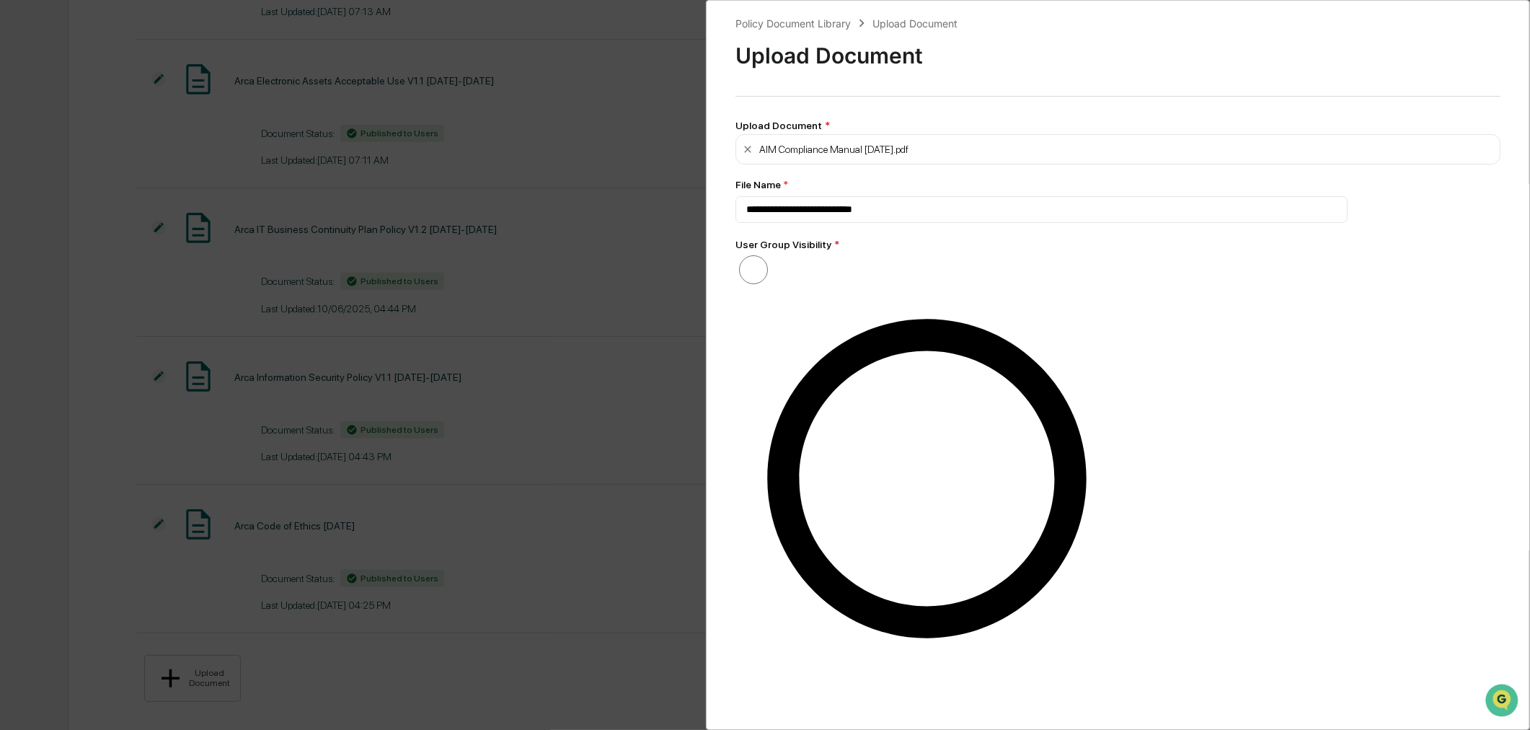
click at [868, 578] on div "**********" at bounding box center [1118, 365] width 824 height 730
click at [835, 633] on div "**********" at bounding box center [1118, 365] width 824 height 730
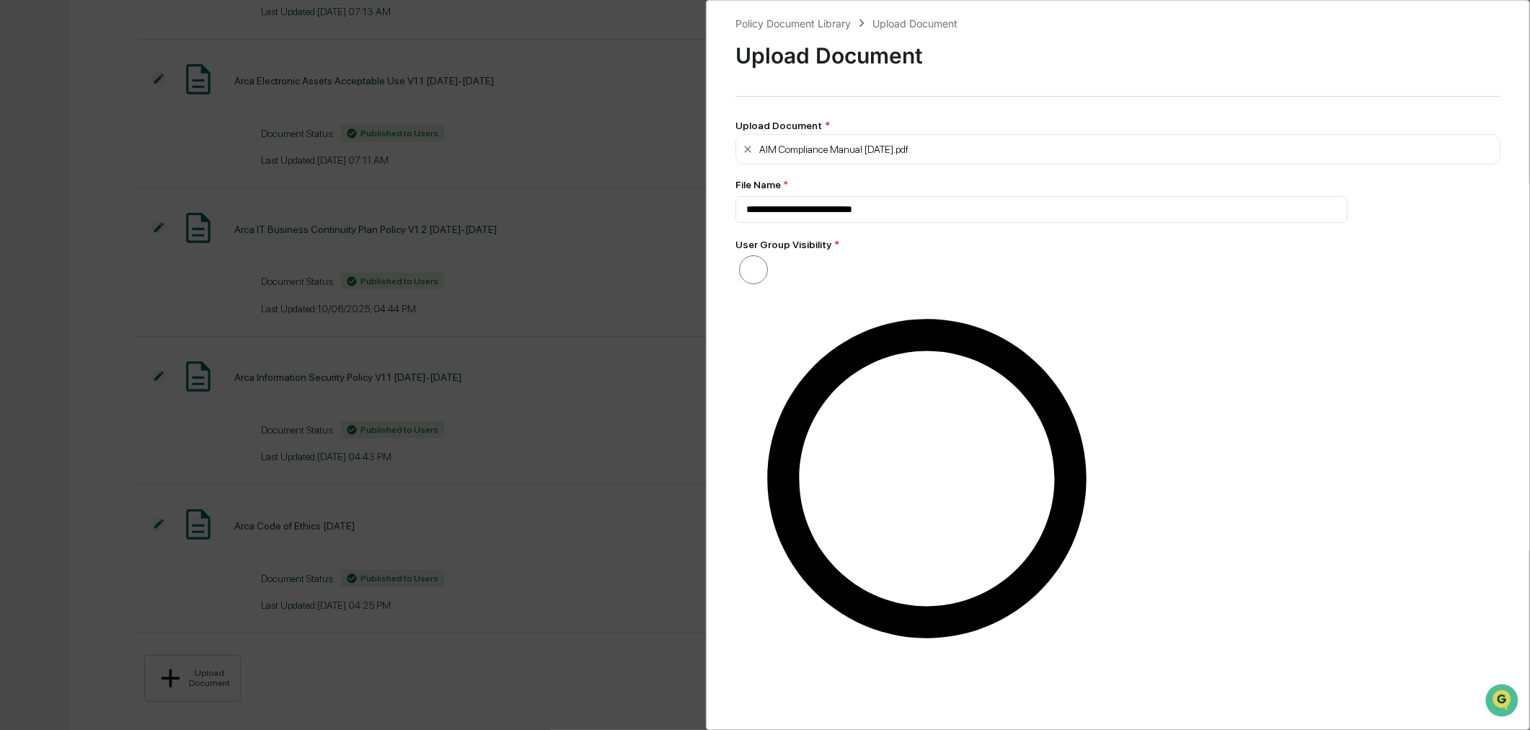
click at [950, 273] on label "Published to Users" at bounding box center [927, 682] width 383 height 818
drag, startPoint x: 860, startPoint y: 208, endPoint x: 936, endPoint y: 208, distance: 75.7
click at [936, 208] on input "**********" at bounding box center [1042, 209] width 612 height 27
click at [947, 517] on div "**********" at bounding box center [1118, 365] width 824 height 730
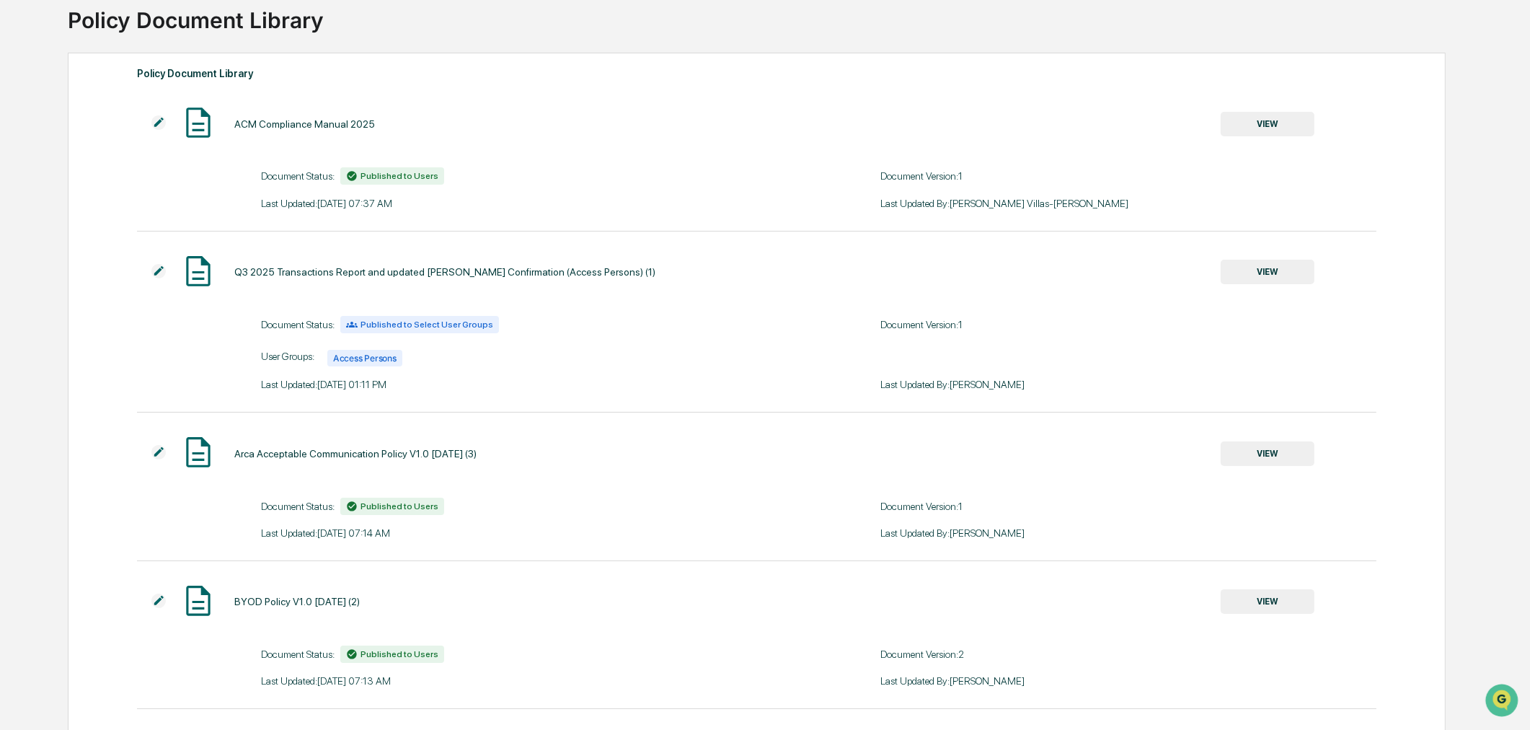
scroll to position [0, 0]
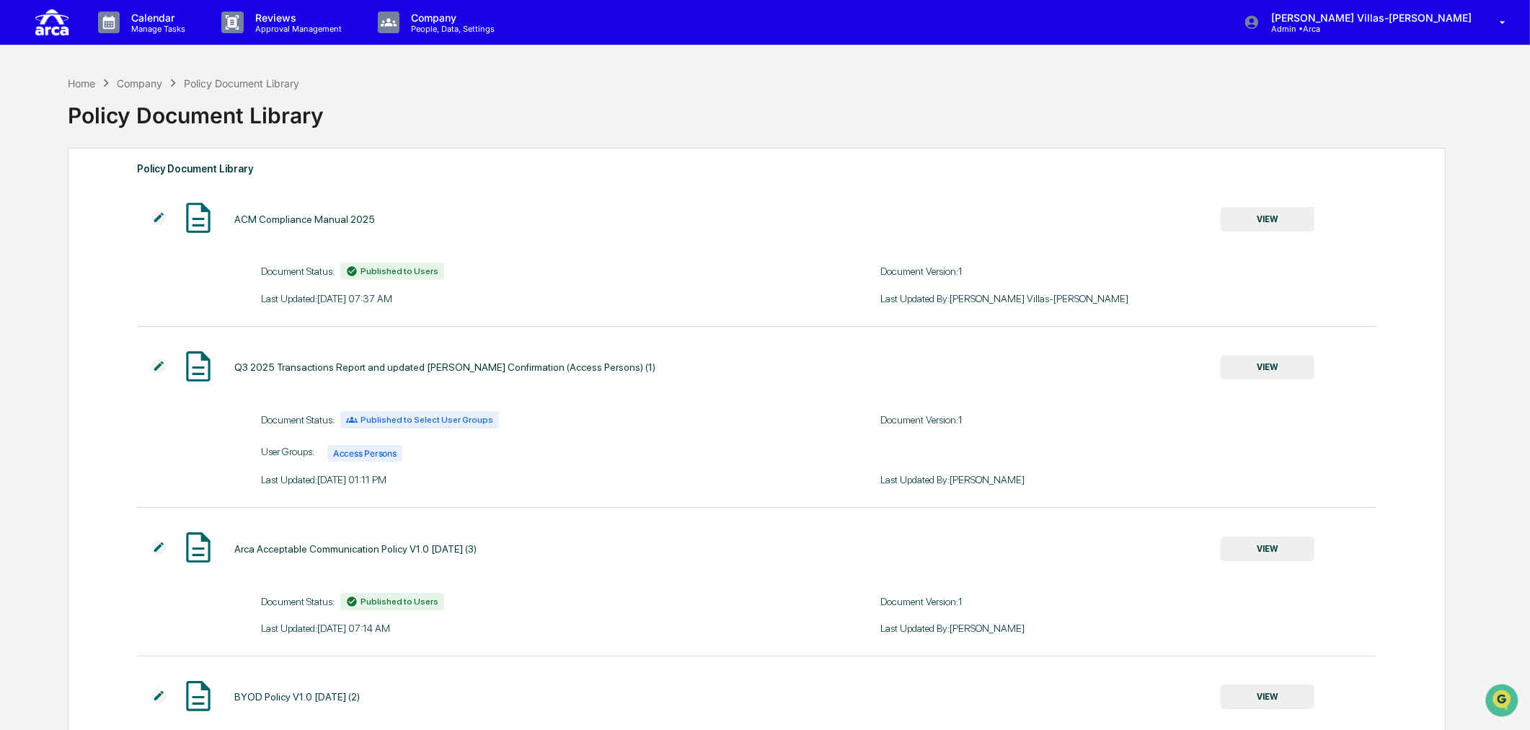
click at [1222, 222] on button "VIEW" at bounding box center [1268, 219] width 94 height 25
